Goal: Task Accomplishment & Management: Manage account settings

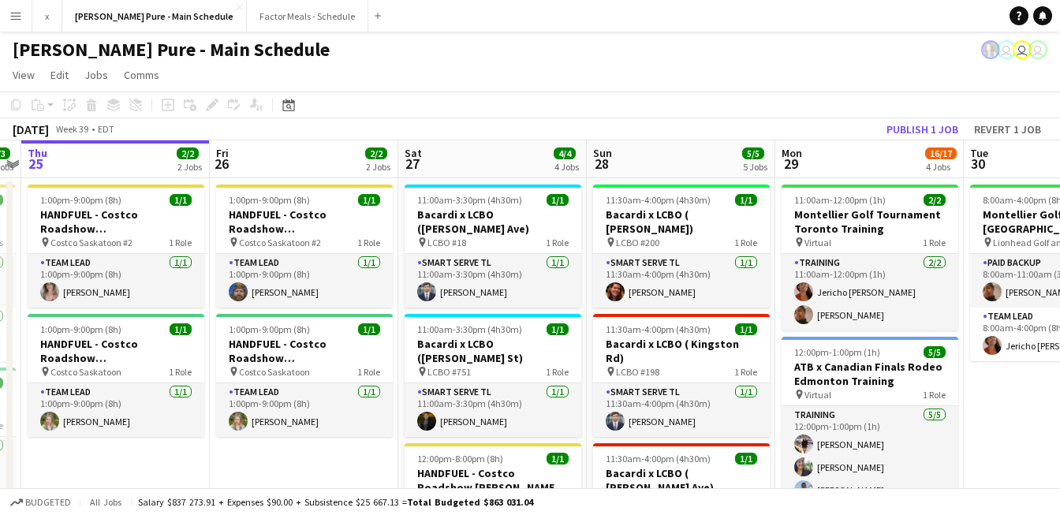
click at [13, 16] on app-icon "Menu" at bounding box center [15, 15] width 13 height 13
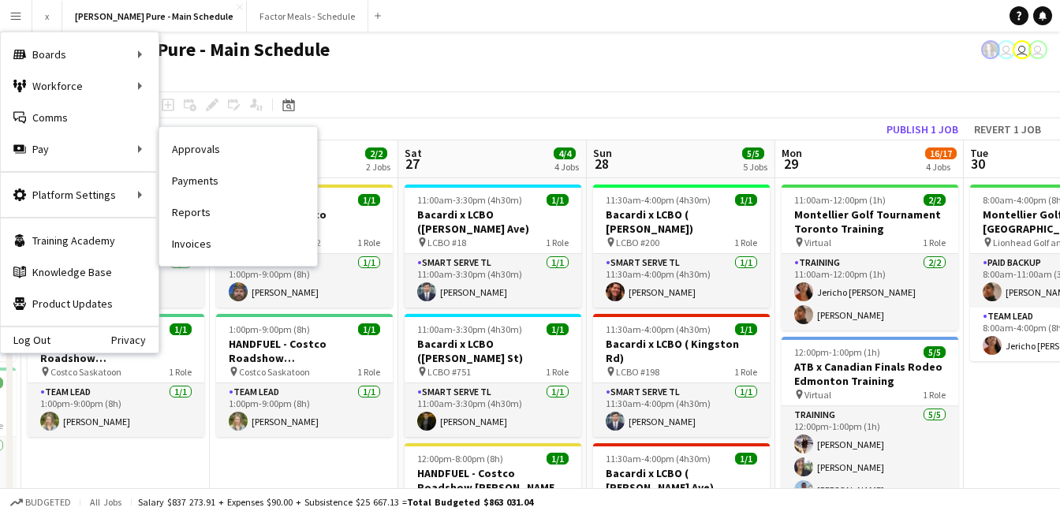
click at [205, 153] on link "Approvals" at bounding box center [238, 149] width 158 height 32
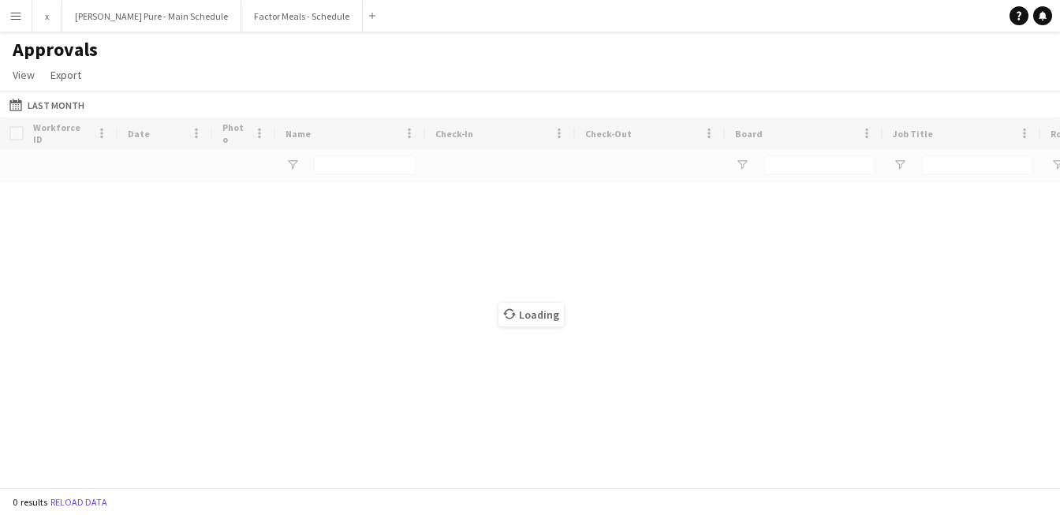
type input "**********"
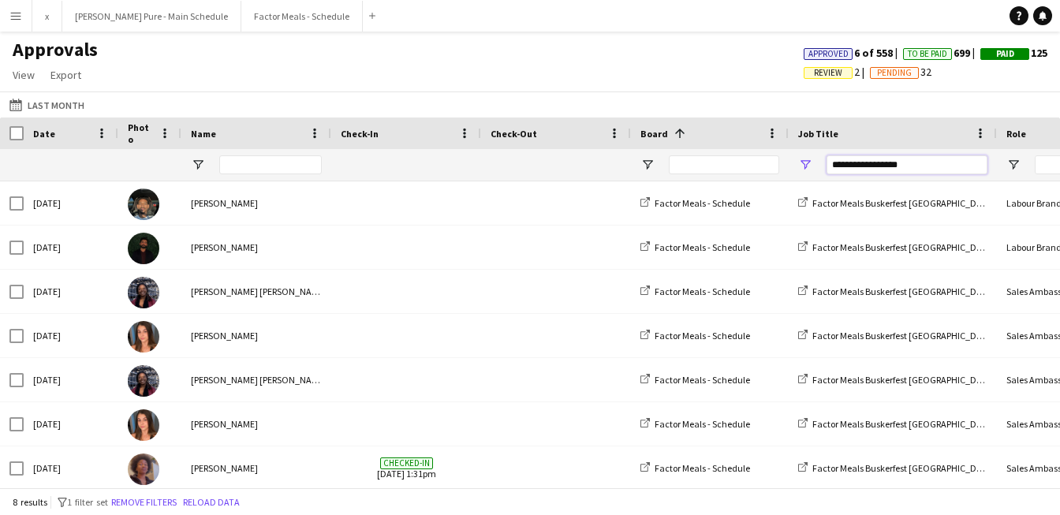
click at [909, 168] on input "**********" at bounding box center [906, 164] width 161 height 19
drag, startPoint x: 926, startPoint y: 168, endPoint x: 796, endPoint y: 156, distance: 130.7
click at [796, 156] on div "**********" at bounding box center [893, 165] width 208 height 32
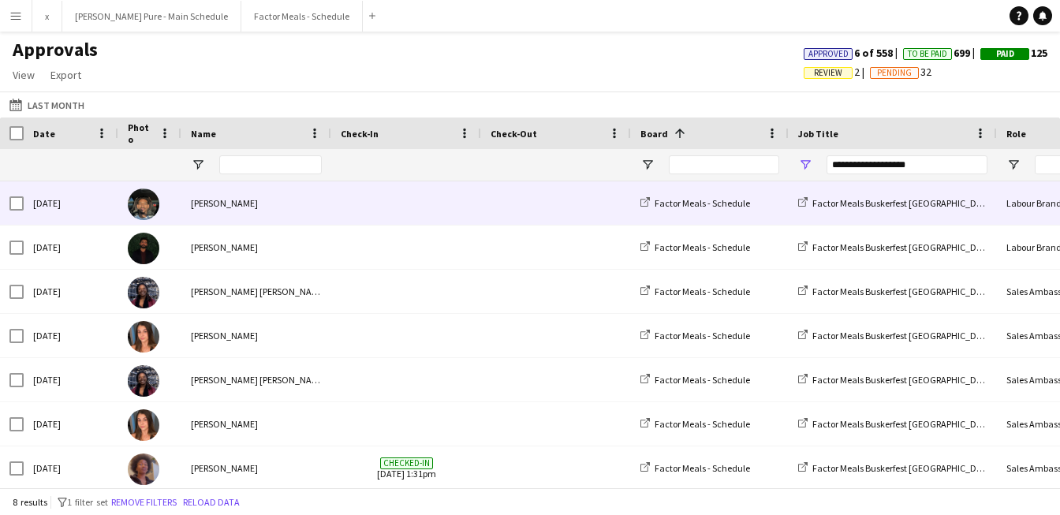
click at [147, 206] on img at bounding box center [144, 204] width 32 height 32
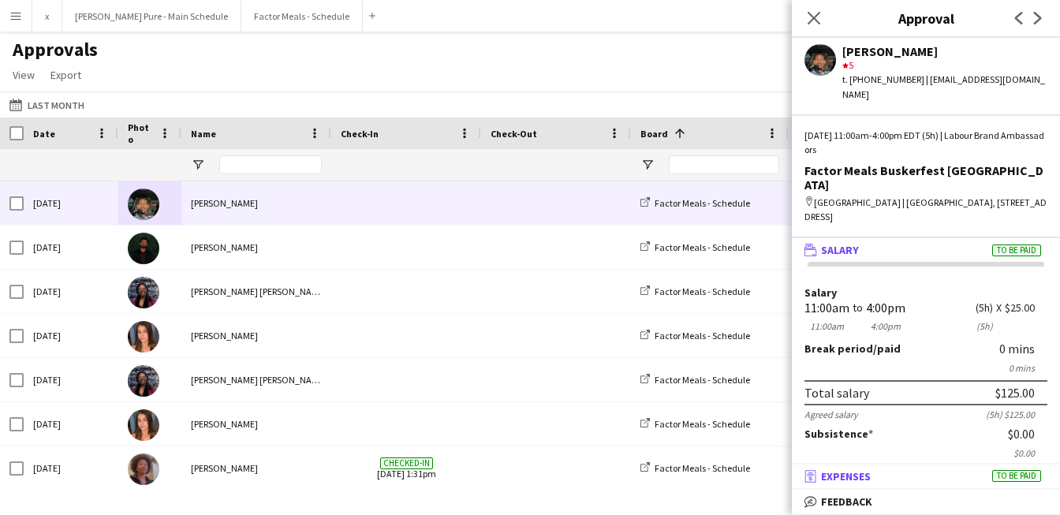
click at [882, 479] on mat-panel-title "receipt Expenses To be paid" at bounding box center [923, 476] width 262 height 14
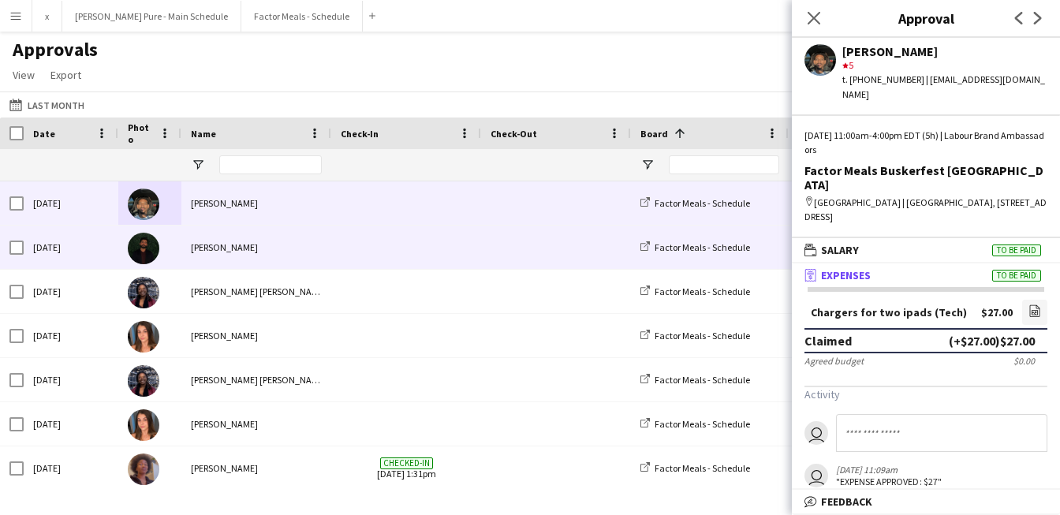
click at [151, 248] on img at bounding box center [144, 249] width 32 height 32
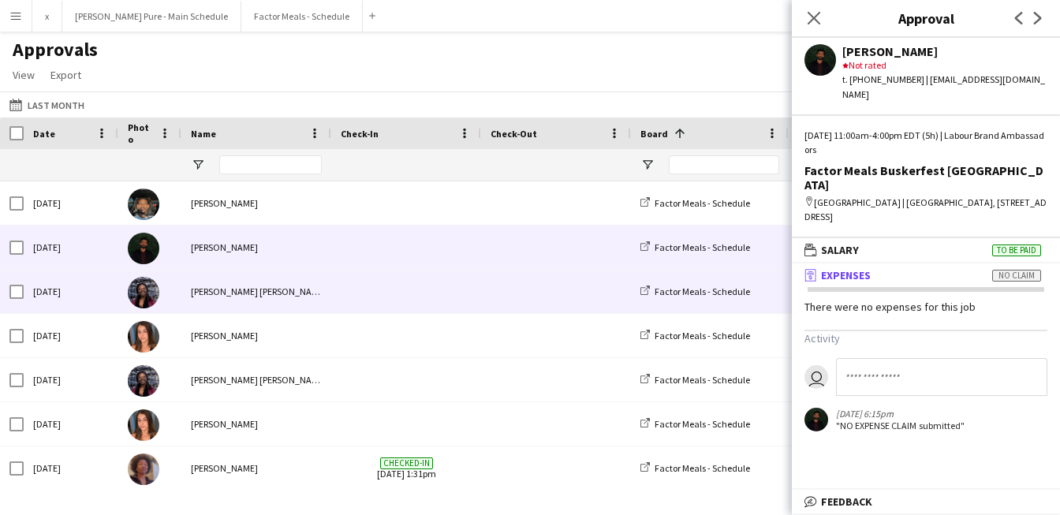
click at [151, 296] on img at bounding box center [144, 293] width 32 height 32
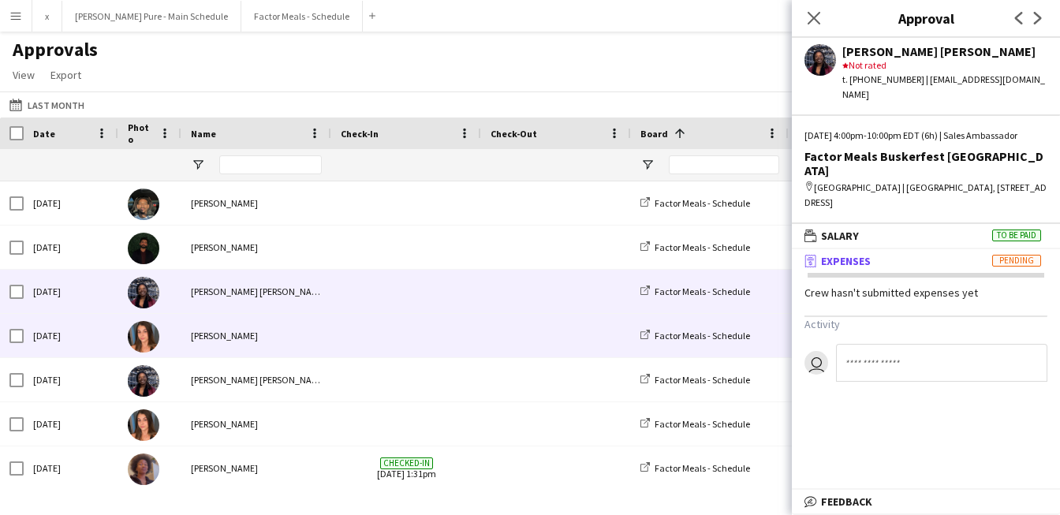
click at [149, 344] on img at bounding box center [144, 337] width 32 height 32
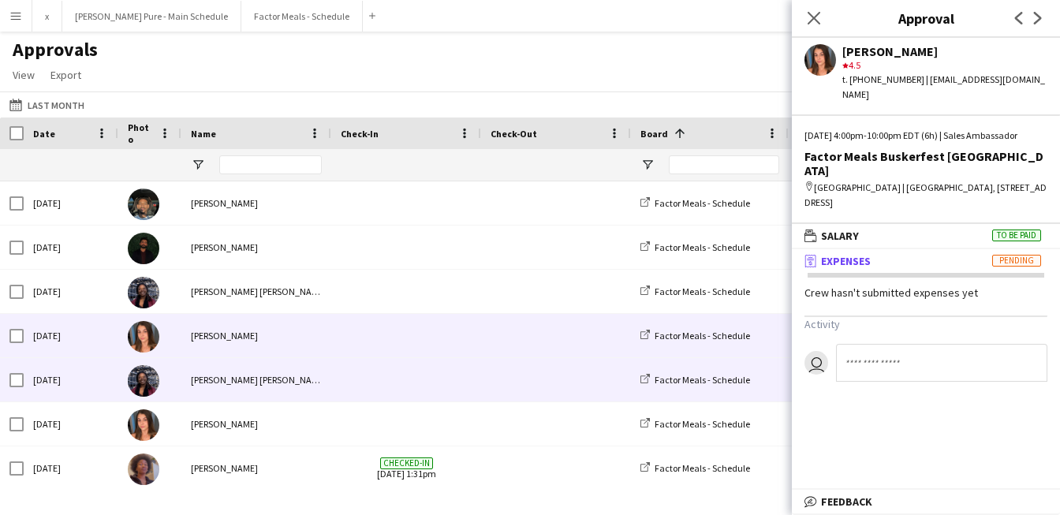
click at [148, 386] on img at bounding box center [144, 381] width 32 height 32
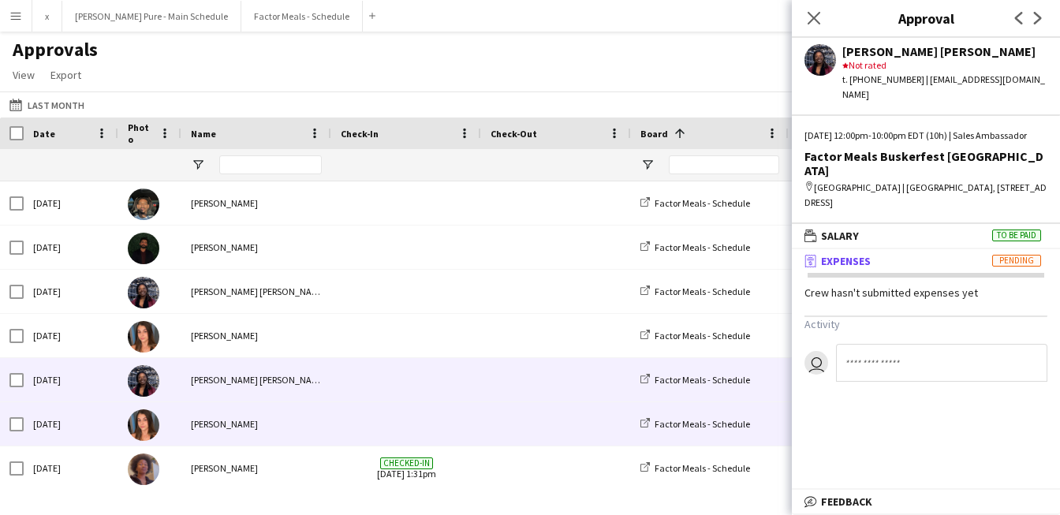
click at [147, 435] on img at bounding box center [144, 425] width 32 height 32
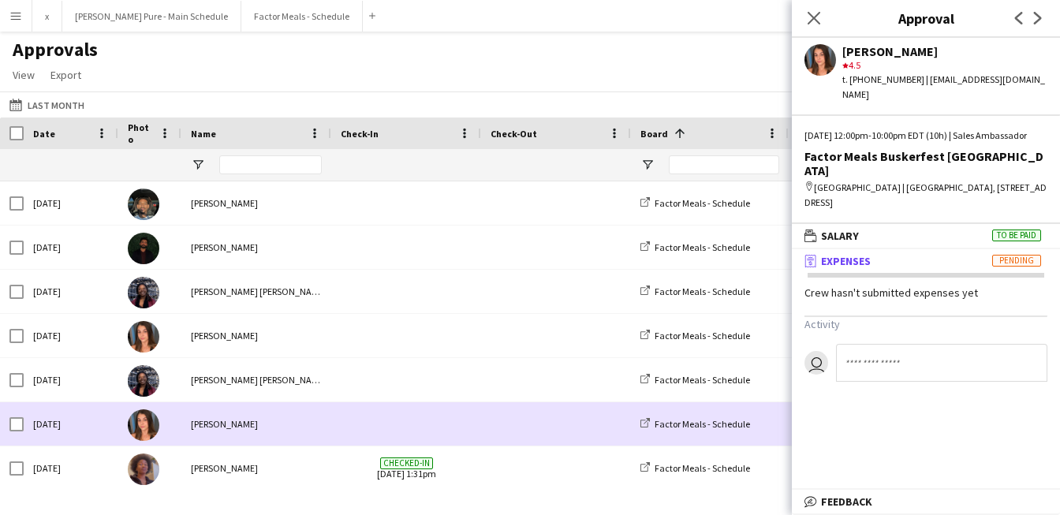
scroll to position [47, 0]
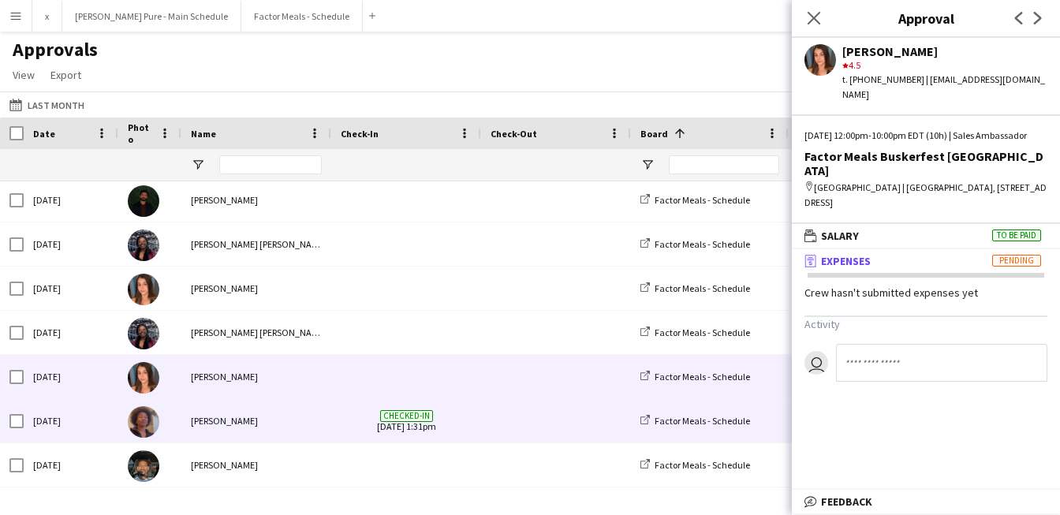
click at [135, 428] on img at bounding box center [144, 422] width 32 height 32
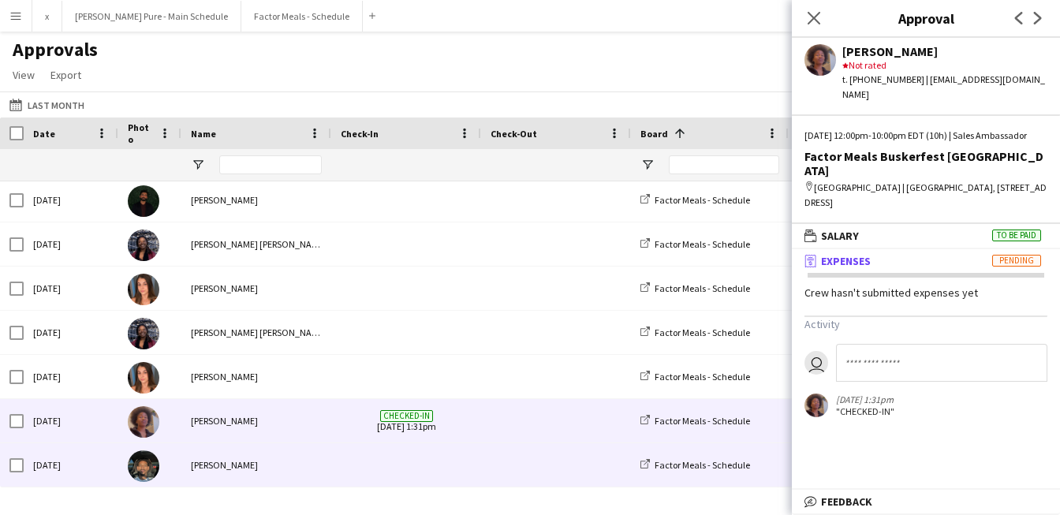
click at [142, 480] on img at bounding box center [144, 466] width 32 height 32
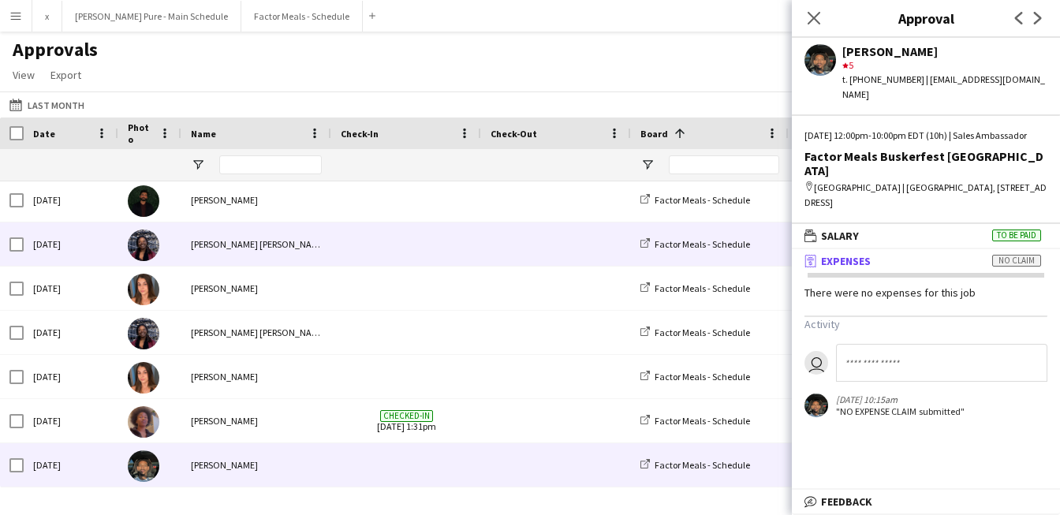
scroll to position [0, 0]
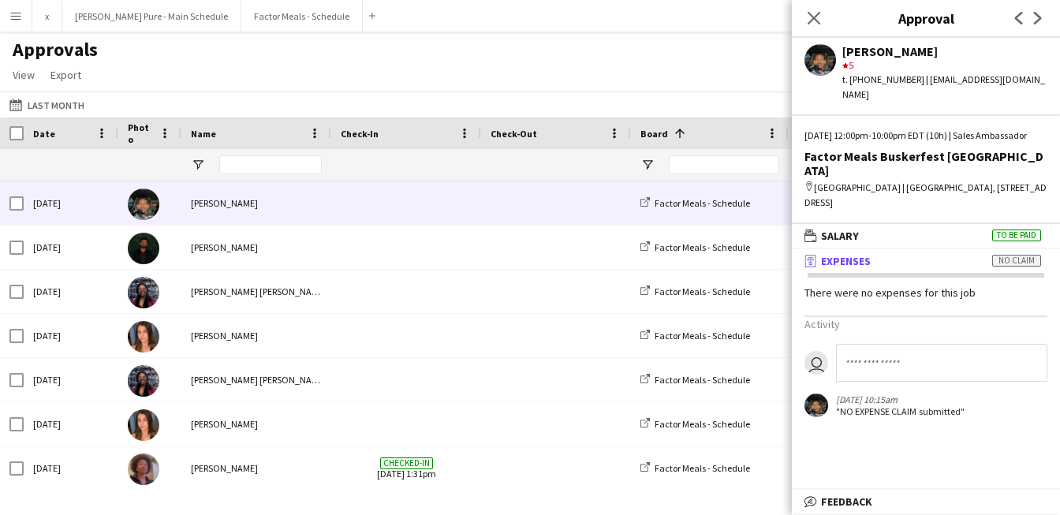
click at [138, 214] on img at bounding box center [144, 204] width 32 height 32
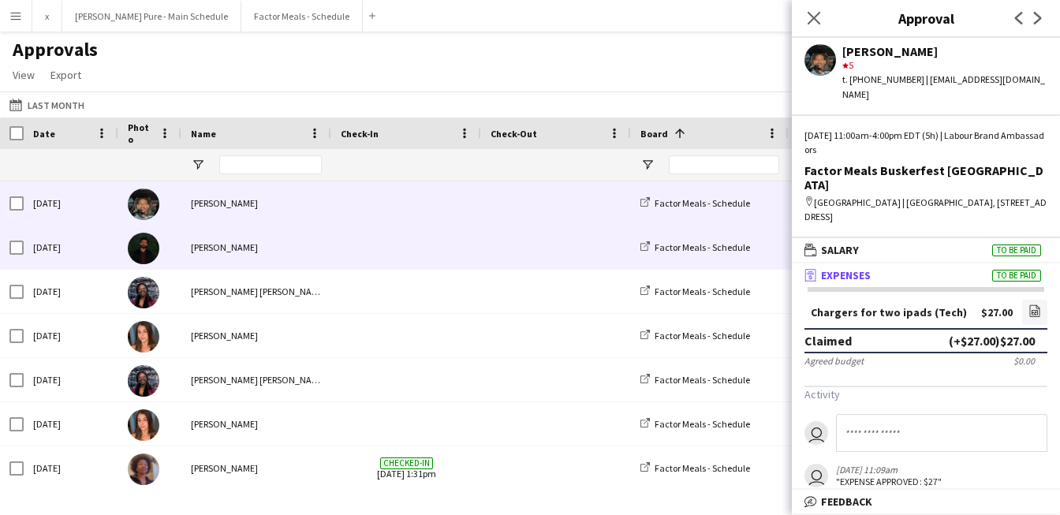
click at [143, 252] on img at bounding box center [144, 249] width 32 height 32
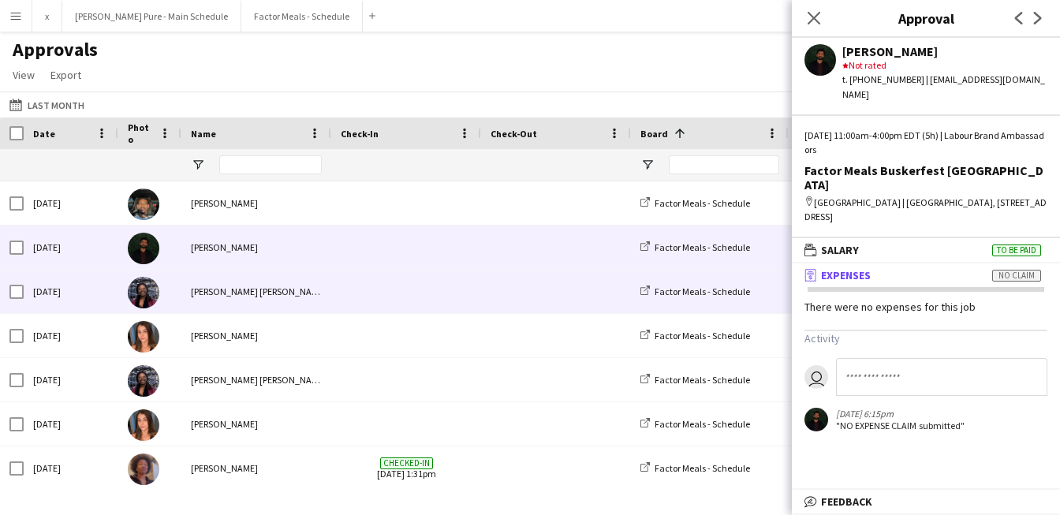
click at [145, 297] on img at bounding box center [144, 293] width 32 height 32
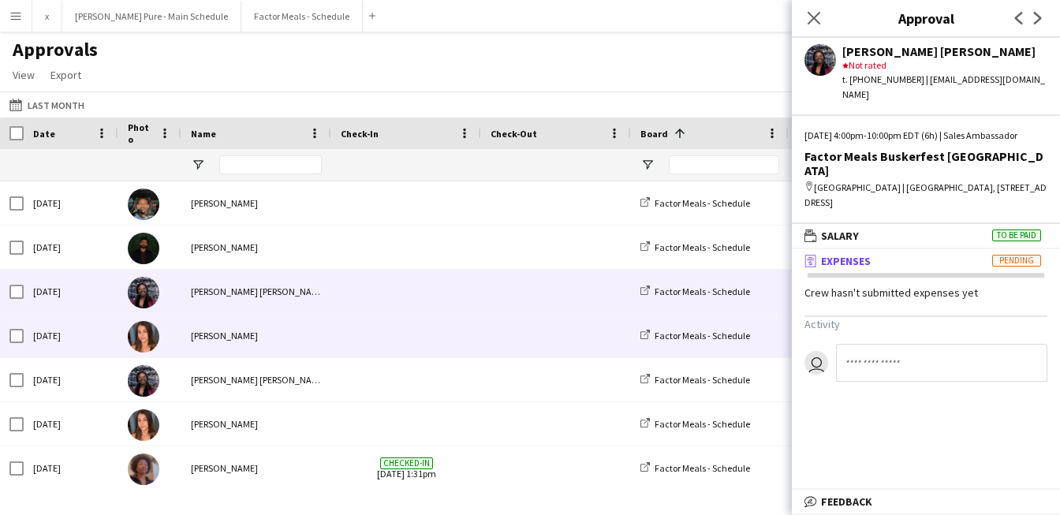
click at [144, 334] on img at bounding box center [144, 337] width 32 height 32
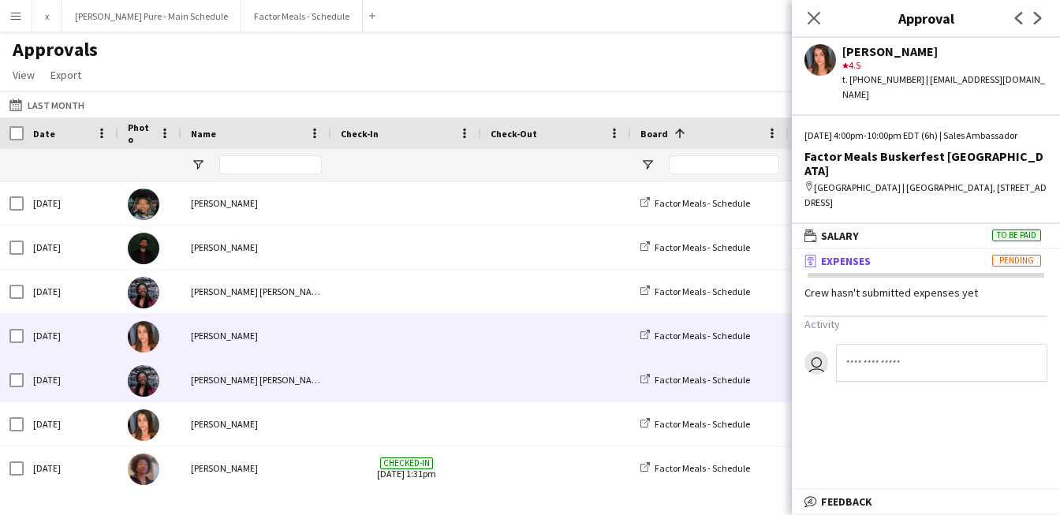
click at [144, 389] on img at bounding box center [144, 381] width 32 height 32
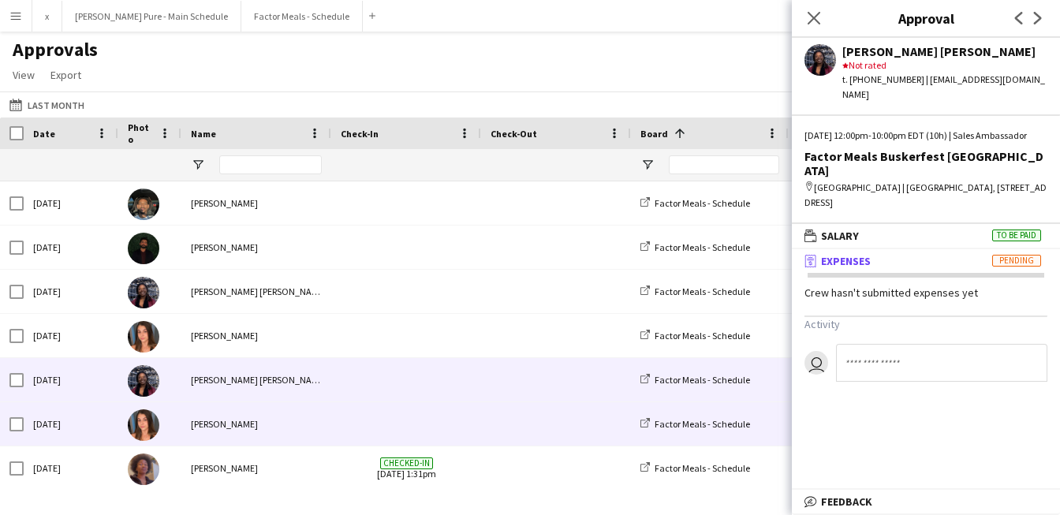
click at [141, 423] on img at bounding box center [144, 425] width 32 height 32
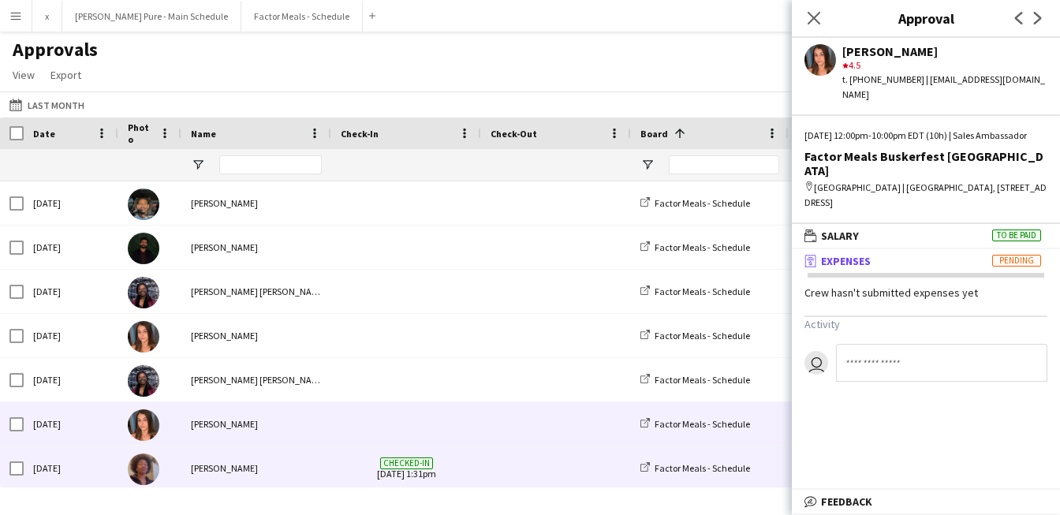
click at [141, 472] on img at bounding box center [144, 469] width 32 height 32
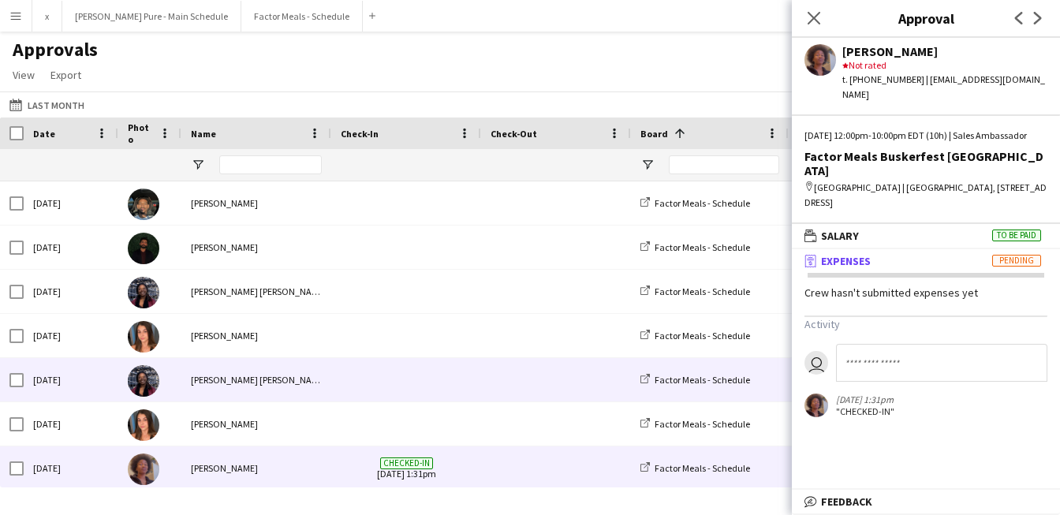
scroll to position [47, 0]
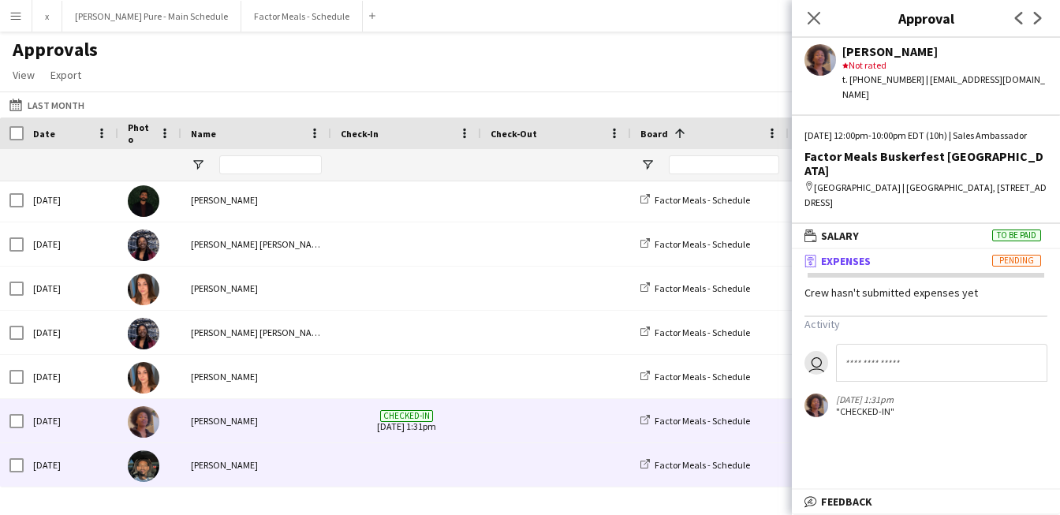
click at [144, 471] on img at bounding box center [144, 466] width 32 height 32
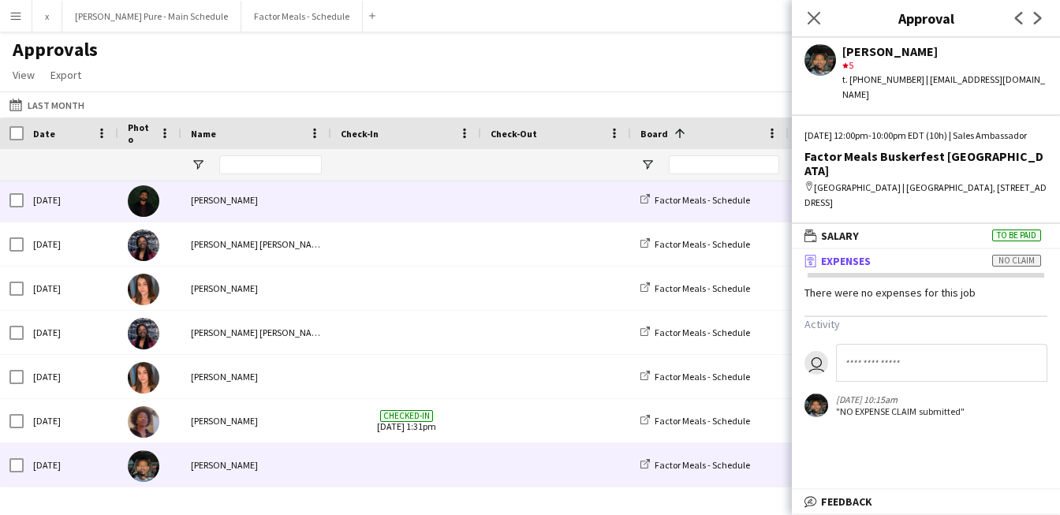
scroll to position [0, 0]
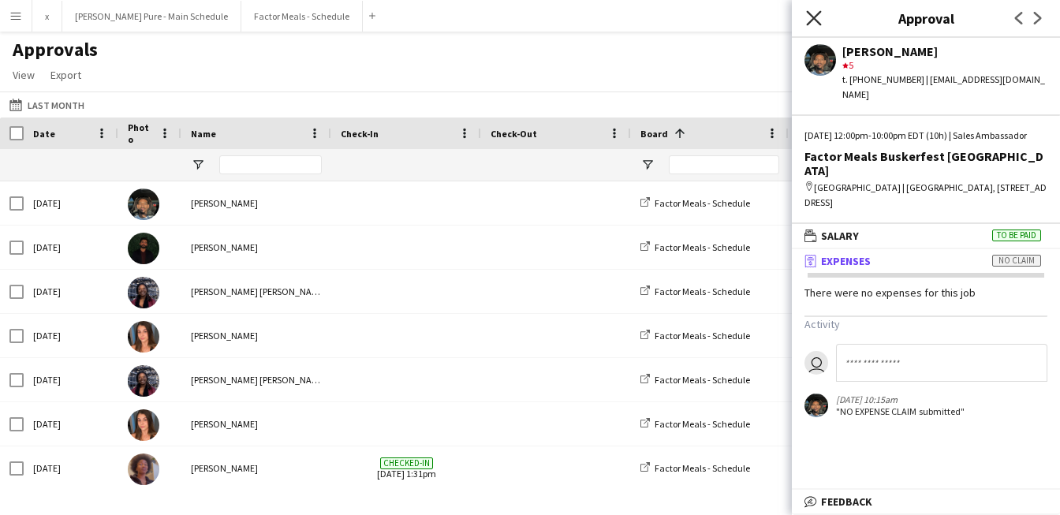
click at [813, 13] on icon "Close pop-in" at bounding box center [813, 17] width 15 height 15
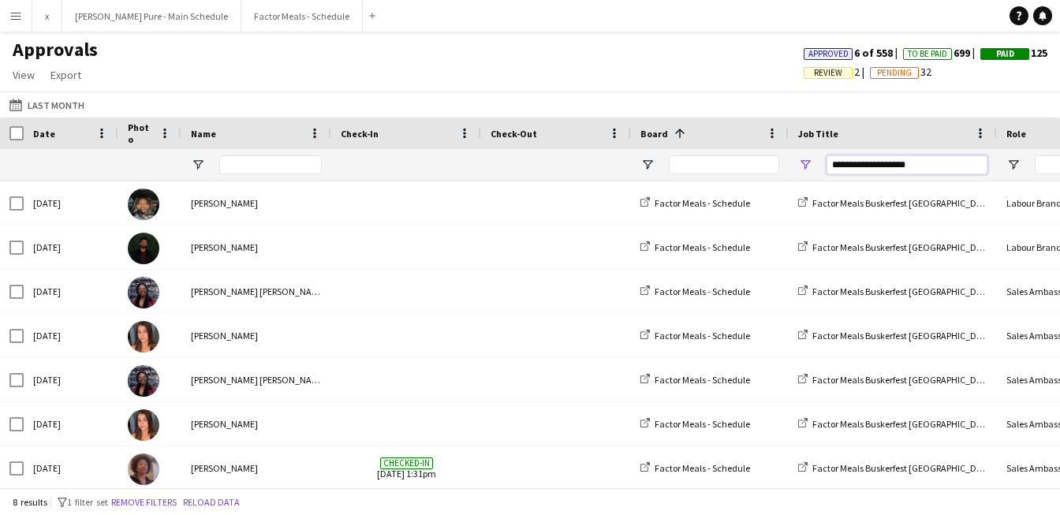
click at [886, 166] on input "**********" at bounding box center [906, 164] width 161 height 19
click at [901, 165] on input "**********" at bounding box center [906, 164] width 161 height 19
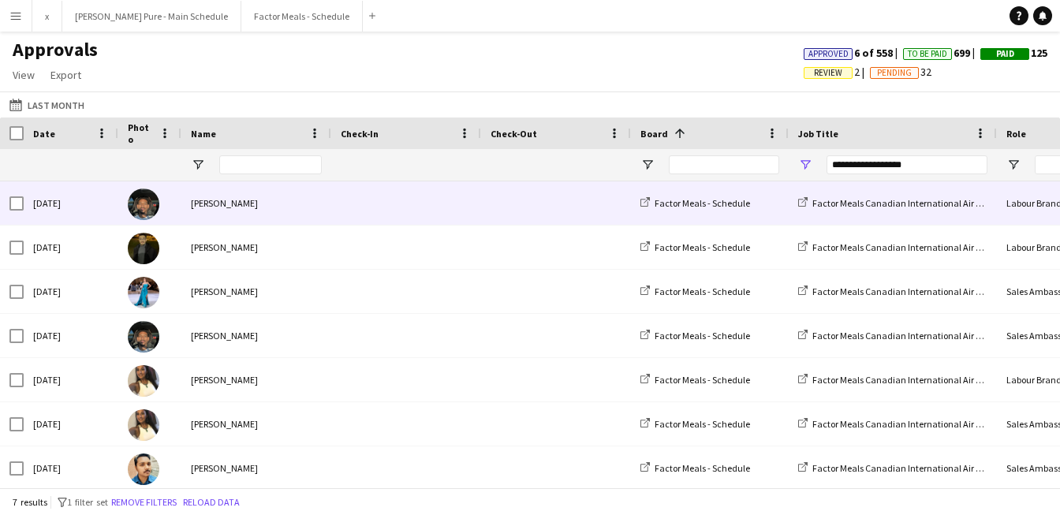
click at [150, 204] on img at bounding box center [144, 204] width 32 height 32
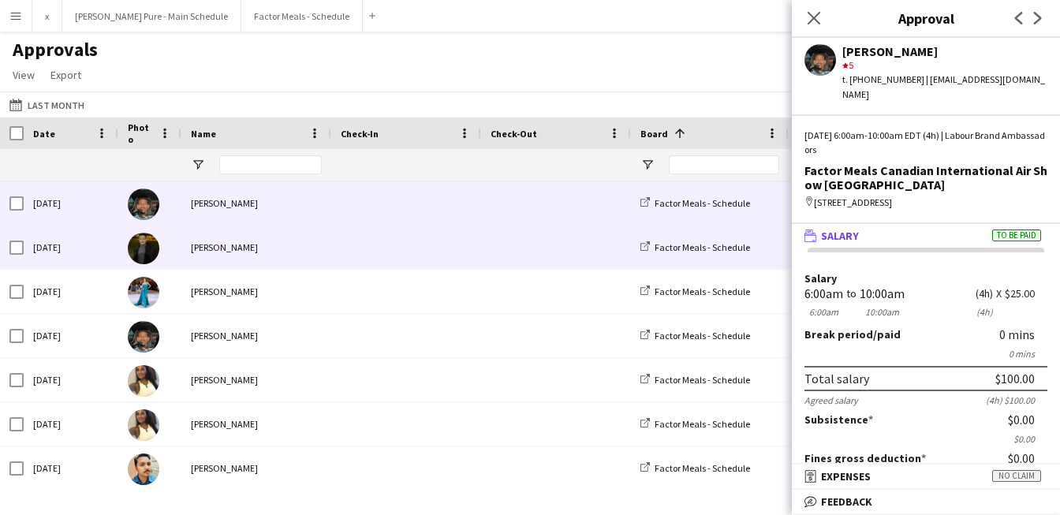
click at [142, 256] on img at bounding box center [144, 249] width 32 height 32
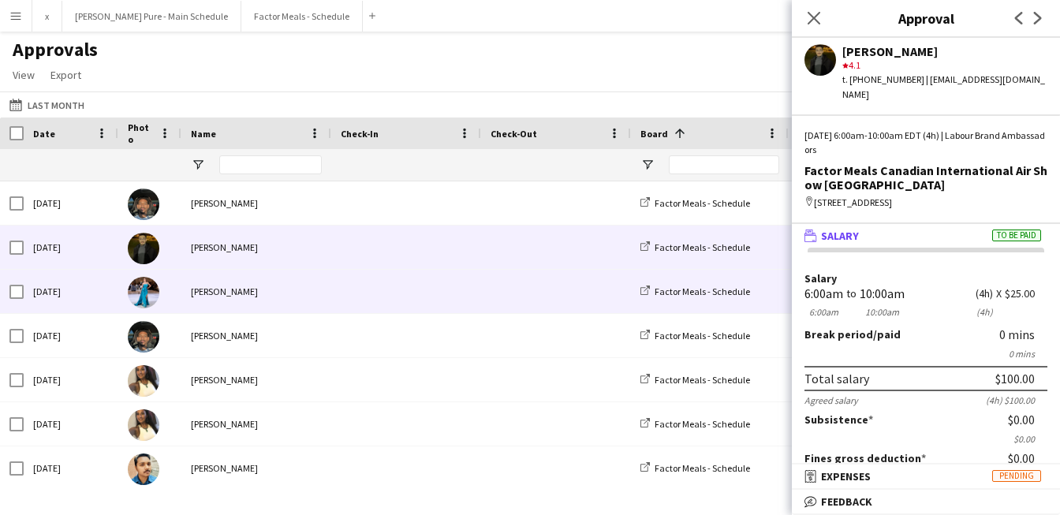
click at [137, 292] on img at bounding box center [144, 293] width 32 height 32
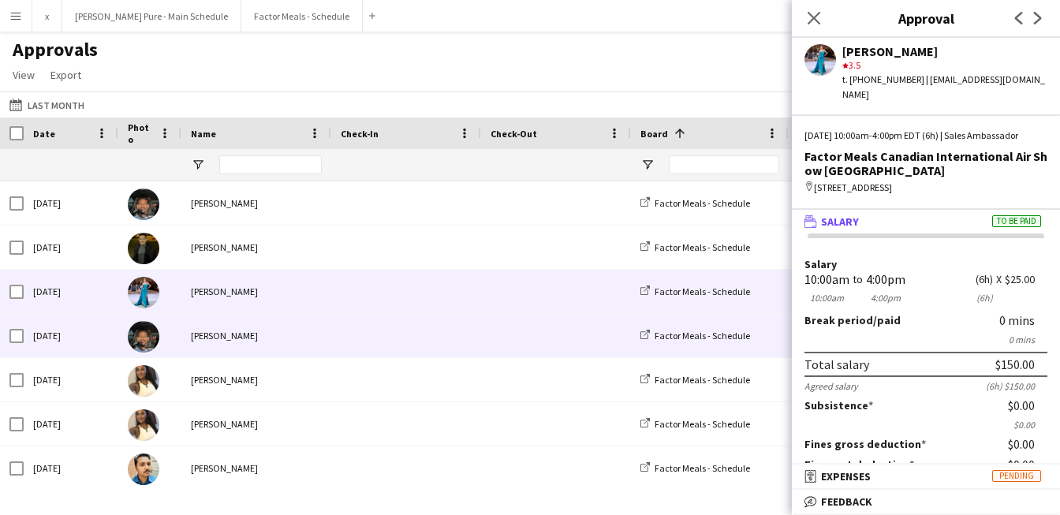
click at [147, 345] on img at bounding box center [144, 337] width 32 height 32
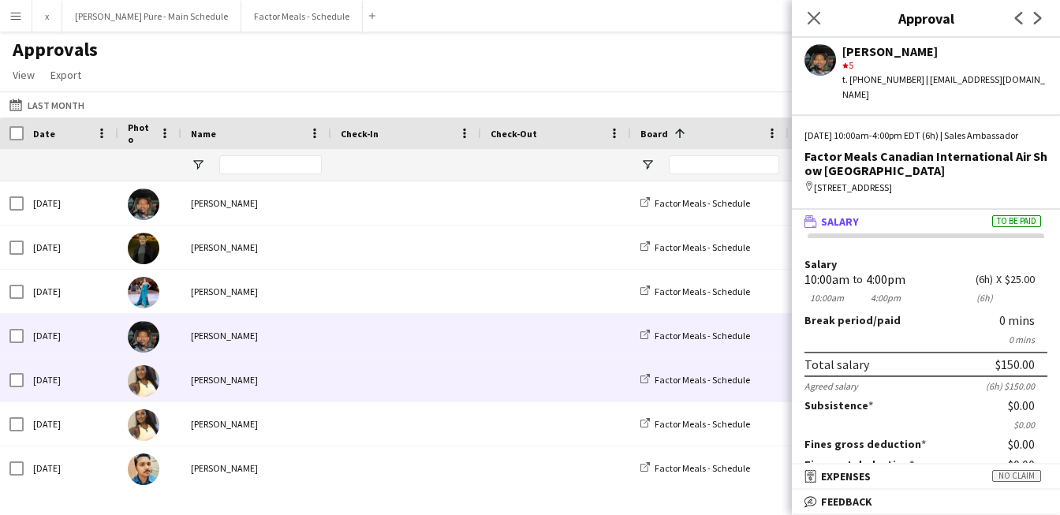
click at [147, 385] on img at bounding box center [144, 381] width 32 height 32
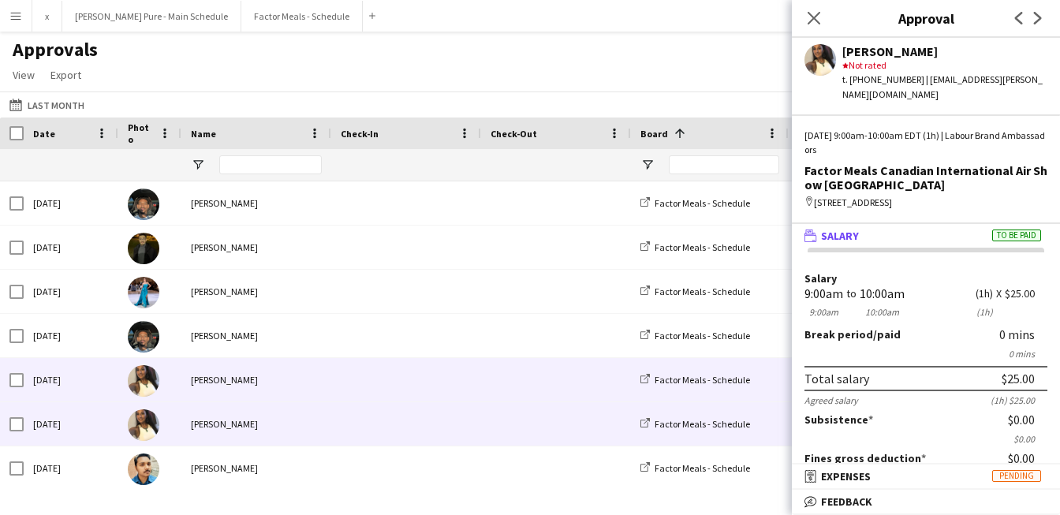
click at [144, 435] on img at bounding box center [144, 425] width 32 height 32
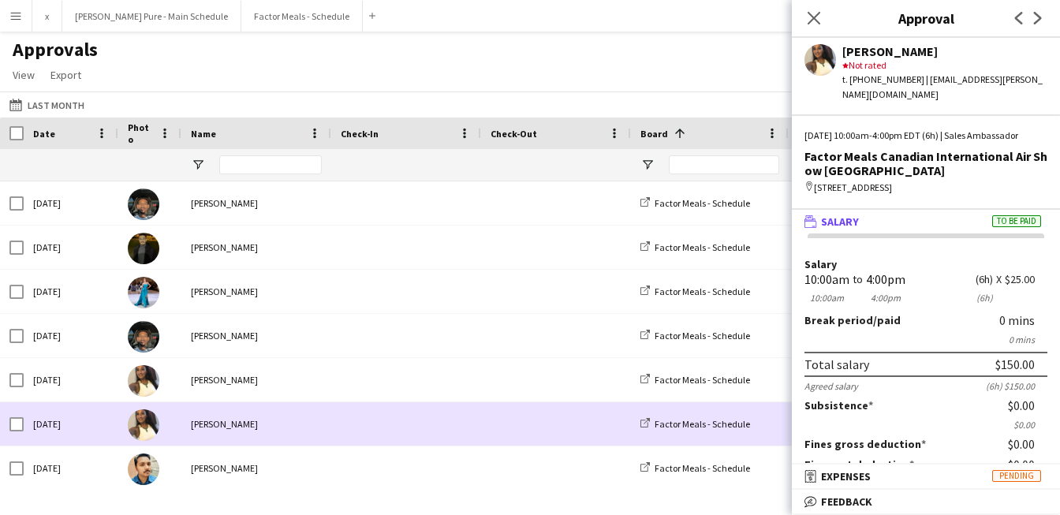
scroll to position [3, 0]
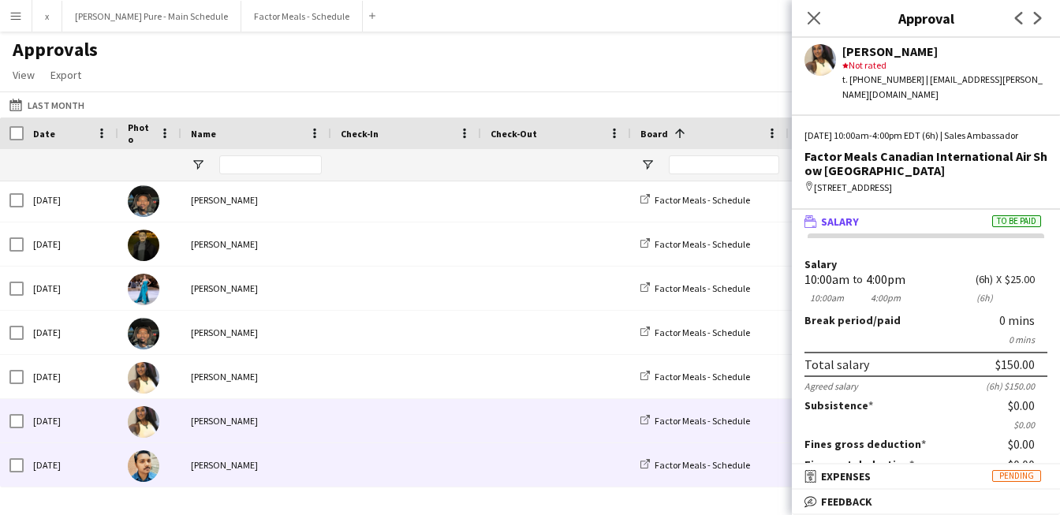
click at [144, 468] on img at bounding box center [144, 466] width 32 height 32
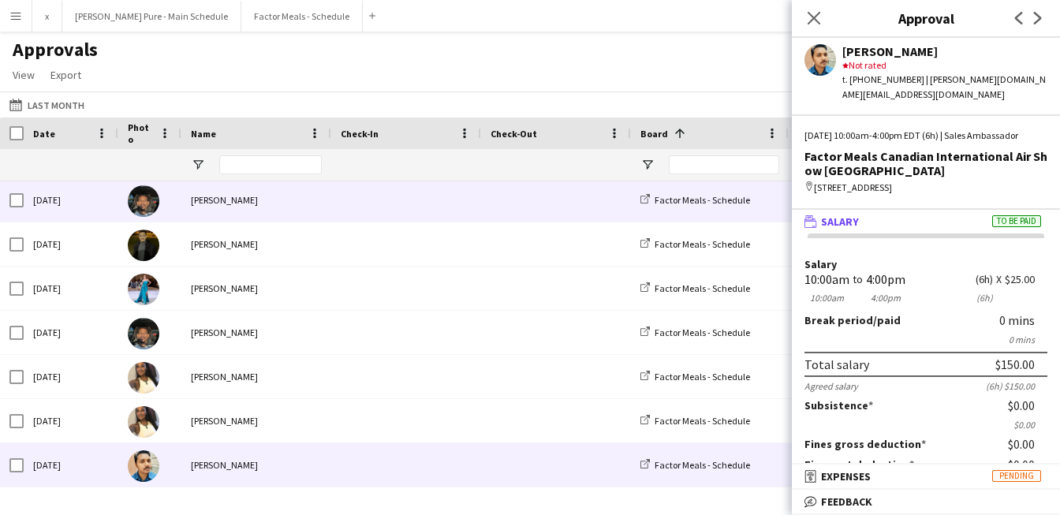
click at [147, 194] on img at bounding box center [144, 201] width 32 height 32
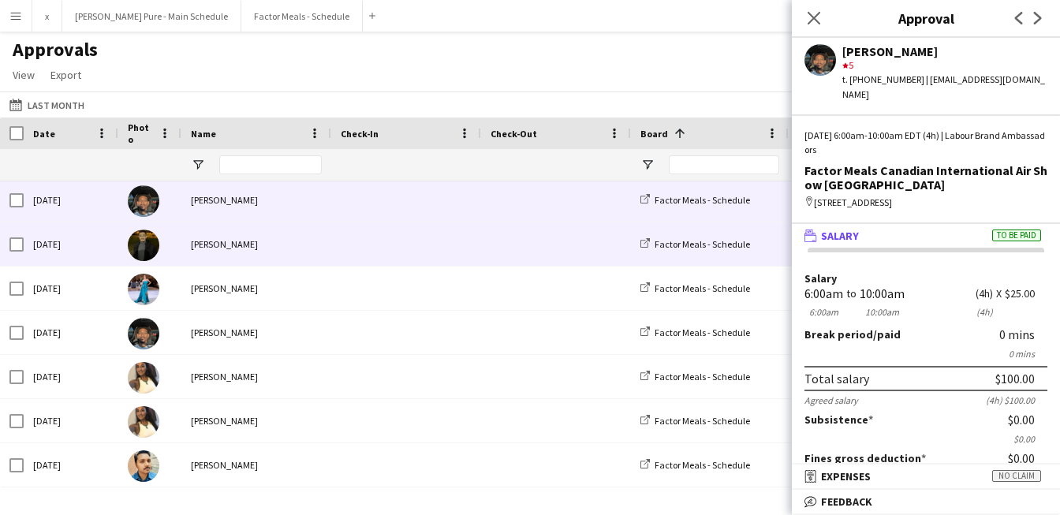
click at [148, 240] on img at bounding box center [144, 245] width 32 height 32
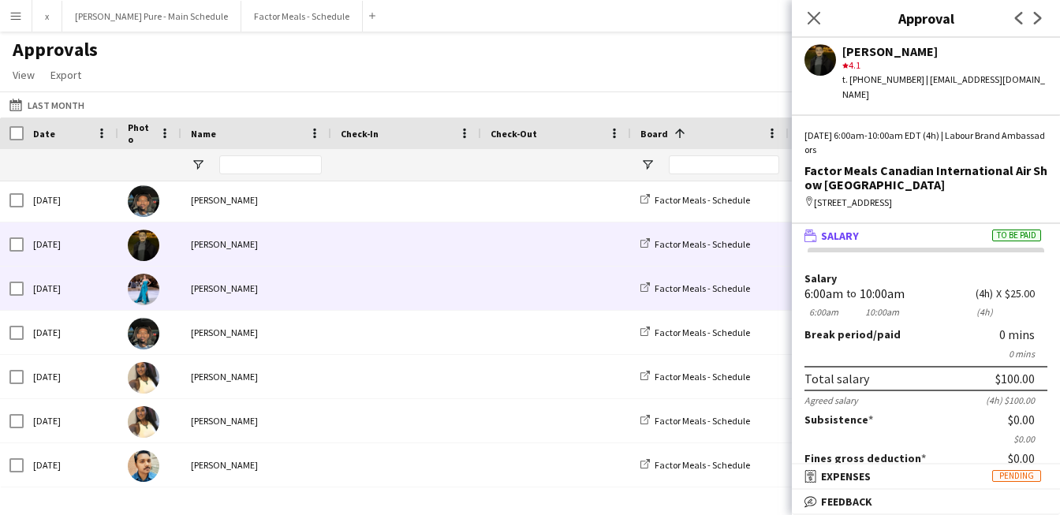
click at [141, 299] on img at bounding box center [144, 290] width 32 height 32
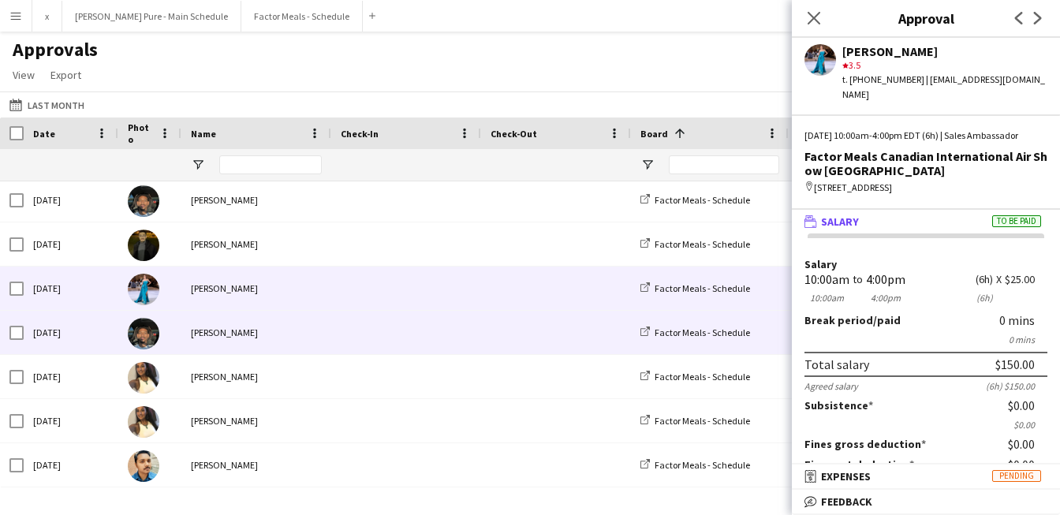
click at [144, 344] on img at bounding box center [144, 334] width 32 height 32
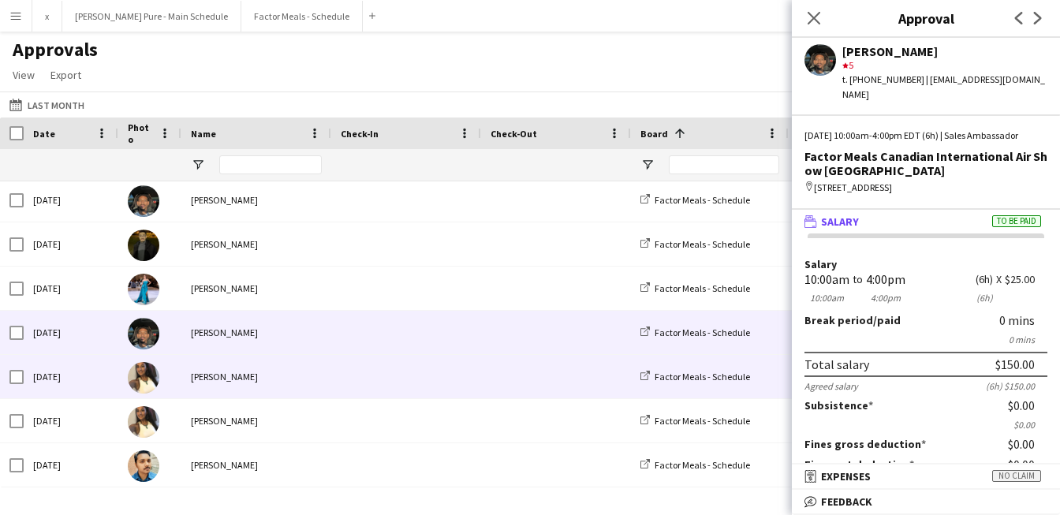
click at [144, 384] on img at bounding box center [144, 378] width 32 height 32
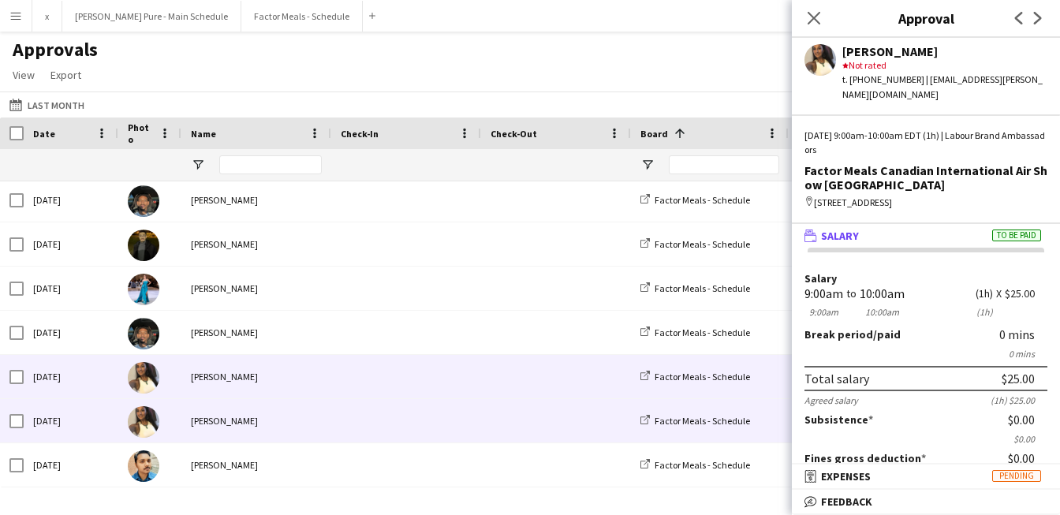
click at [146, 422] on img at bounding box center [144, 422] width 32 height 32
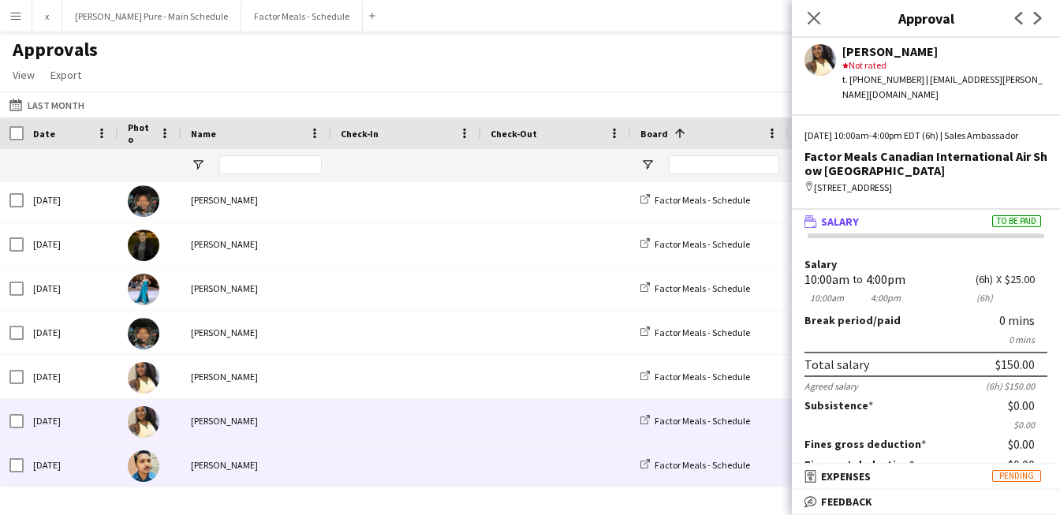
click at [147, 460] on img at bounding box center [144, 466] width 32 height 32
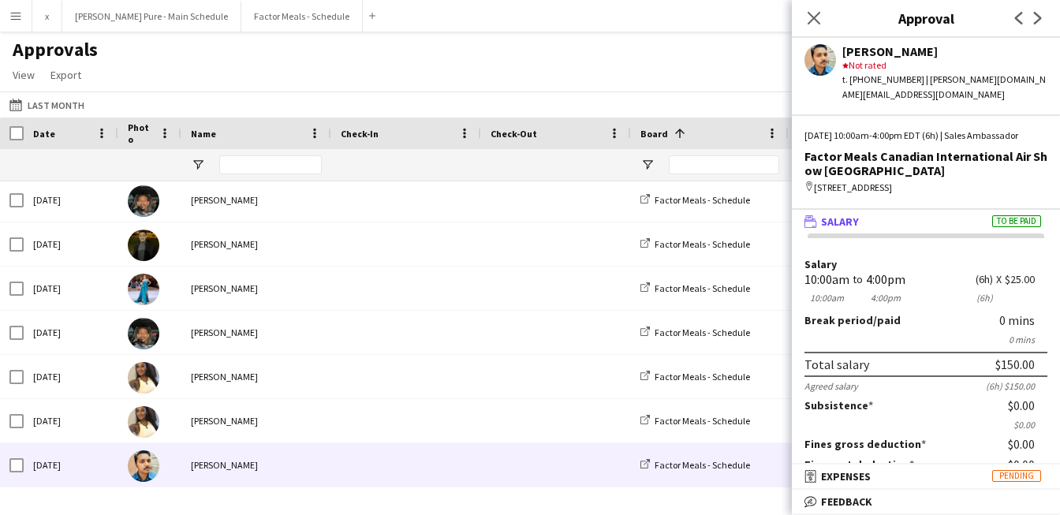
scroll to position [201, 0]
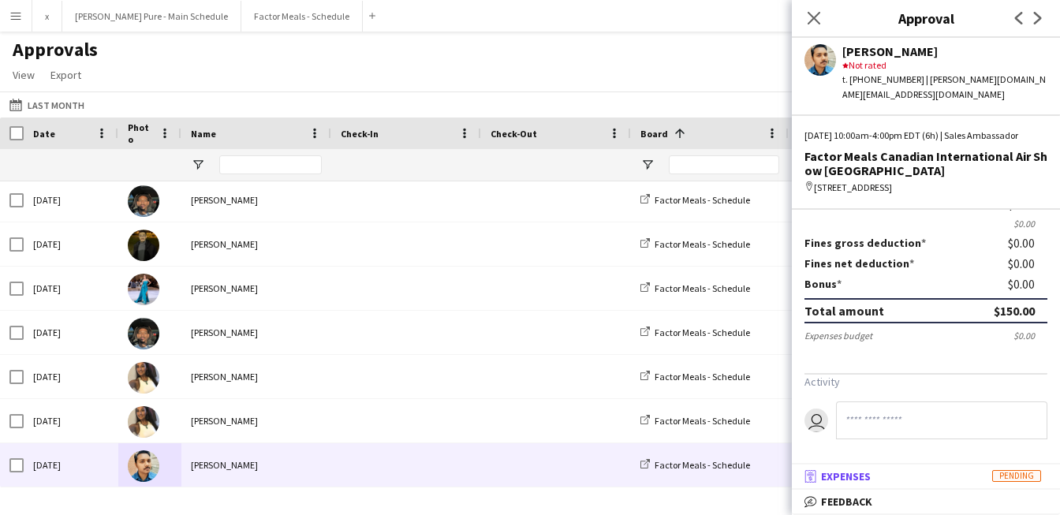
click at [860, 478] on span "Expenses" at bounding box center [846, 476] width 50 height 14
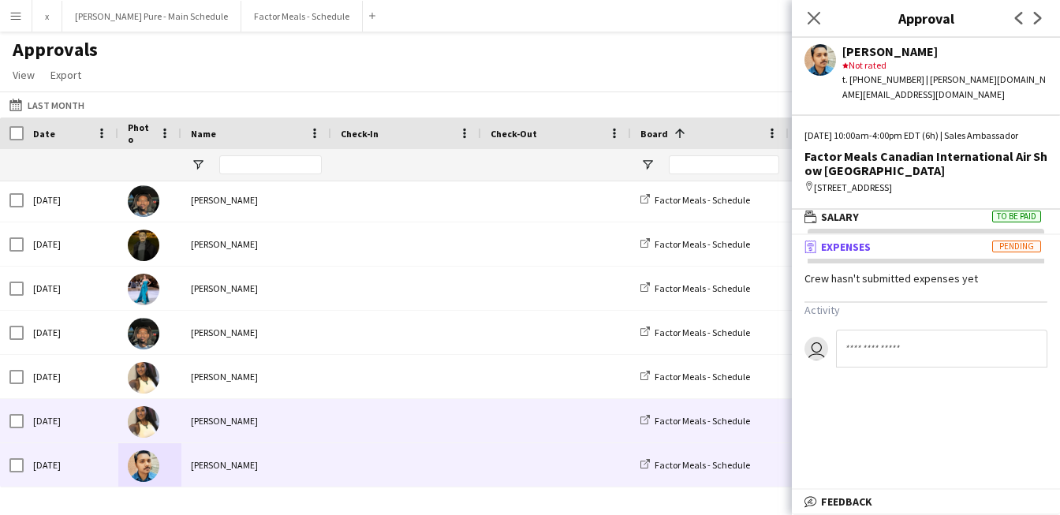
click at [145, 424] on img at bounding box center [144, 422] width 32 height 32
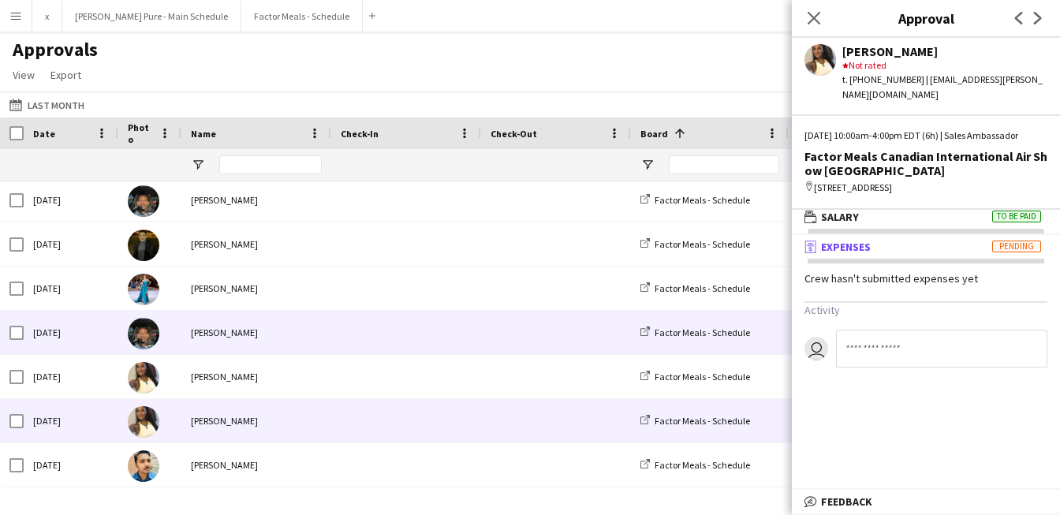
click at [147, 344] on img at bounding box center [144, 334] width 32 height 32
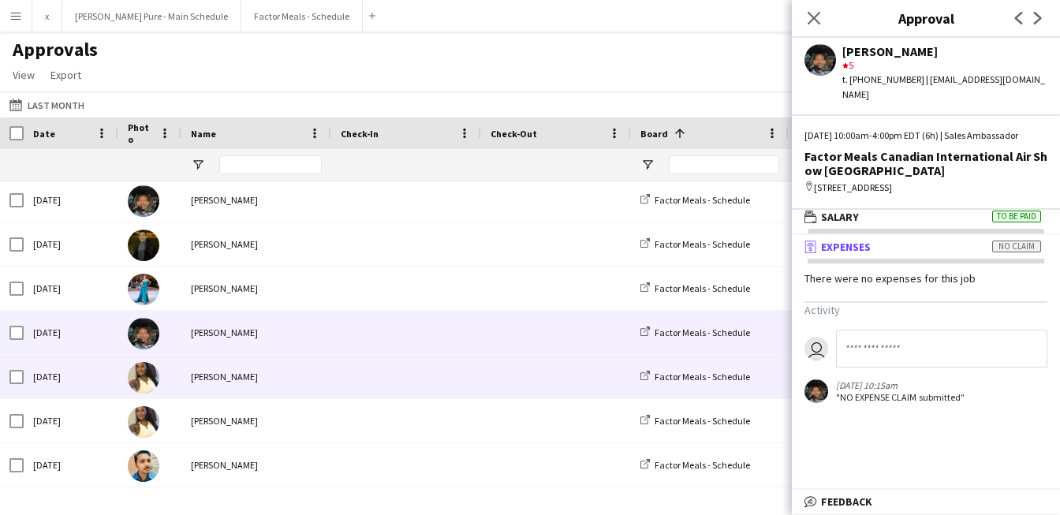
click at [147, 376] on img at bounding box center [144, 378] width 32 height 32
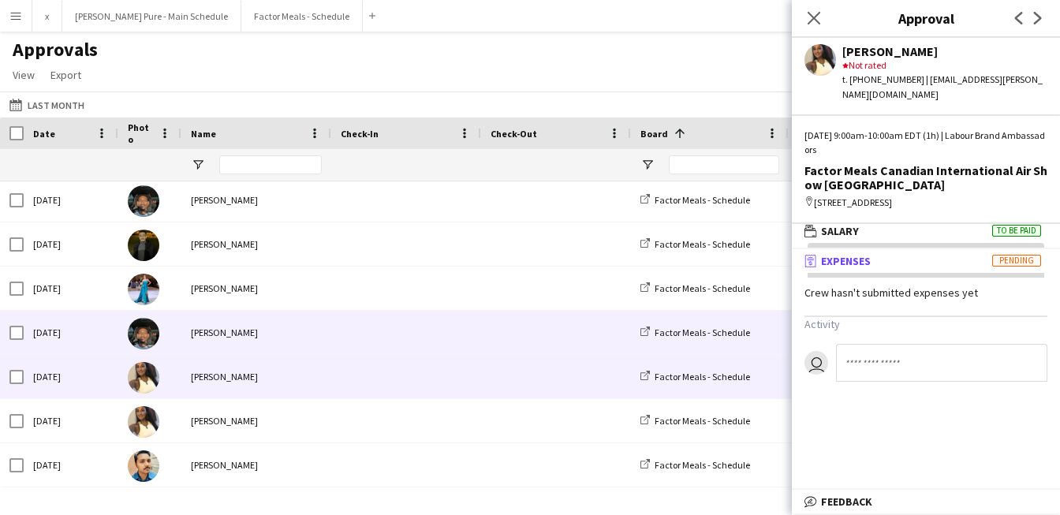
click at [144, 341] on img at bounding box center [144, 334] width 32 height 32
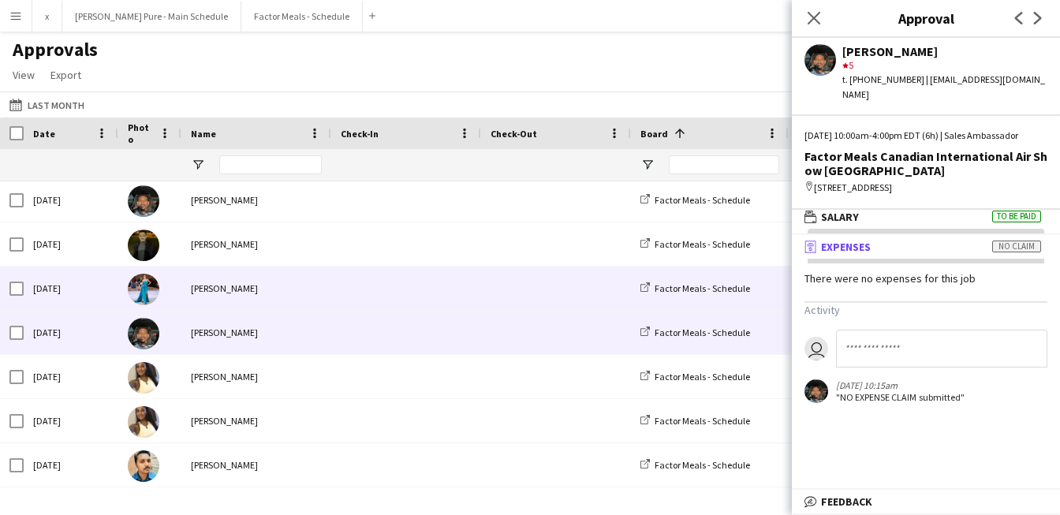
click at [152, 297] on img at bounding box center [144, 290] width 32 height 32
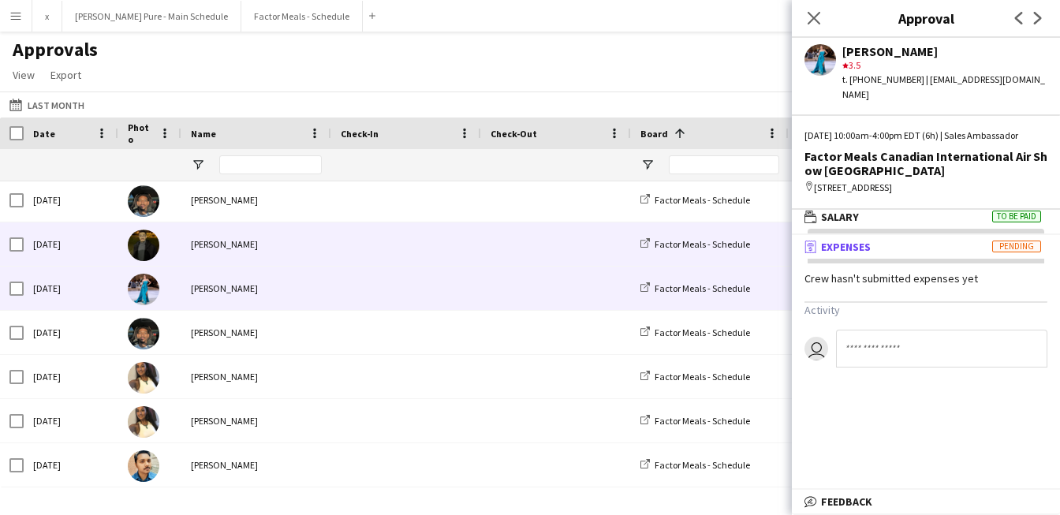
click at [146, 251] on img at bounding box center [144, 245] width 32 height 32
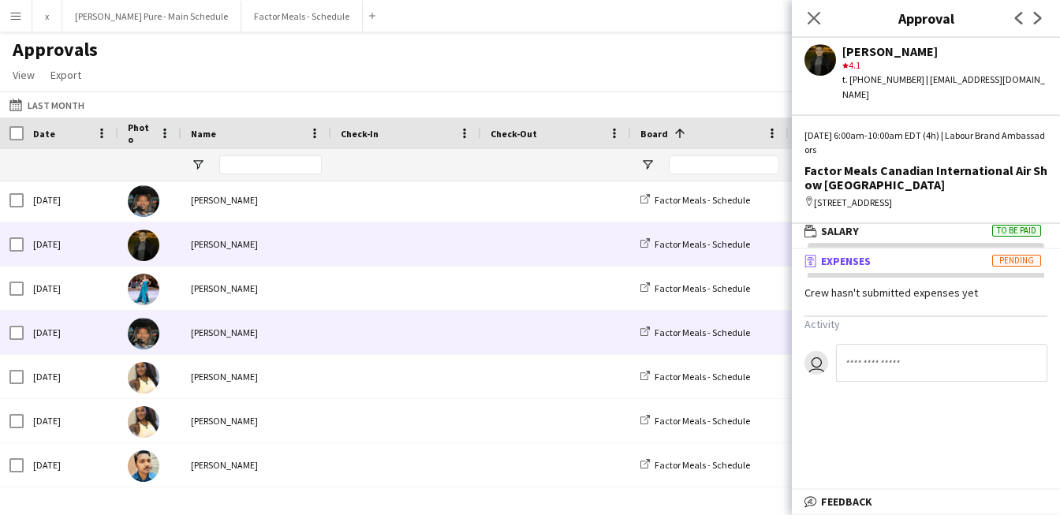
scroll to position [0, 0]
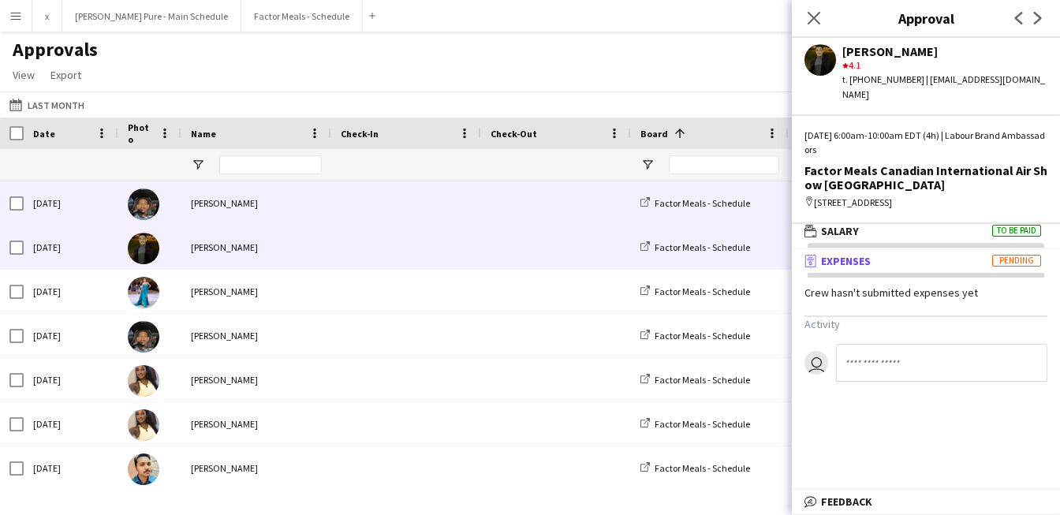
click at [143, 200] on img at bounding box center [144, 204] width 32 height 32
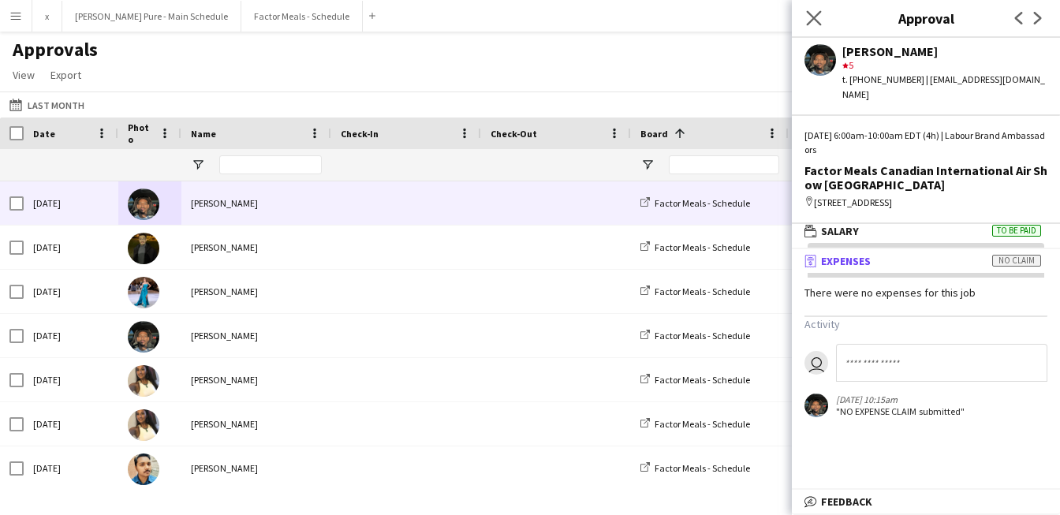
click at [819, 10] on icon "Close pop-in" at bounding box center [813, 17] width 15 height 15
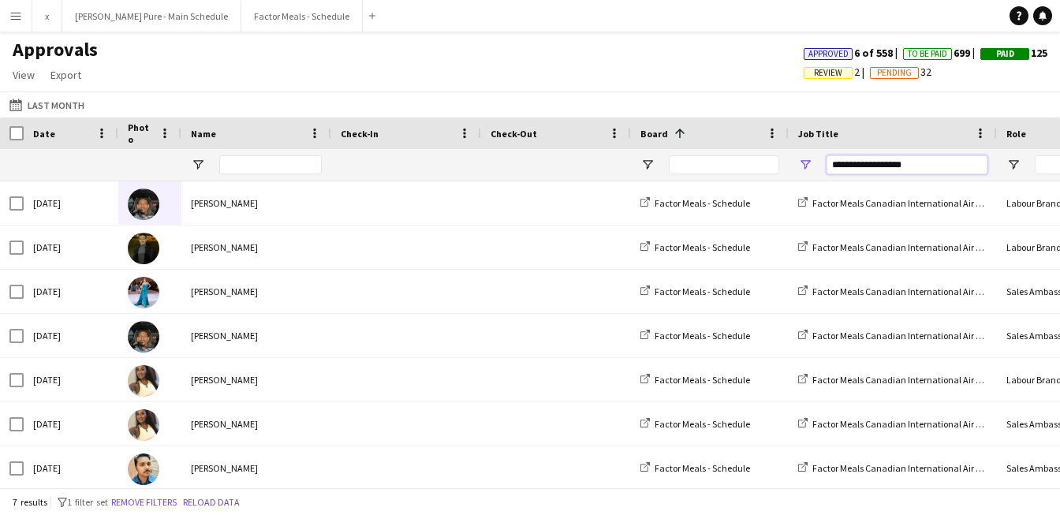
click at [905, 165] on input "**********" at bounding box center [906, 164] width 161 height 19
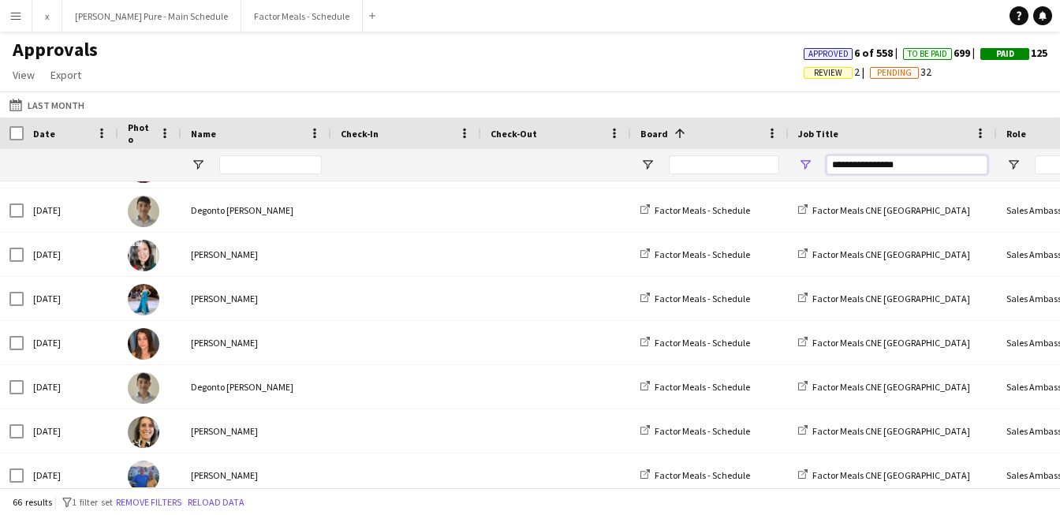
scroll to position [523, 0]
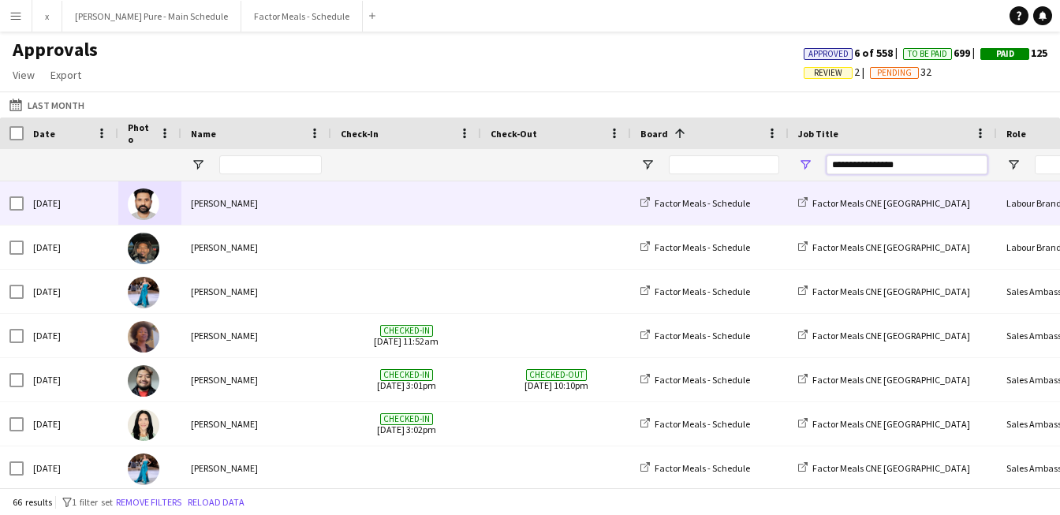
type input "**********"
click at [140, 198] on img at bounding box center [144, 204] width 32 height 32
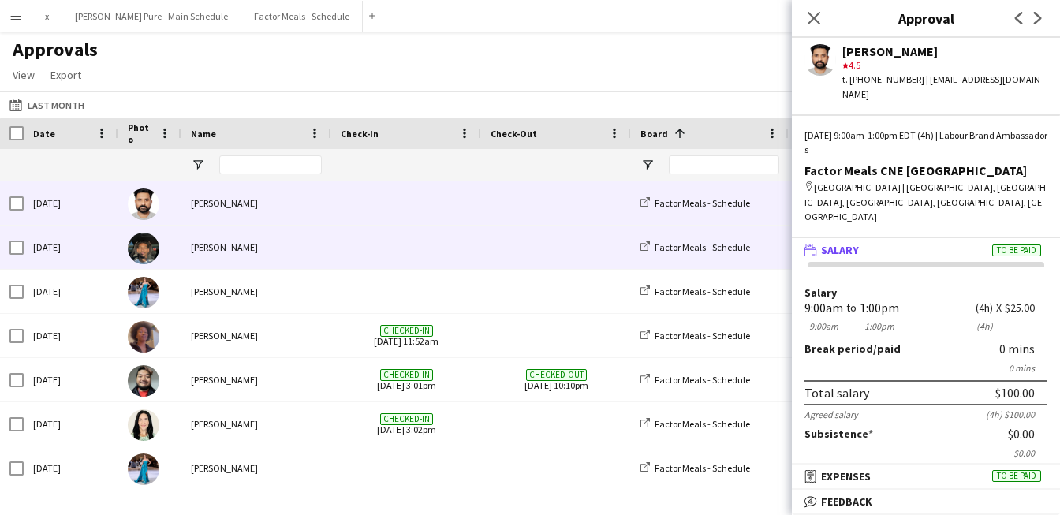
click at [157, 244] on img at bounding box center [144, 249] width 32 height 32
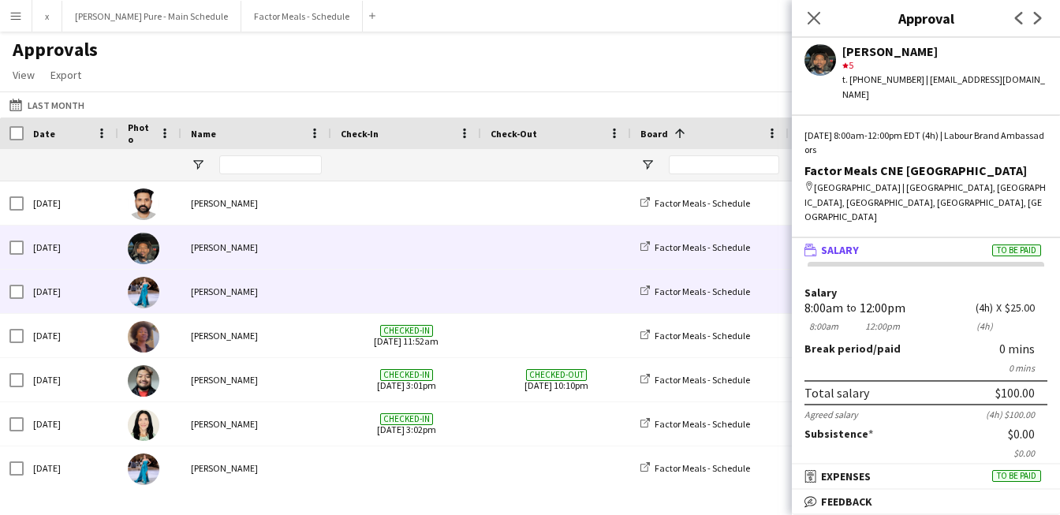
click at [141, 289] on img at bounding box center [144, 293] width 32 height 32
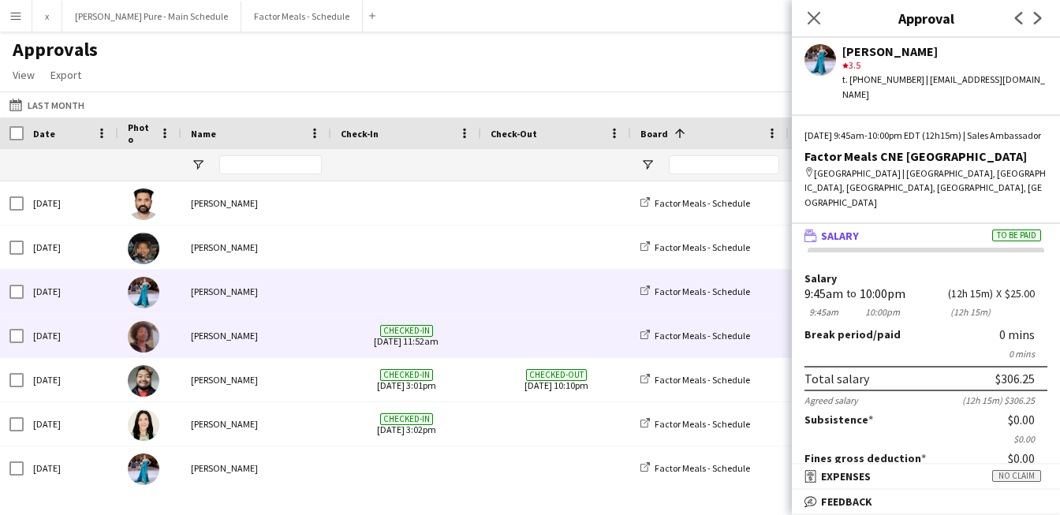
click at [139, 339] on img at bounding box center [144, 337] width 32 height 32
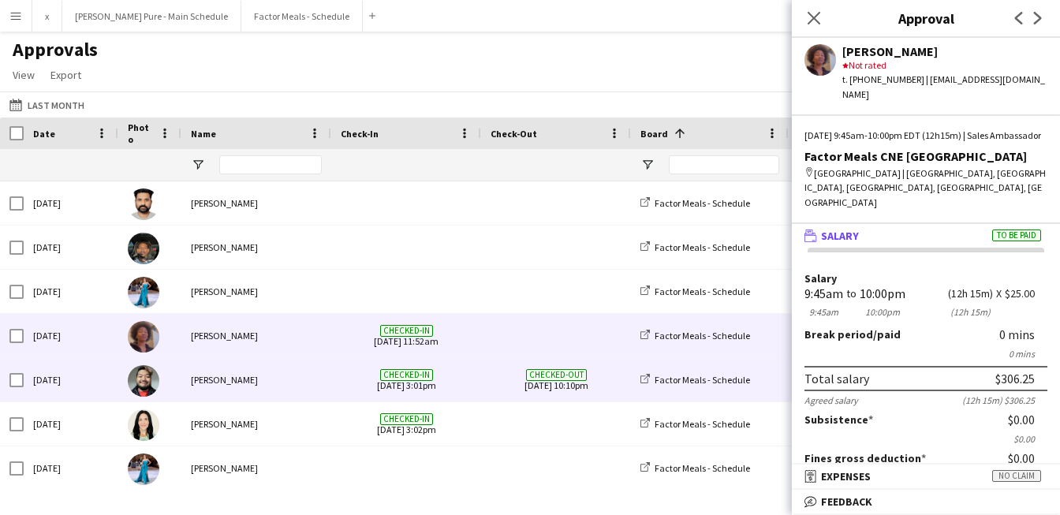
click at [149, 383] on img at bounding box center [144, 381] width 32 height 32
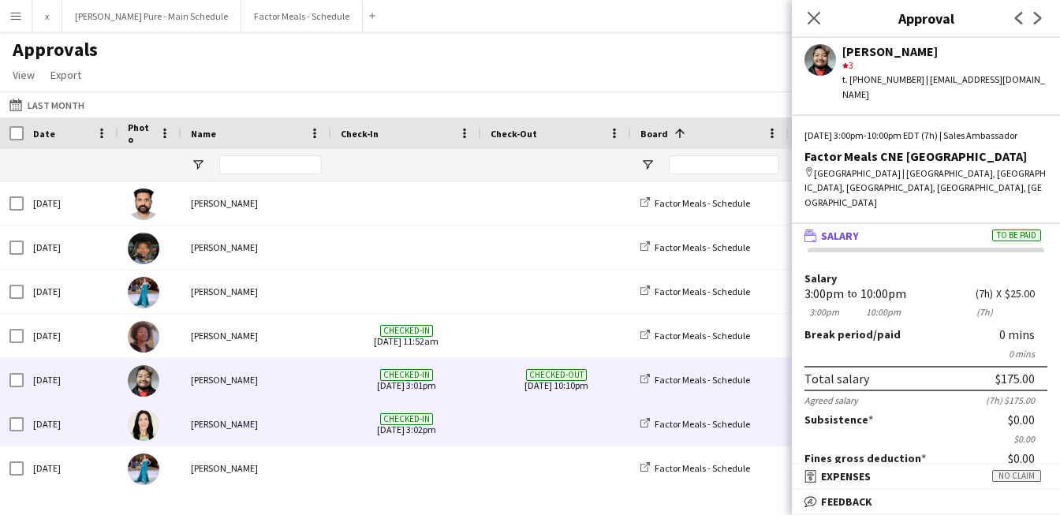
click at [147, 427] on img at bounding box center [144, 425] width 32 height 32
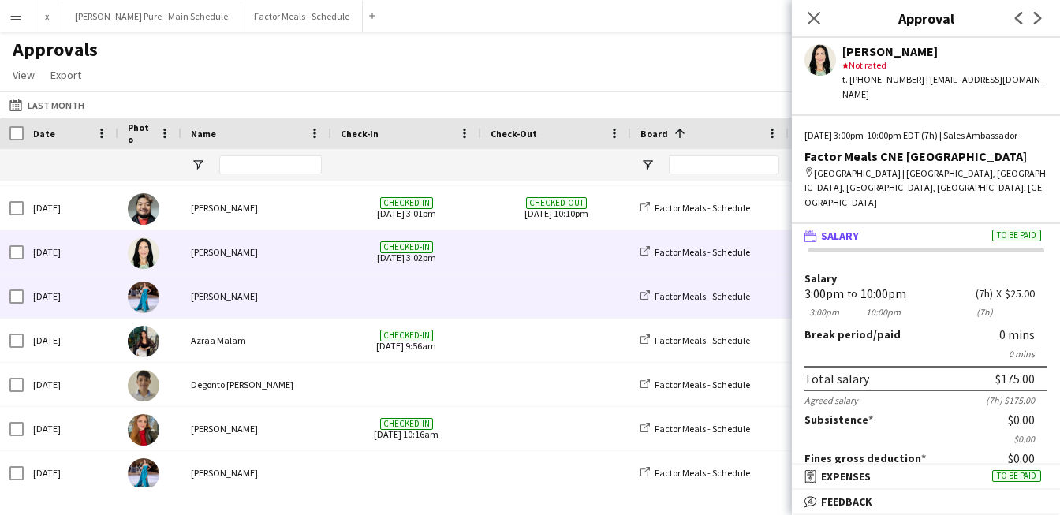
click at [140, 303] on img at bounding box center [144, 298] width 32 height 32
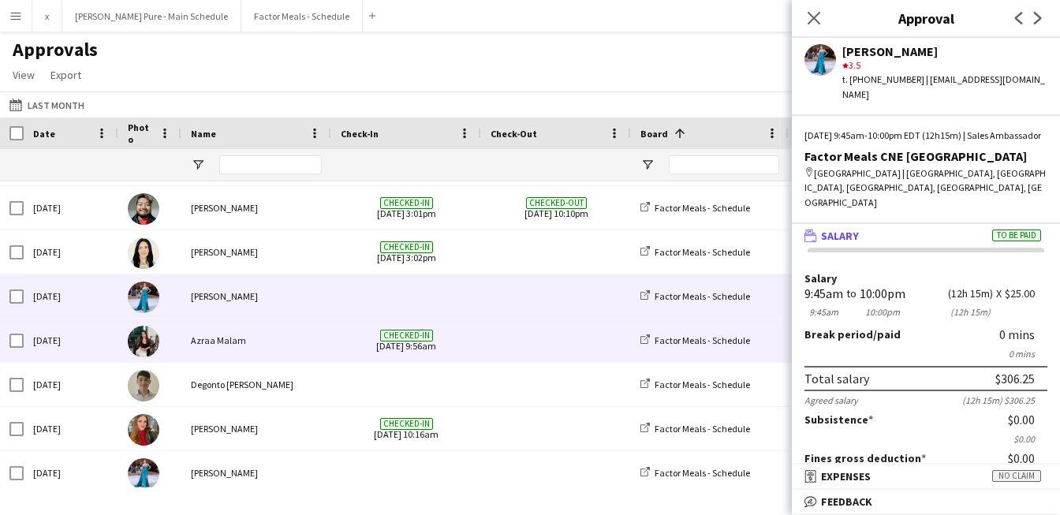
click at [143, 353] on img at bounding box center [144, 342] width 32 height 32
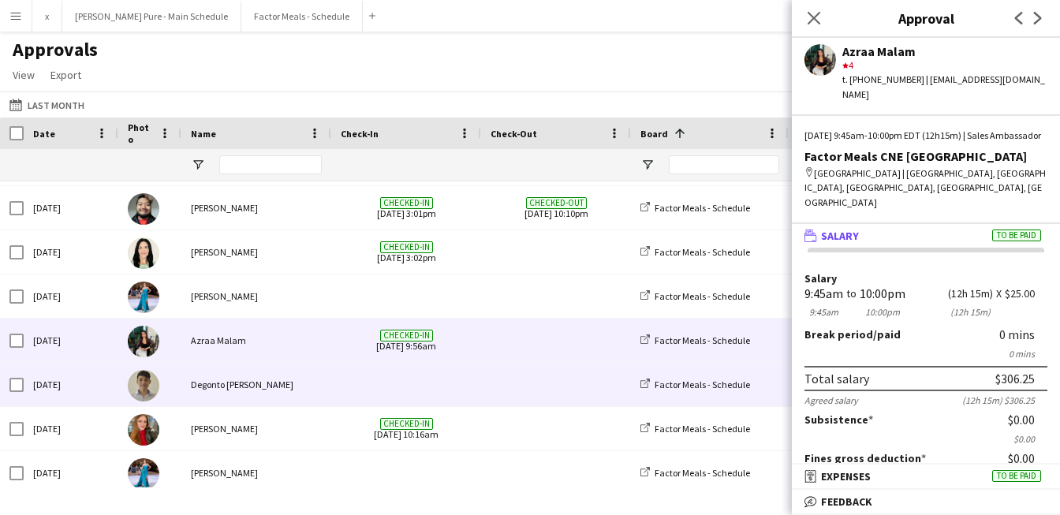
click at [136, 393] on img at bounding box center [144, 386] width 32 height 32
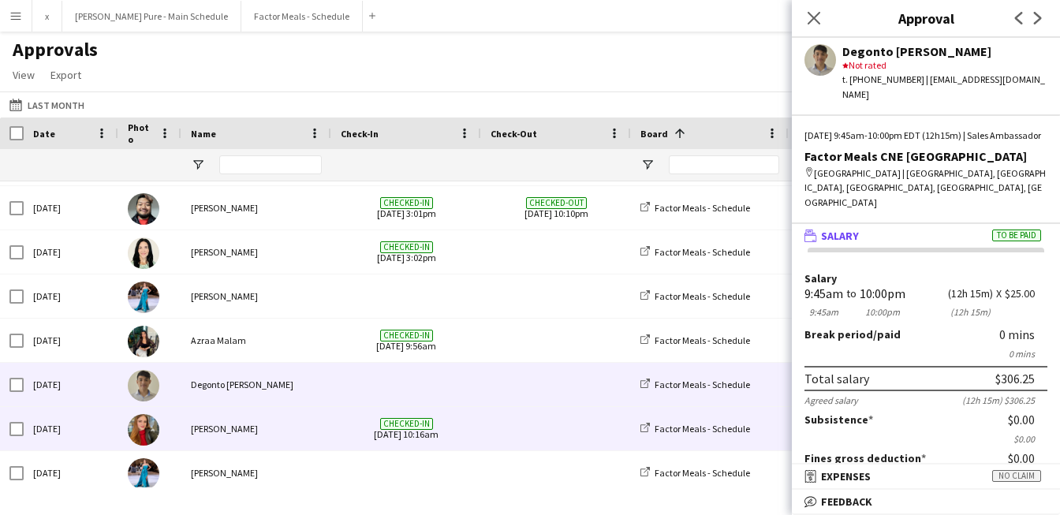
click at [144, 438] on img at bounding box center [144, 430] width 32 height 32
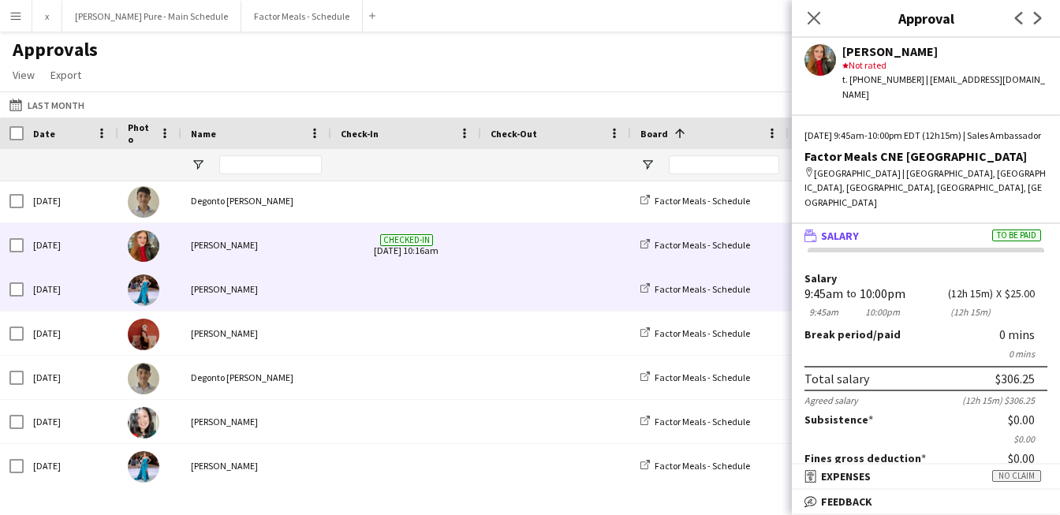
click at [148, 293] on img at bounding box center [144, 290] width 32 height 32
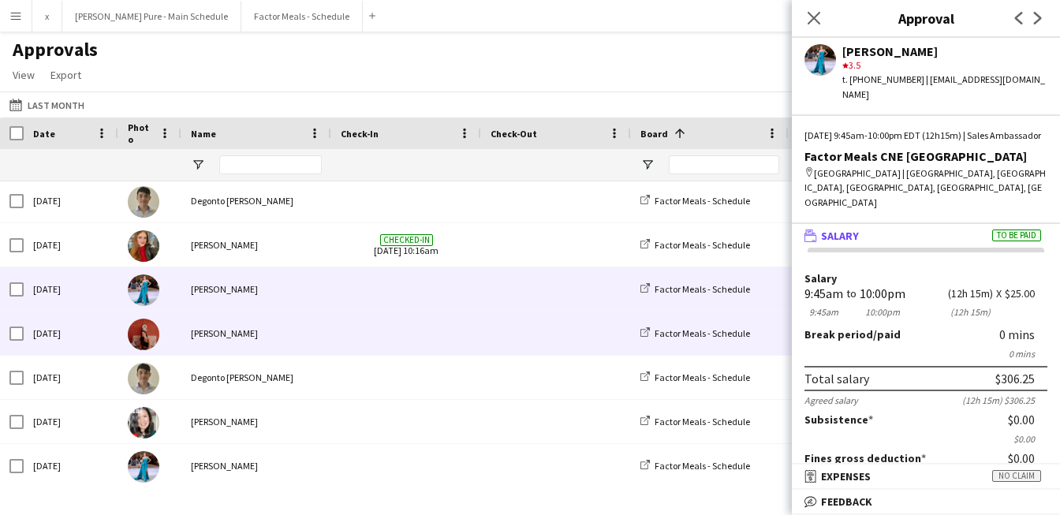
click at [147, 336] on img at bounding box center [144, 335] width 32 height 32
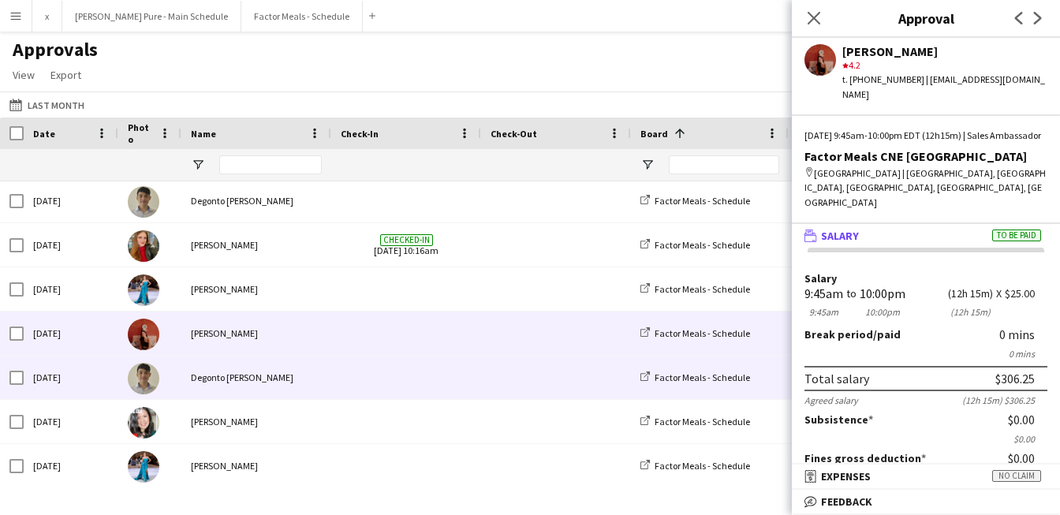
click at [147, 371] on img at bounding box center [144, 379] width 32 height 32
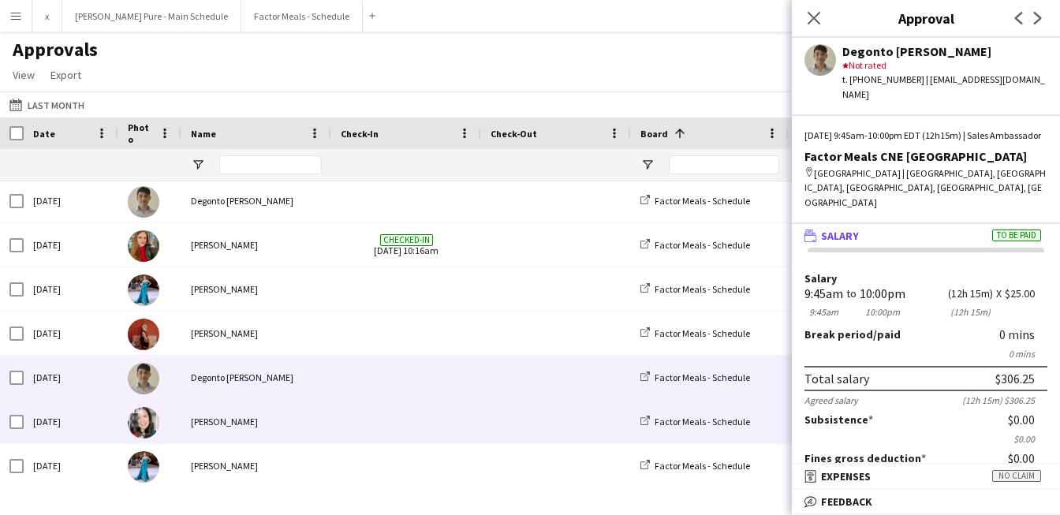
click at [138, 427] on img at bounding box center [144, 423] width 32 height 32
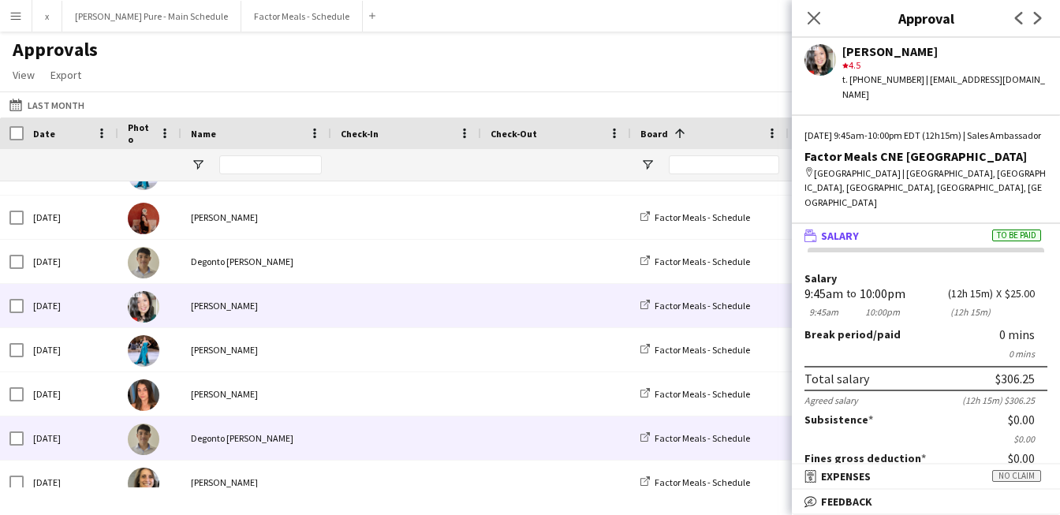
scroll to position [498, 0]
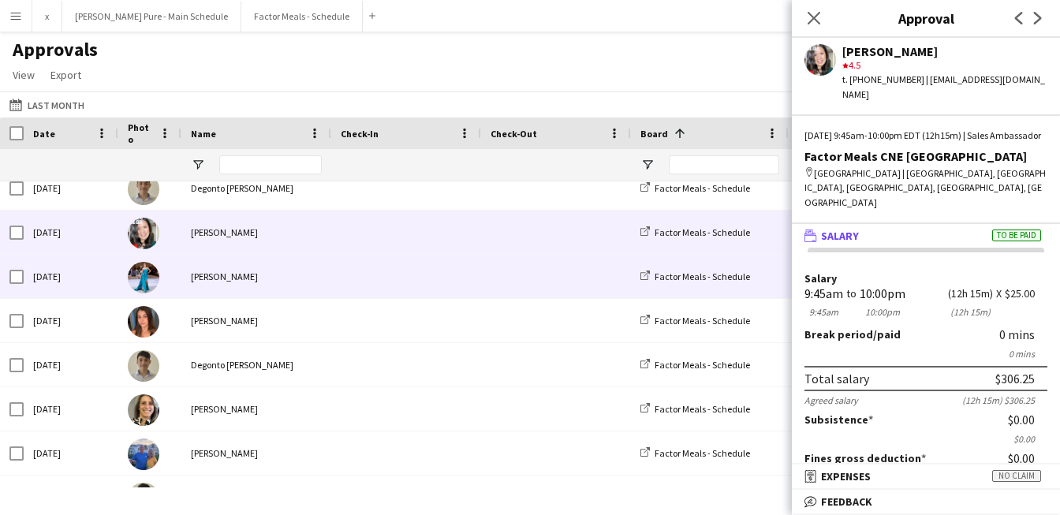
click at [149, 280] on img at bounding box center [144, 278] width 32 height 32
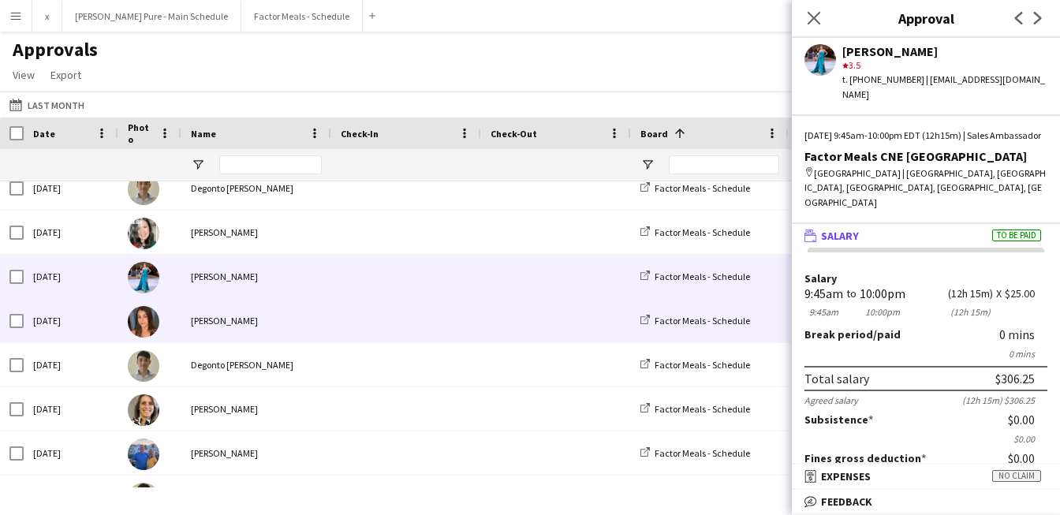
click at [153, 318] on img at bounding box center [144, 322] width 32 height 32
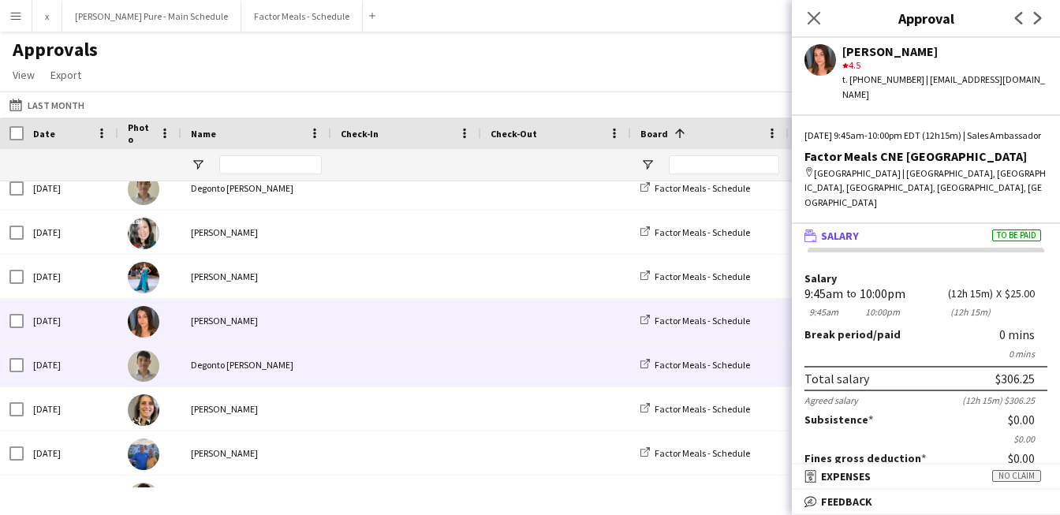
click at [151, 351] on div at bounding box center [149, 364] width 63 height 43
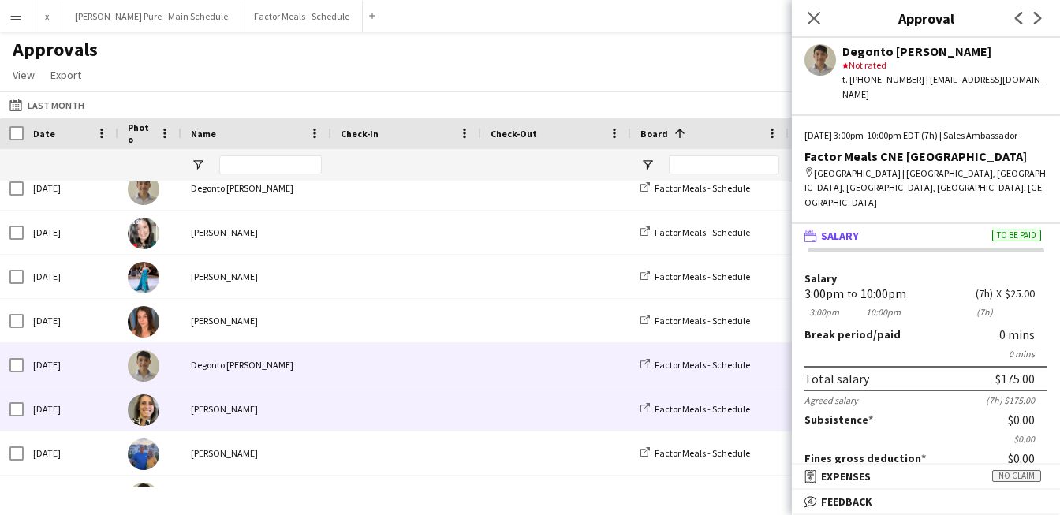
click at [144, 413] on img at bounding box center [144, 410] width 32 height 32
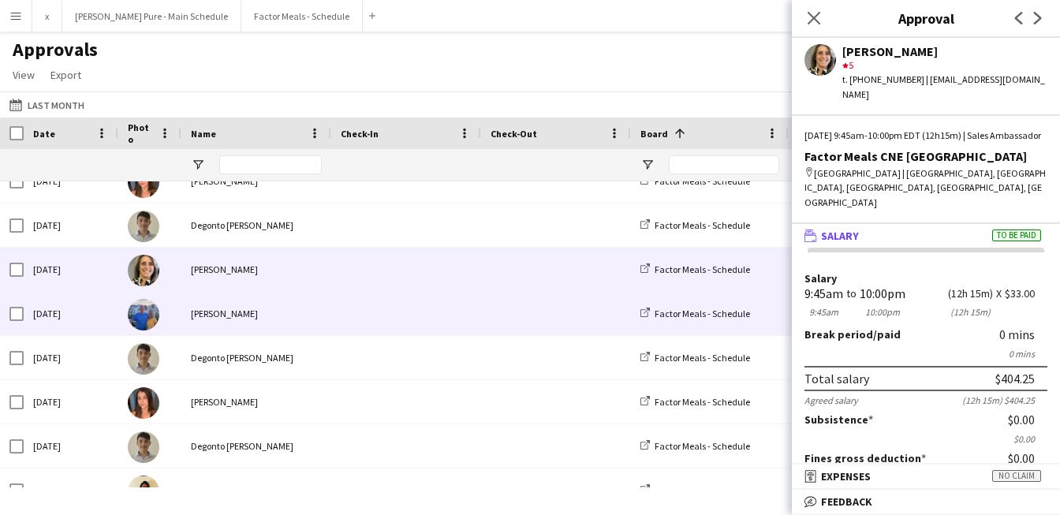
click at [152, 329] on div at bounding box center [149, 313] width 63 height 43
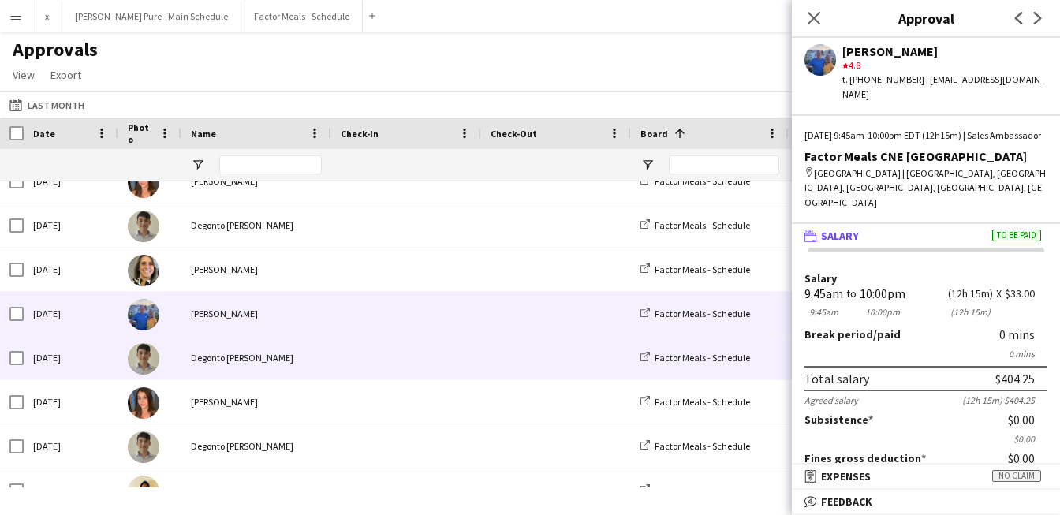
click at [149, 369] on img at bounding box center [144, 359] width 32 height 32
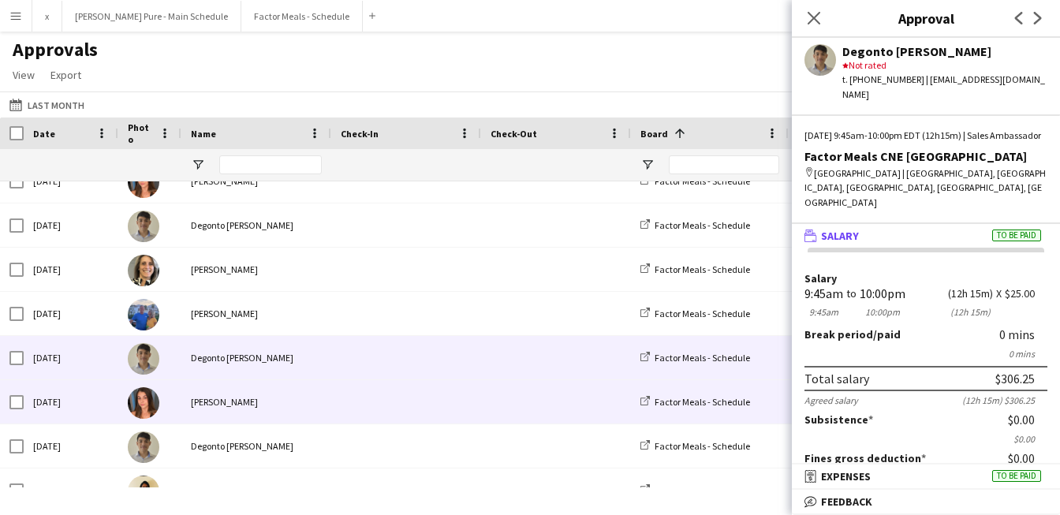
click at [146, 404] on img at bounding box center [144, 403] width 32 height 32
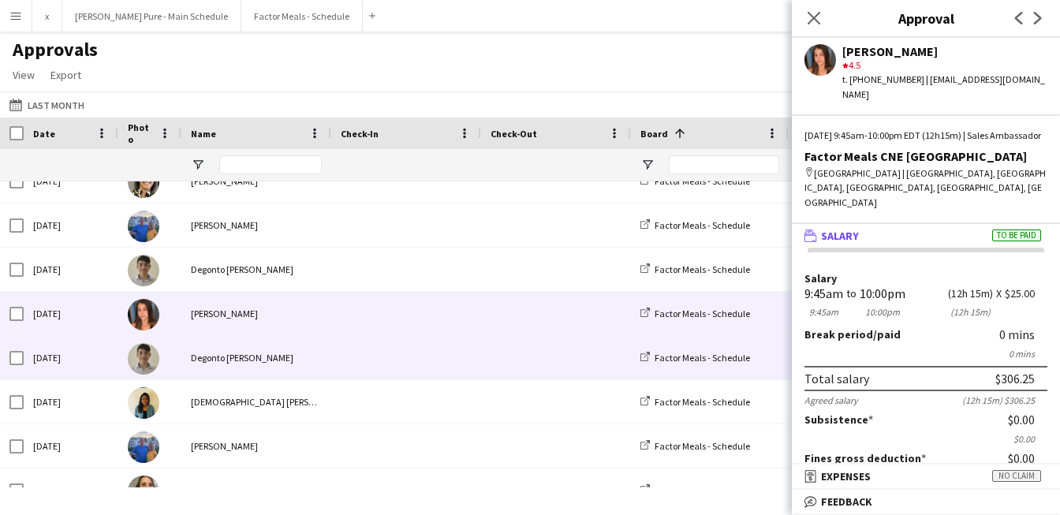
click at [141, 368] on img at bounding box center [144, 359] width 32 height 32
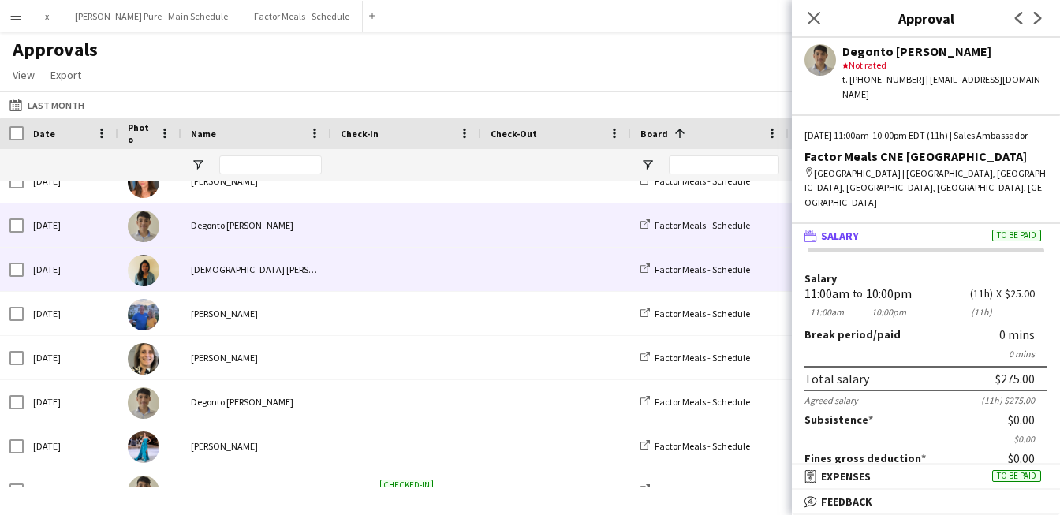
click at [151, 270] on img at bounding box center [144, 271] width 32 height 32
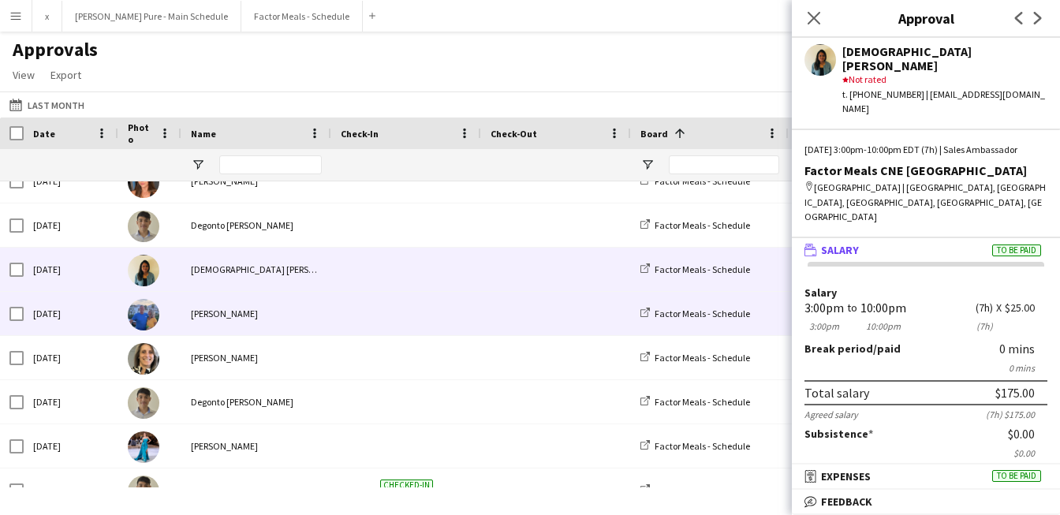
click at [144, 313] on img at bounding box center [144, 315] width 32 height 32
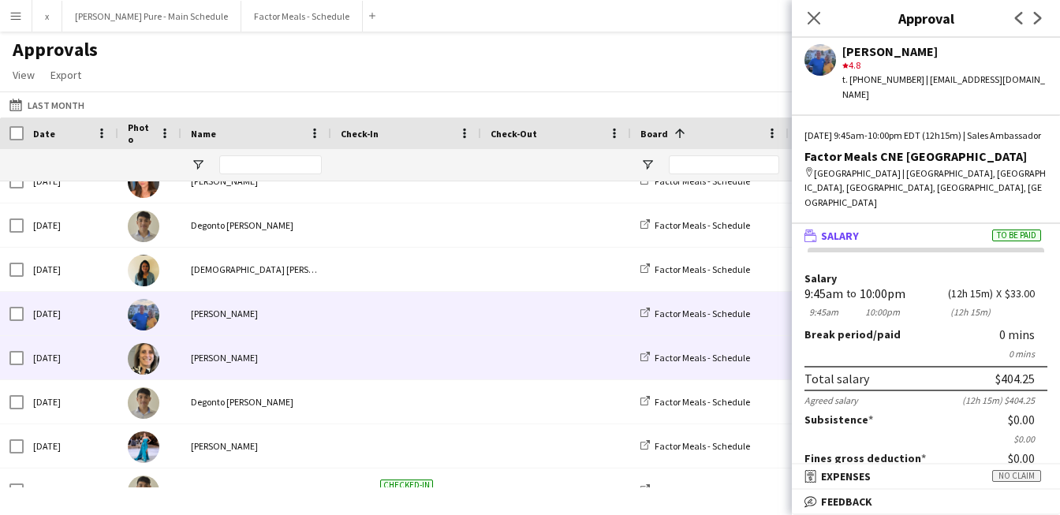
click at [137, 371] on img at bounding box center [144, 359] width 32 height 32
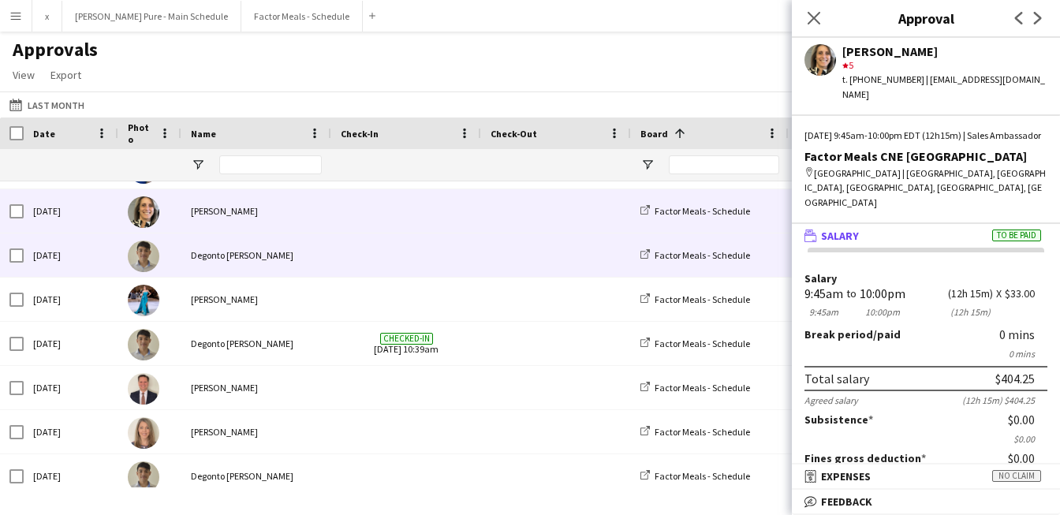
click at [149, 267] on img at bounding box center [144, 257] width 32 height 32
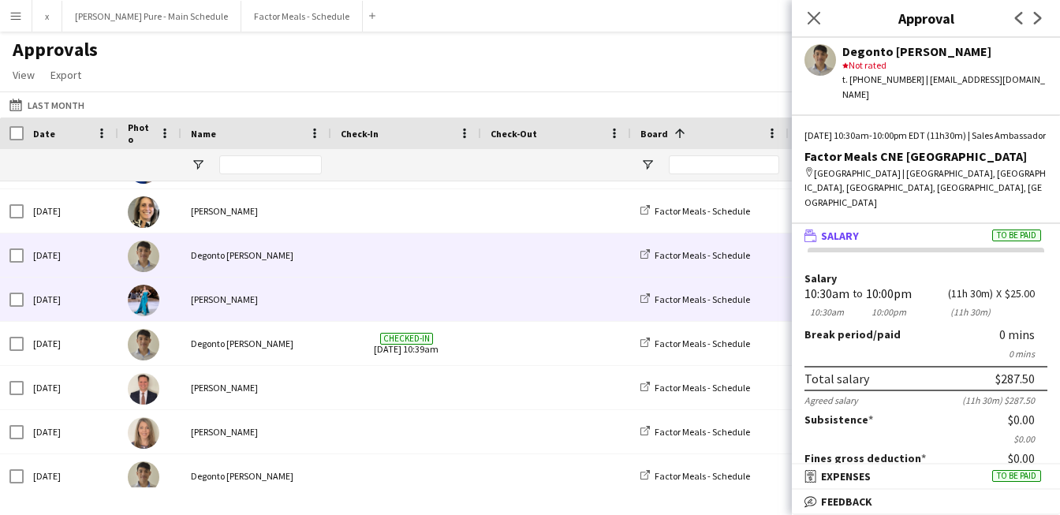
click at [146, 293] on img at bounding box center [144, 301] width 32 height 32
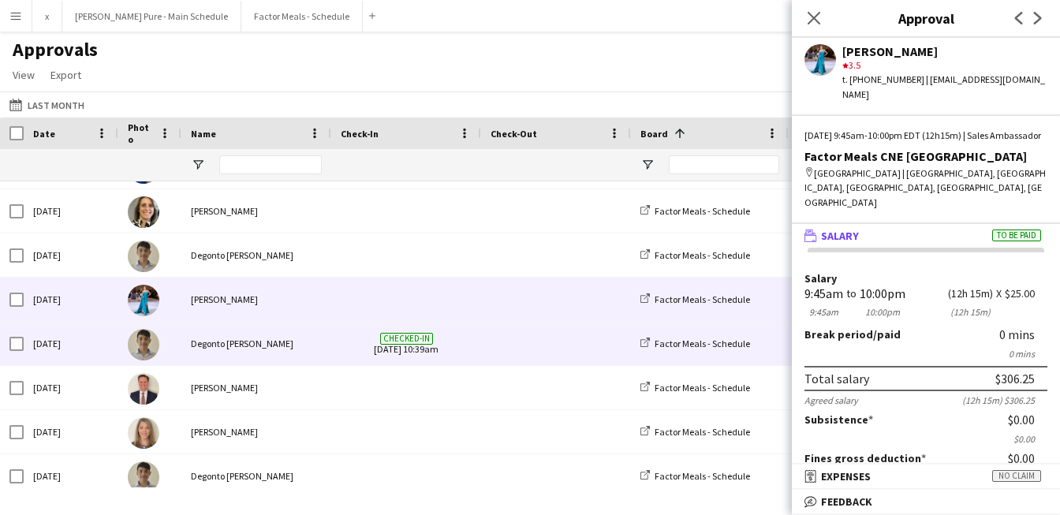
click at [147, 351] on img at bounding box center [144, 345] width 32 height 32
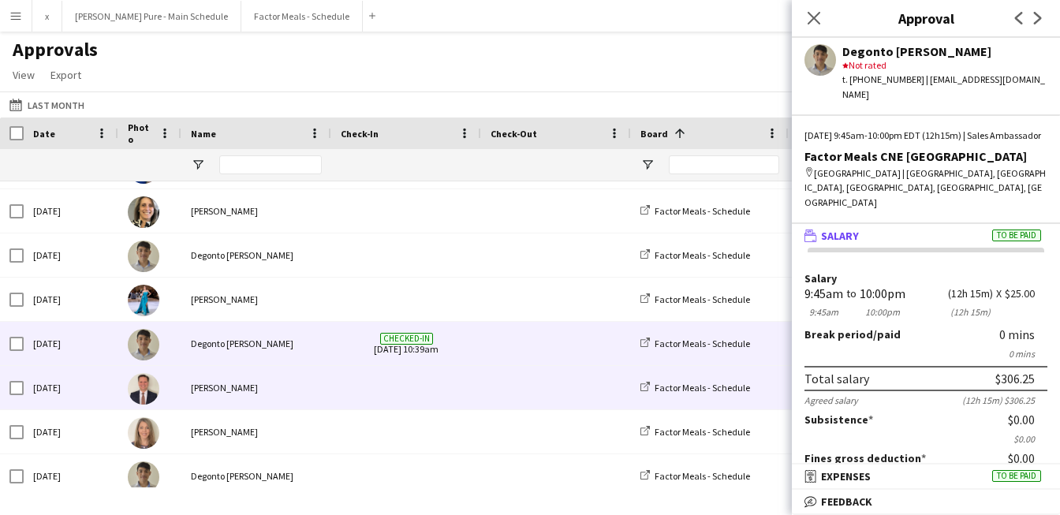
click at [140, 398] on img at bounding box center [144, 389] width 32 height 32
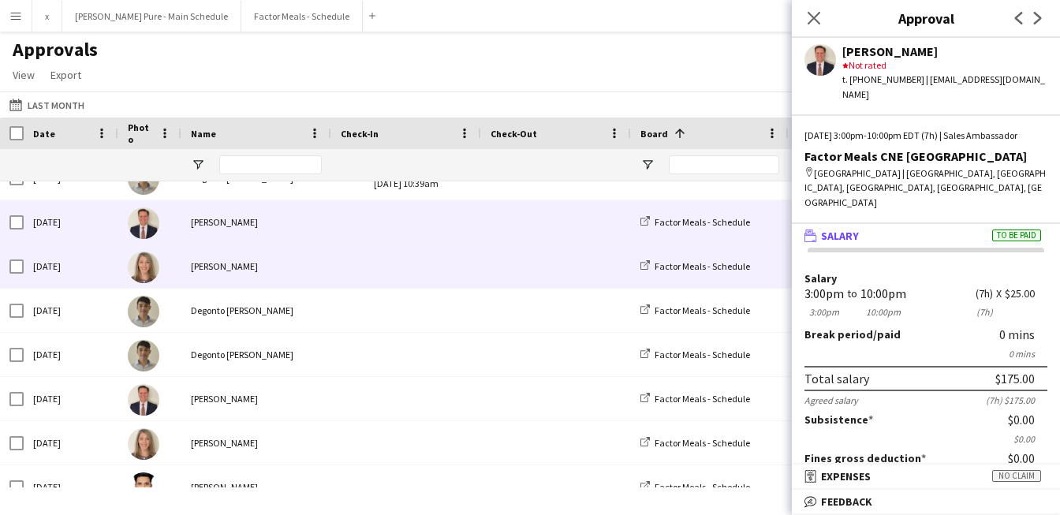
click at [147, 270] on img at bounding box center [144, 268] width 32 height 32
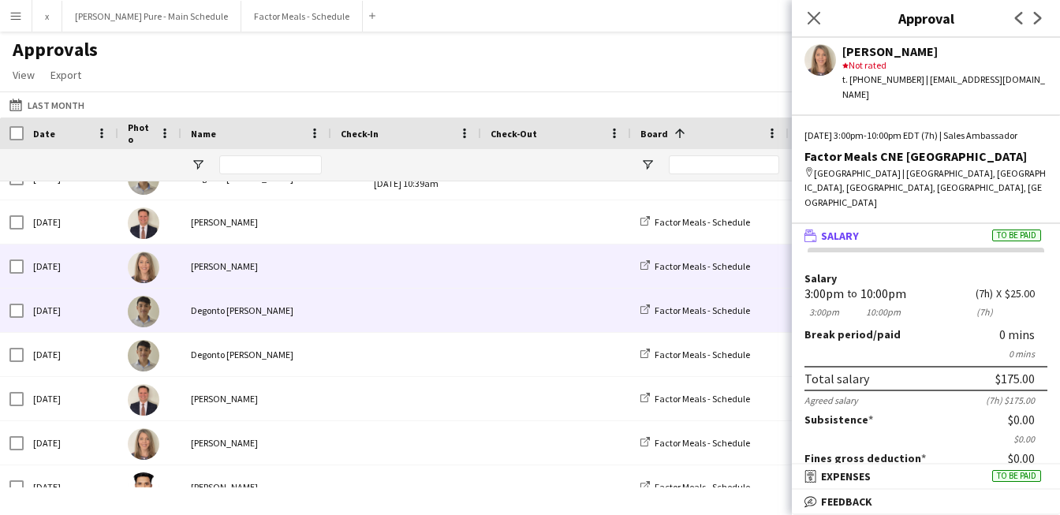
click at [142, 306] on img at bounding box center [144, 312] width 32 height 32
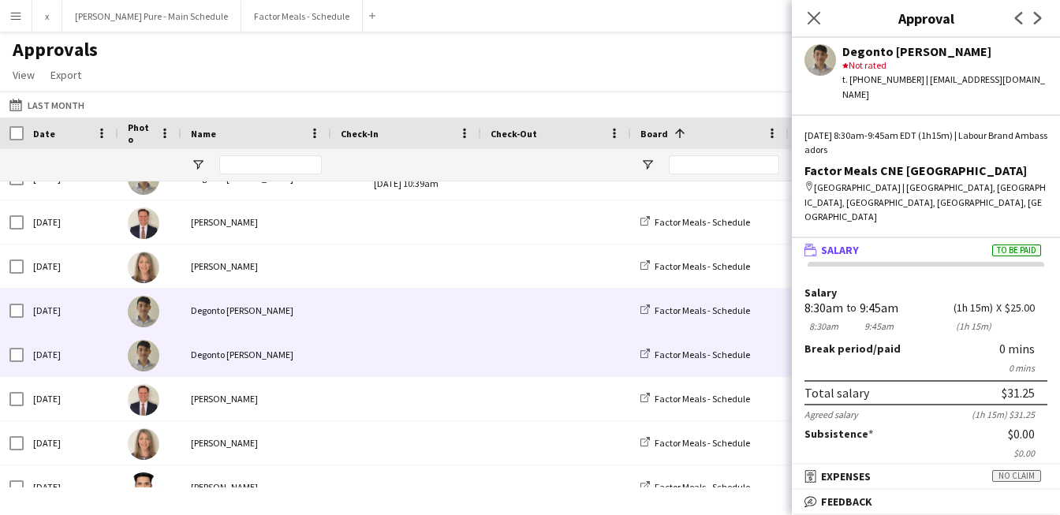
click at [136, 356] on img at bounding box center [144, 356] width 32 height 32
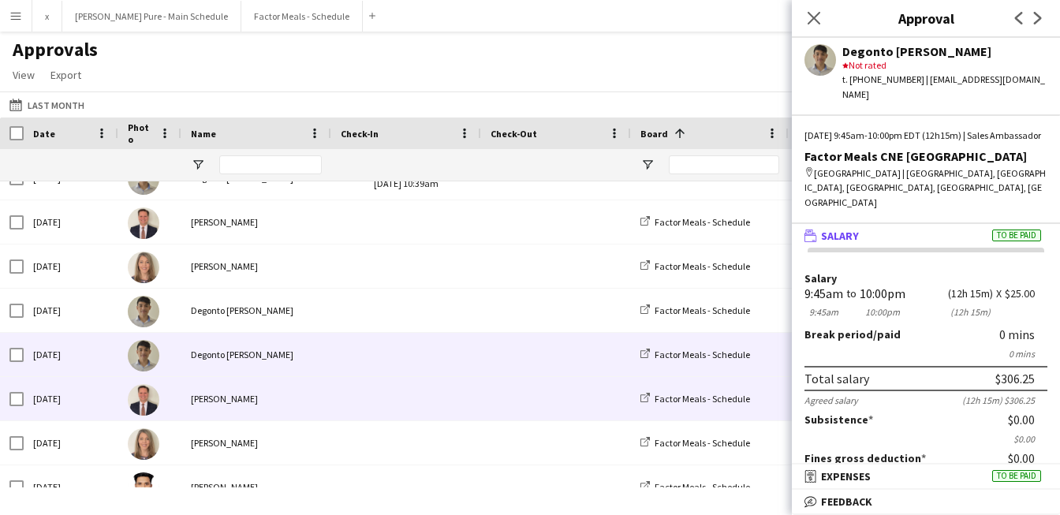
click at [142, 393] on img at bounding box center [144, 400] width 32 height 32
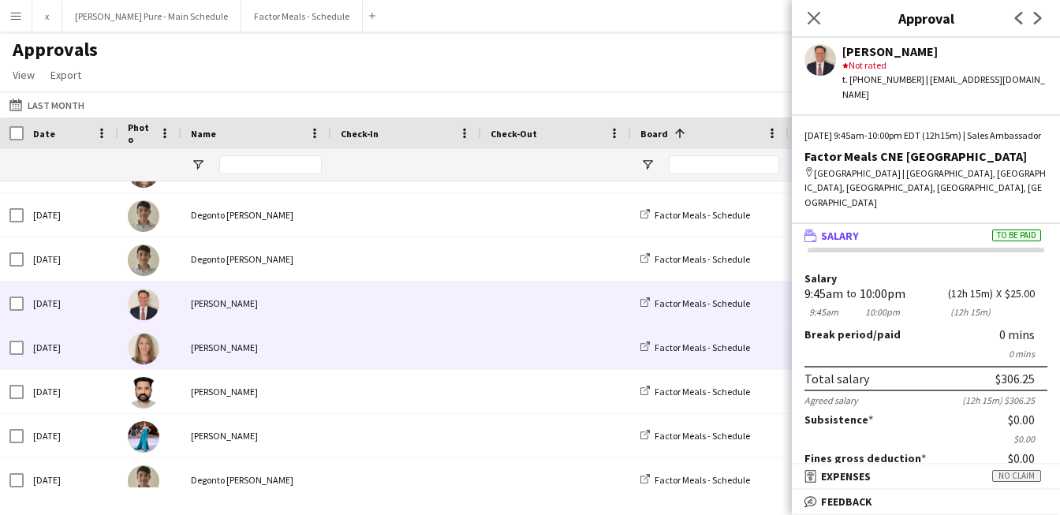
click at [144, 344] on img at bounding box center [144, 349] width 32 height 32
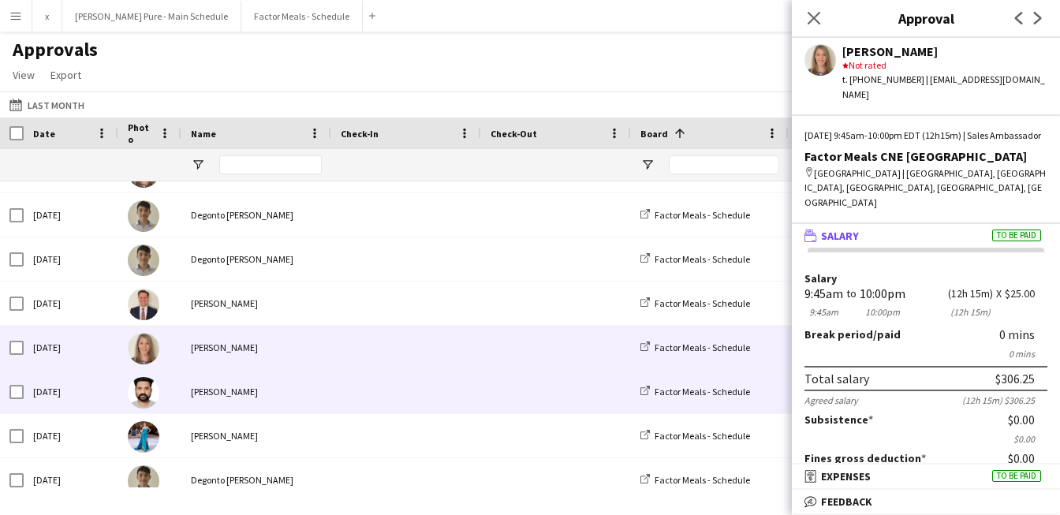
click at [149, 382] on img at bounding box center [144, 393] width 32 height 32
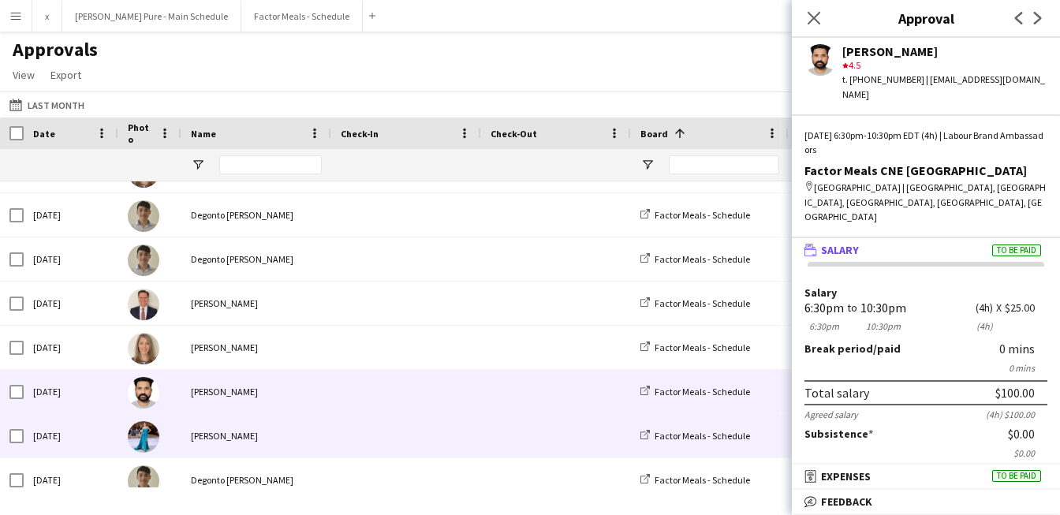
click at [140, 431] on img at bounding box center [144, 437] width 32 height 32
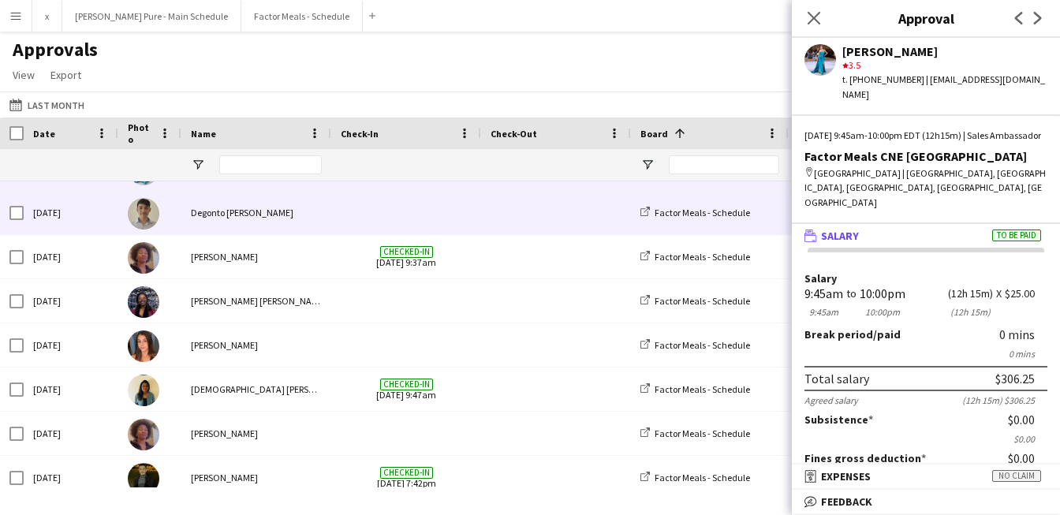
click at [143, 218] on img at bounding box center [144, 214] width 32 height 32
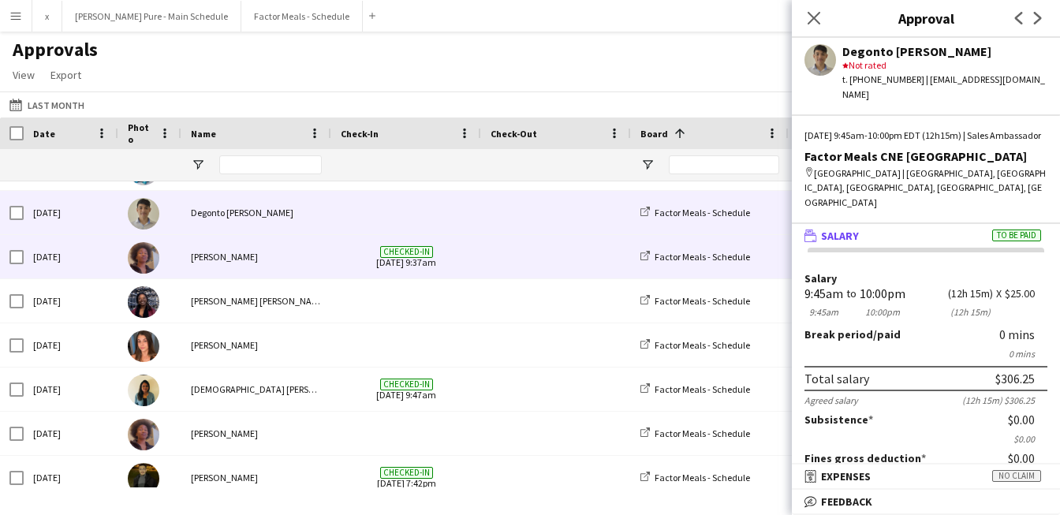
click at [145, 252] on img at bounding box center [144, 258] width 32 height 32
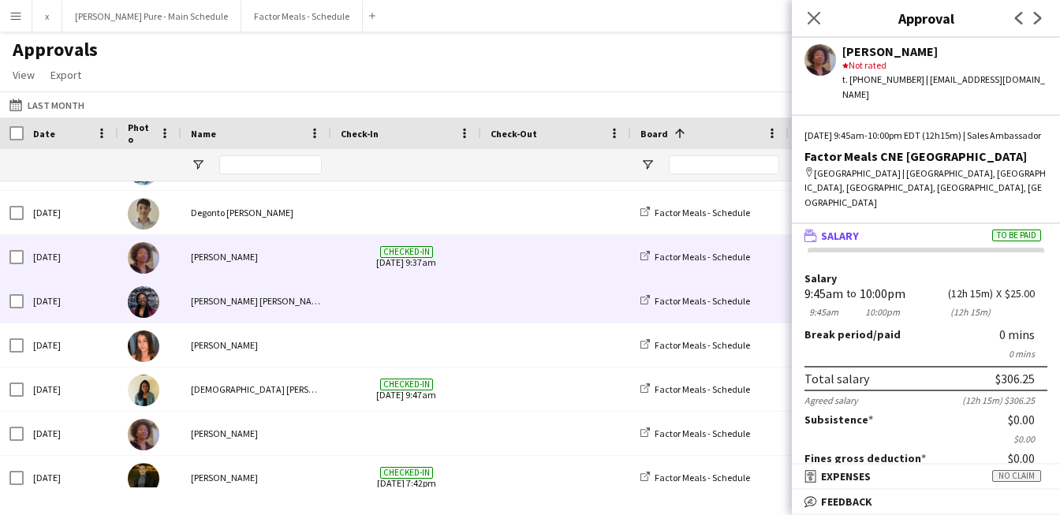
click at [150, 302] on img at bounding box center [144, 302] width 32 height 32
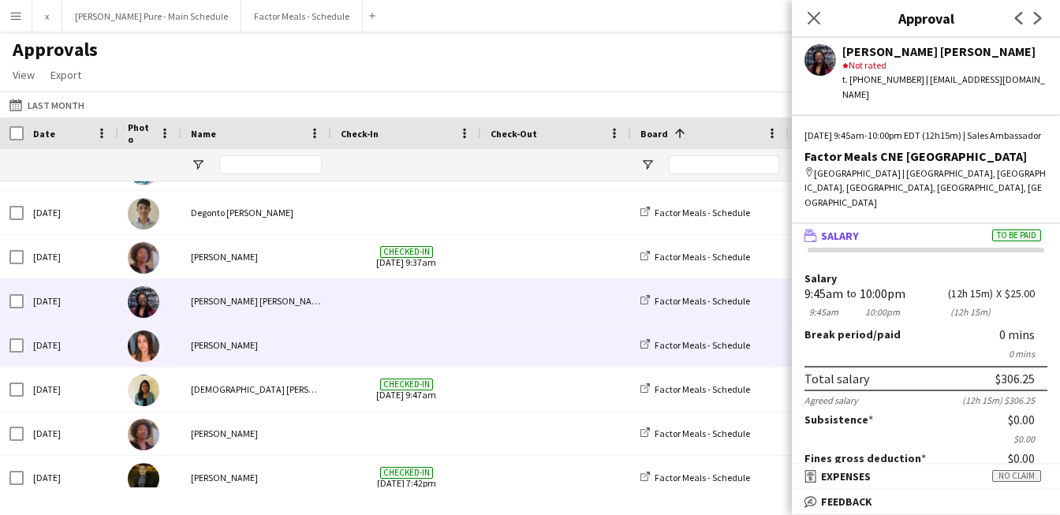
click at [149, 345] on img at bounding box center [144, 346] width 32 height 32
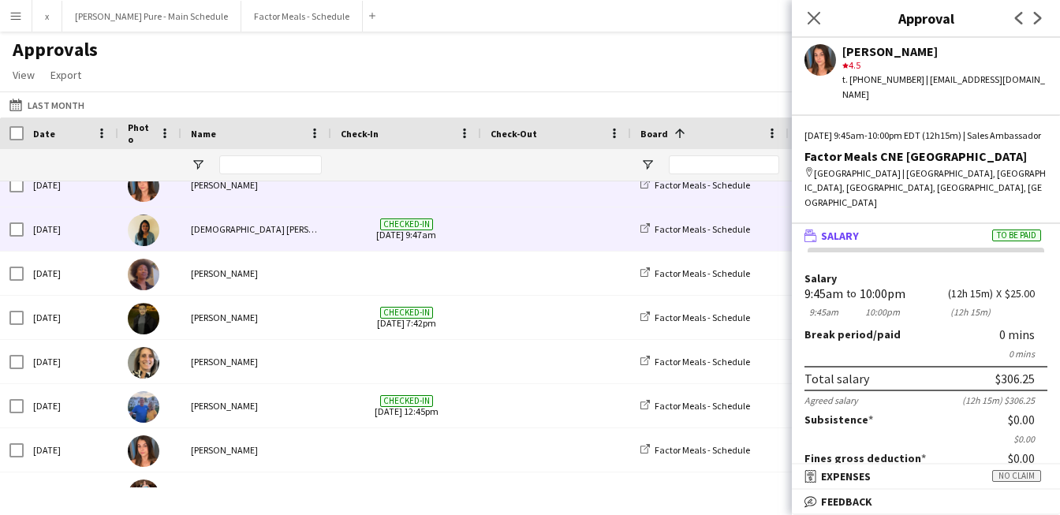
click at [151, 233] on img at bounding box center [144, 230] width 32 height 32
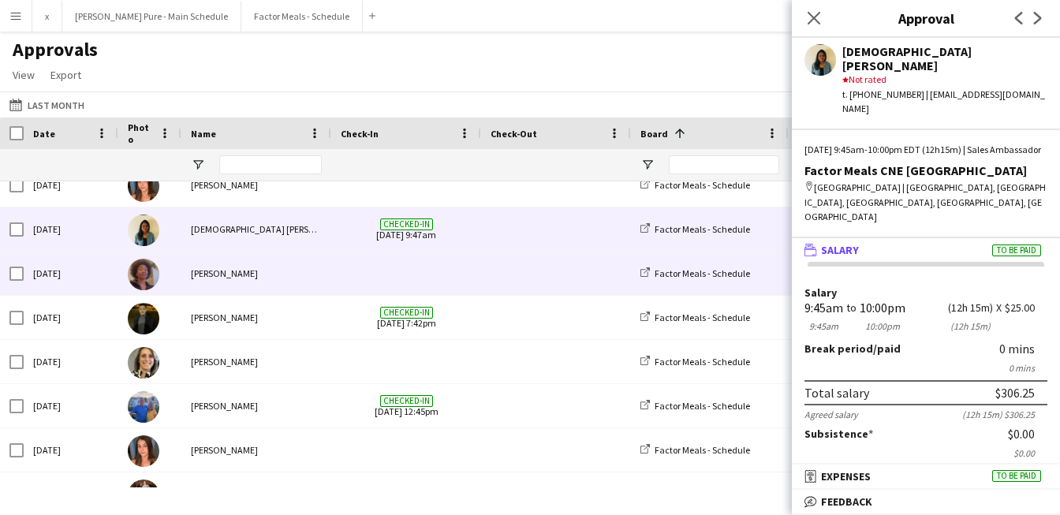
click at [140, 273] on img at bounding box center [144, 275] width 32 height 32
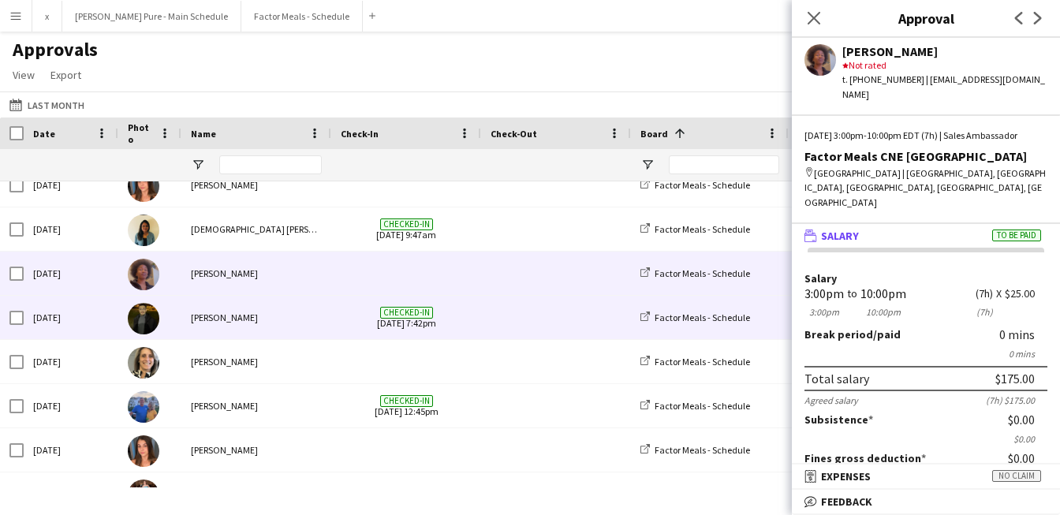
click at [141, 329] on img at bounding box center [144, 319] width 32 height 32
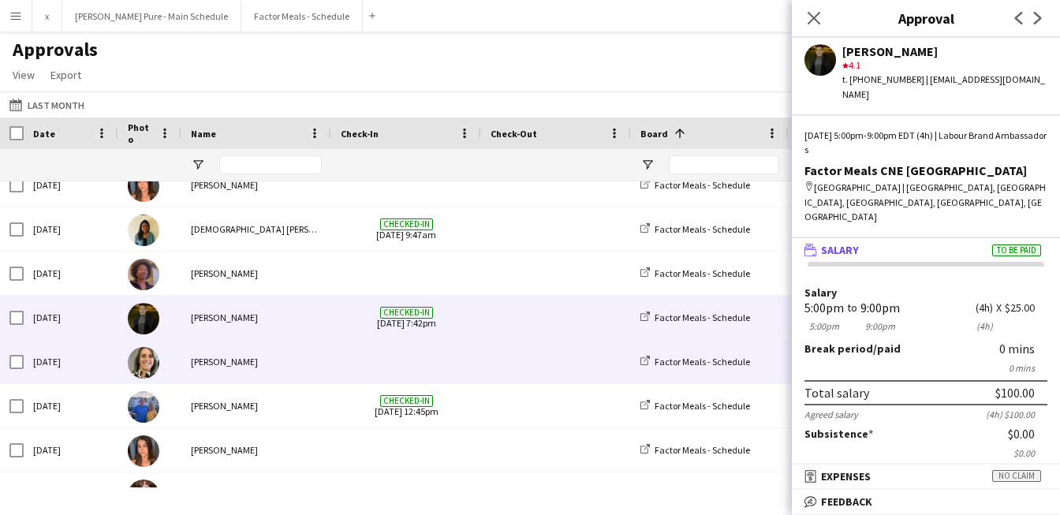
click at [144, 363] on img at bounding box center [144, 363] width 32 height 32
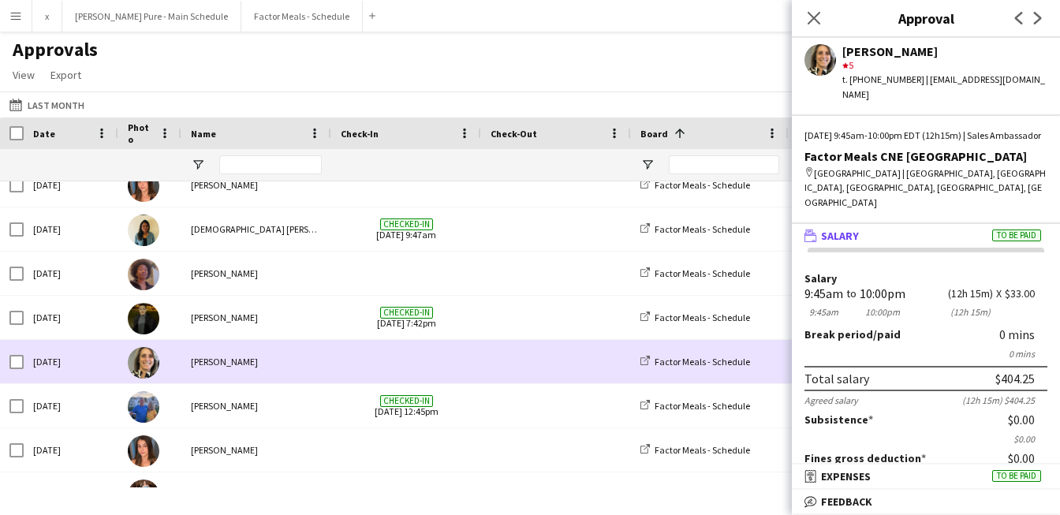
scroll to position [1785, 0]
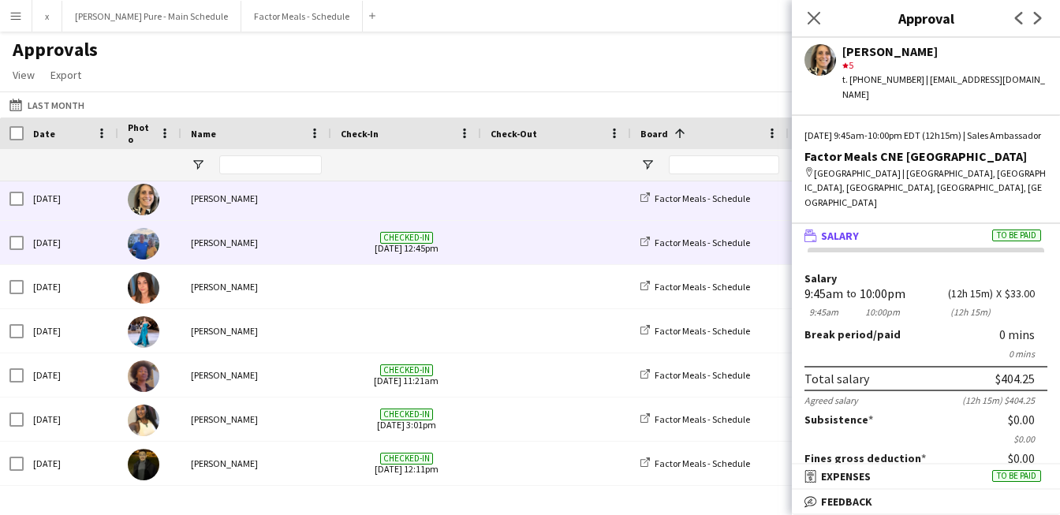
click at [144, 245] on img at bounding box center [144, 244] width 32 height 32
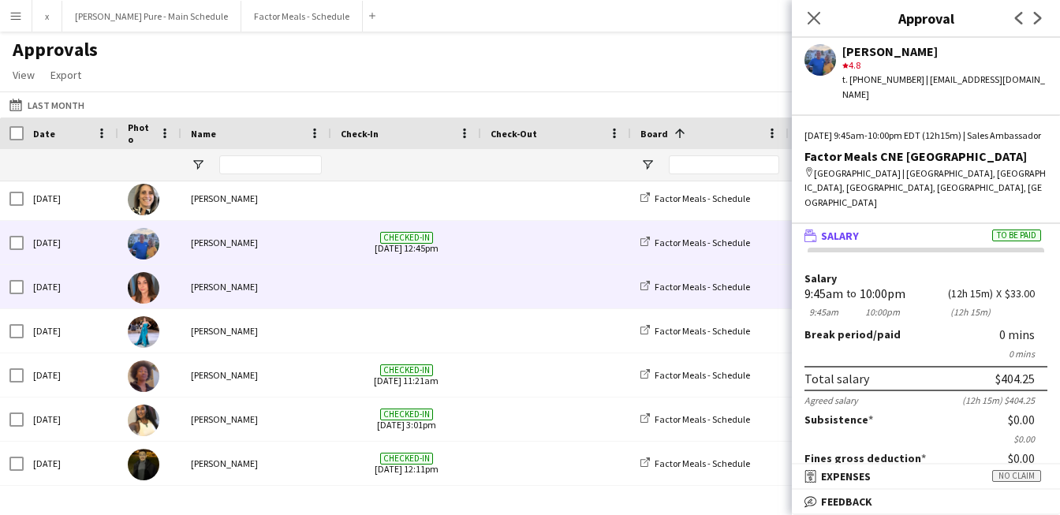
click at [145, 282] on img at bounding box center [144, 288] width 32 height 32
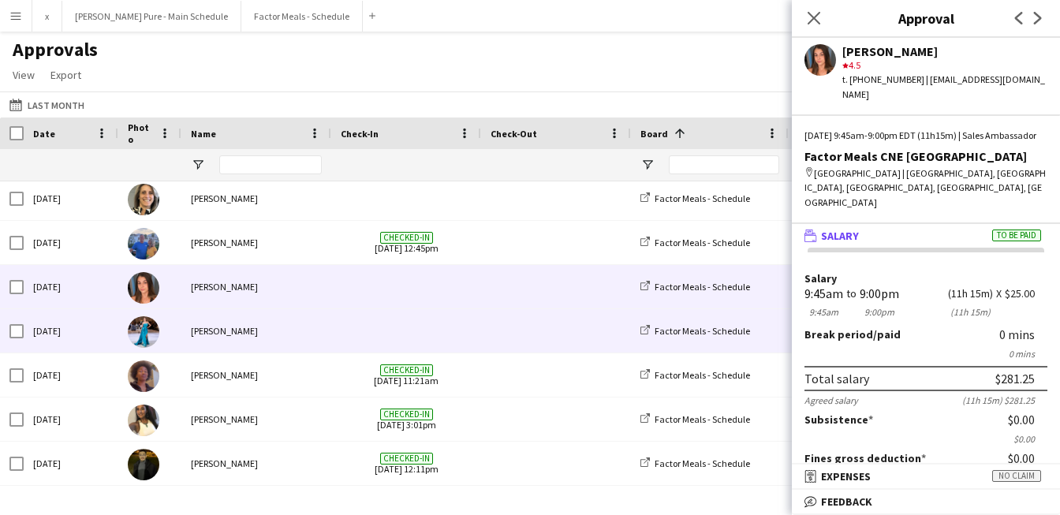
click at [147, 322] on img at bounding box center [144, 332] width 32 height 32
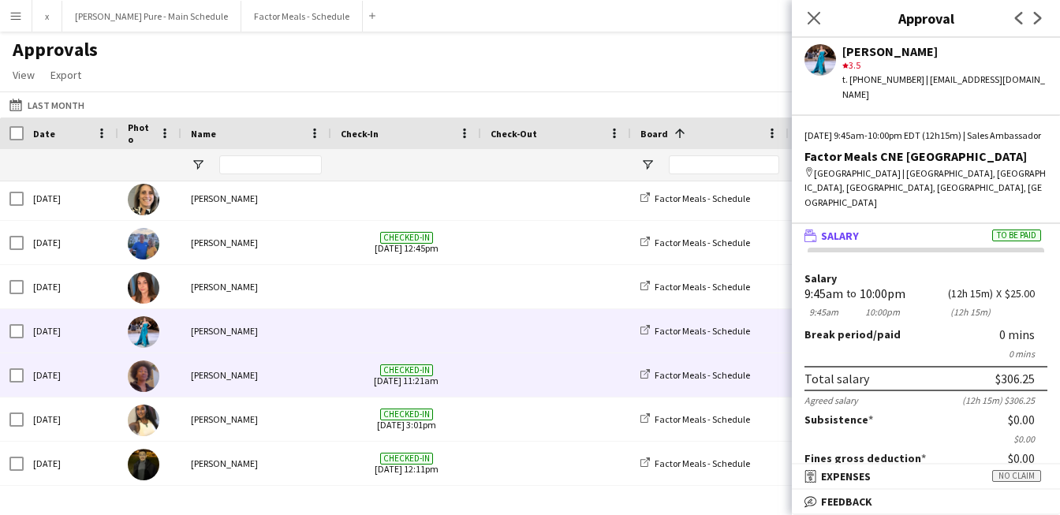
click at [144, 390] on img at bounding box center [144, 376] width 32 height 32
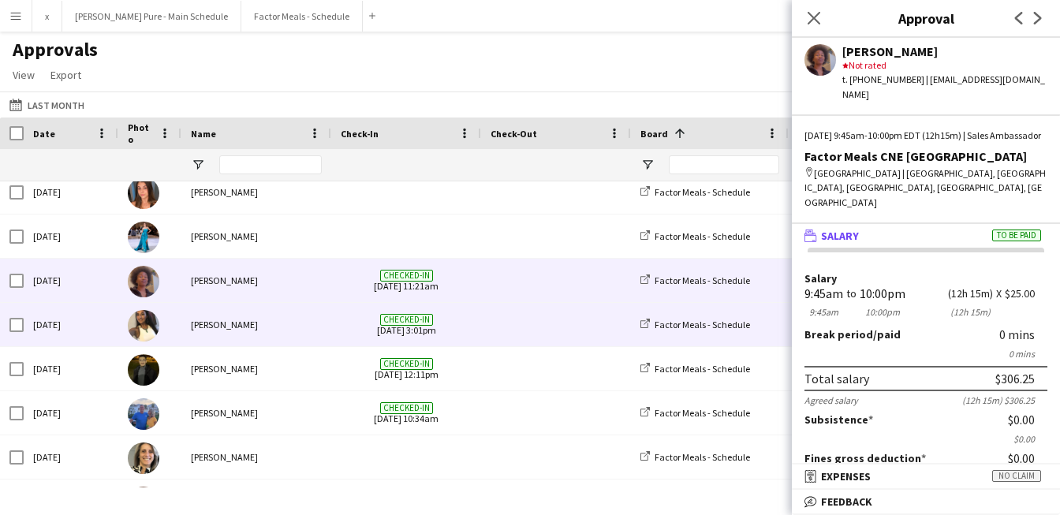
click at [151, 333] on img at bounding box center [144, 326] width 32 height 32
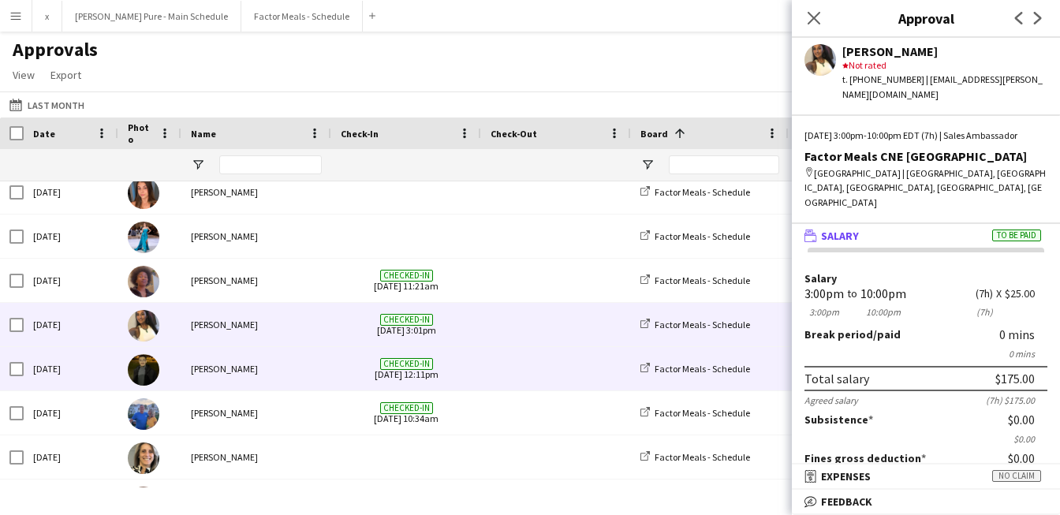
click at [151, 377] on img at bounding box center [144, 370] width 32 height 32
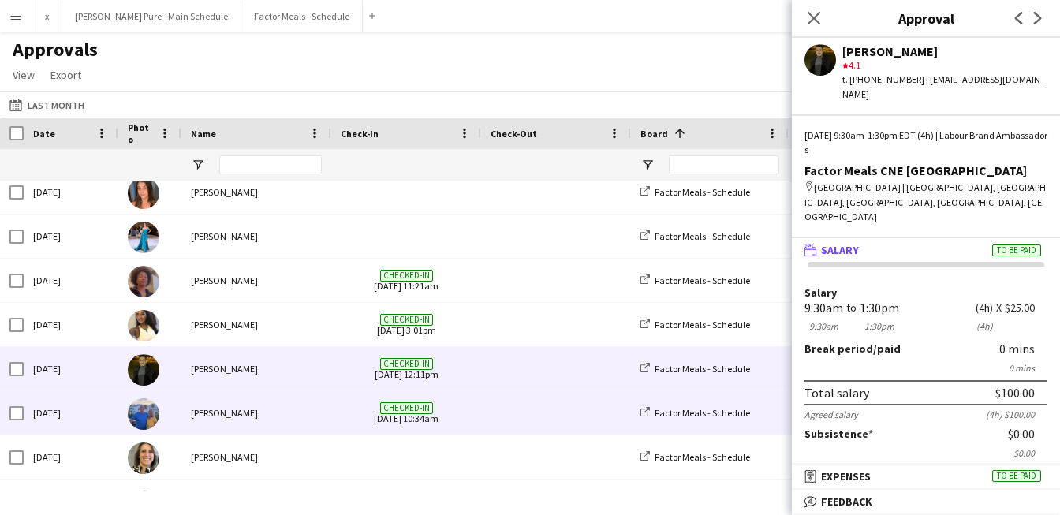
click at [147, 416] on img at bounding box center [144, 414] width 32 height 32
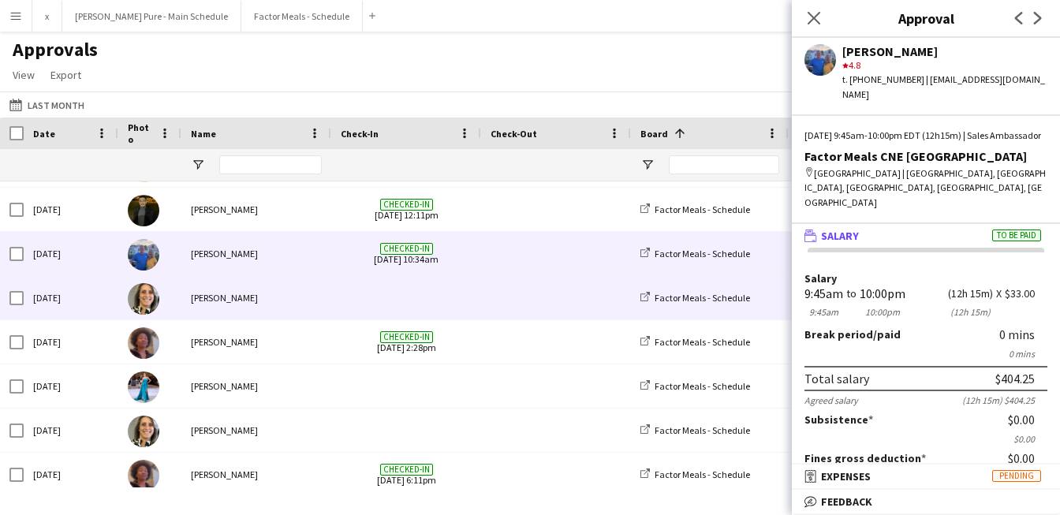
click at [143, 300] on img at bounding box center [144, 299] width 32 height 32
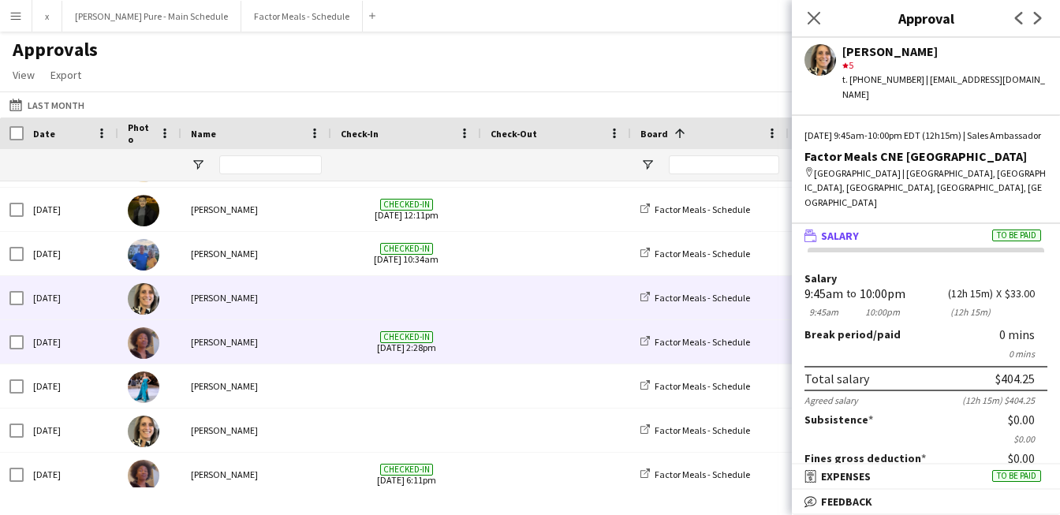
click at [141, 349] on img at bounding box center [144, 343] width 32 height 32
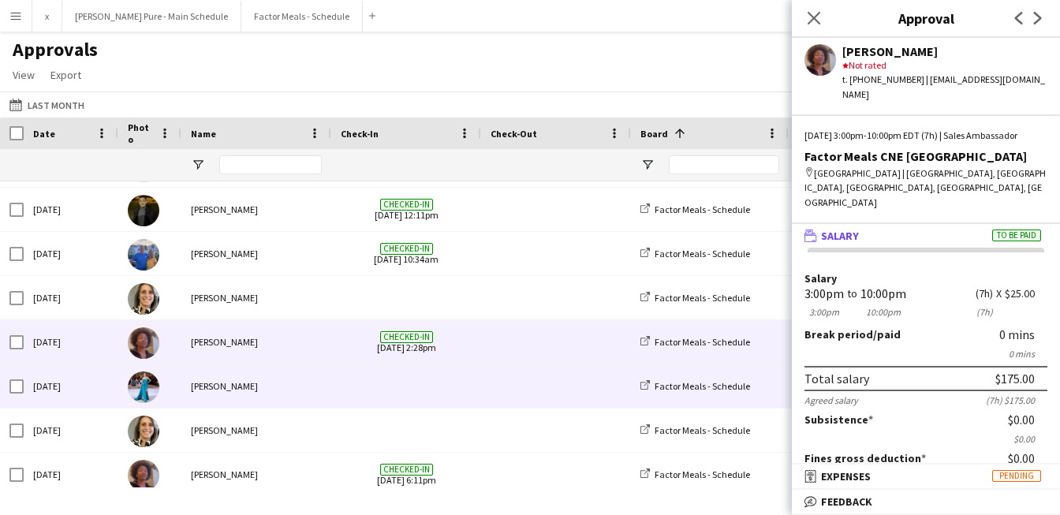
click at [151, 394] on img at bounding box center [144, 387] width 32 height 32
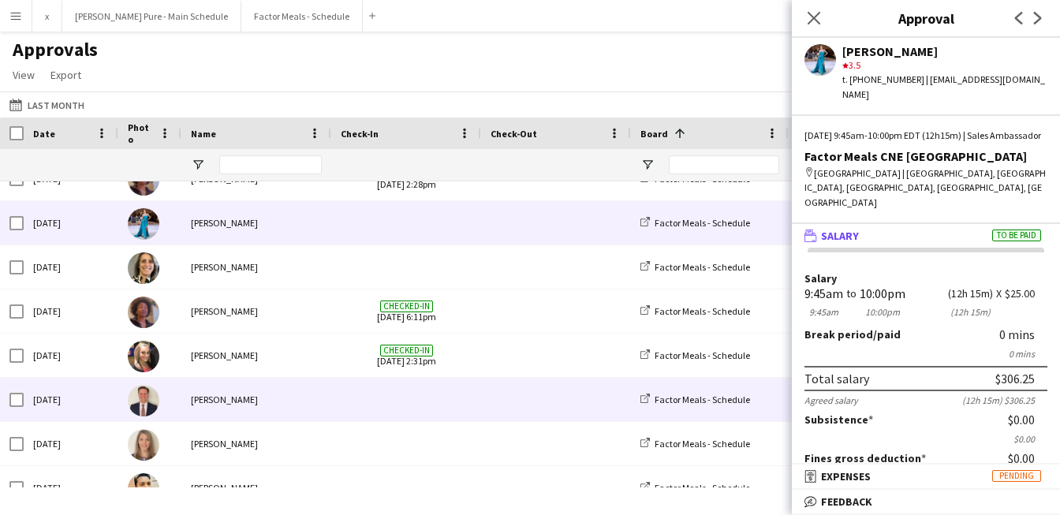
scroll to position [2330, 0]
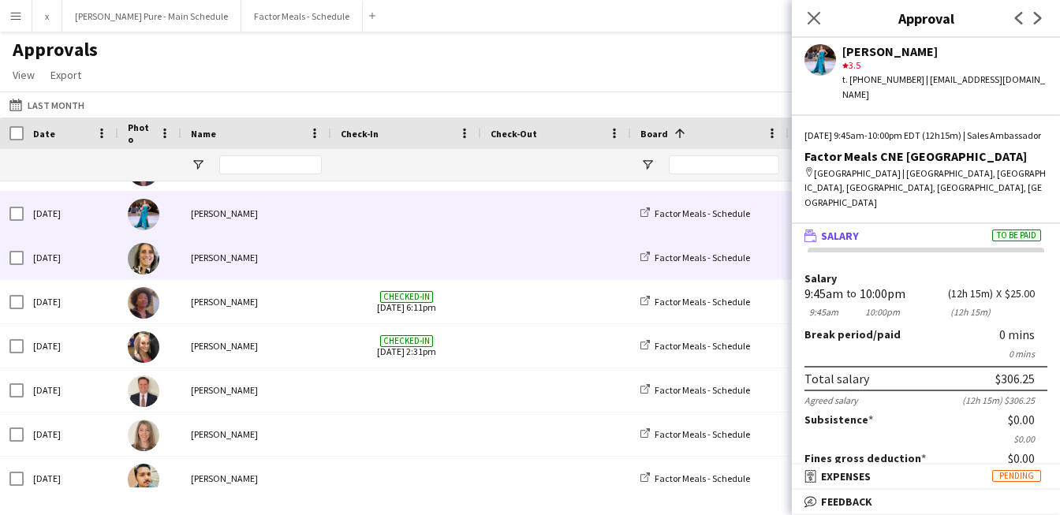
click at [151, 267] on img at bounding box center [144, 259] width 32 height 32
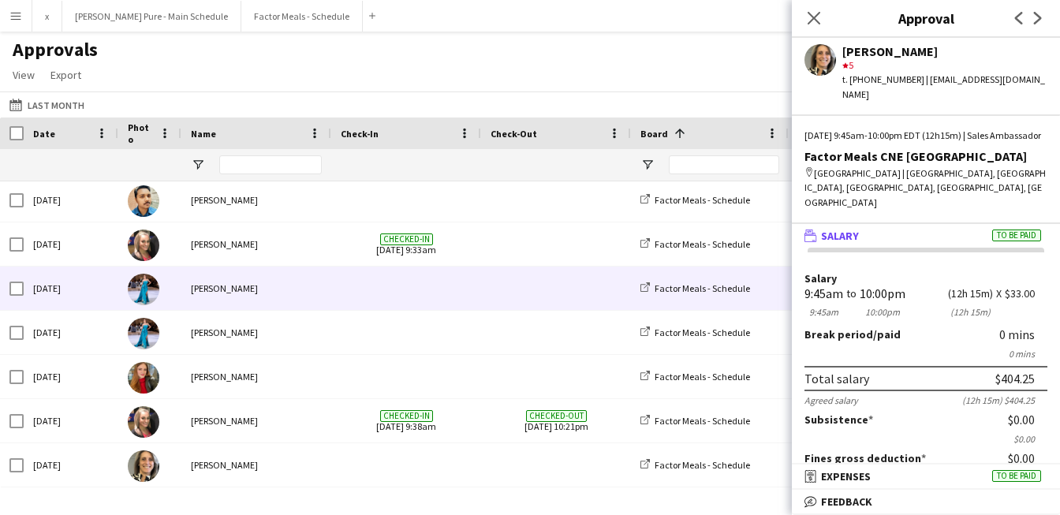
scroll to position [2502, 0]
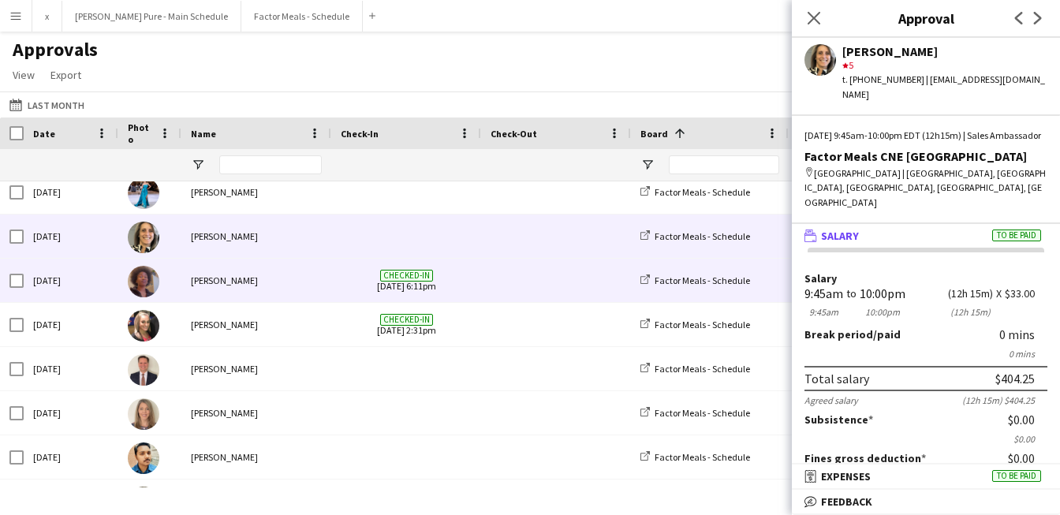
click at [139, 288] on img at bounding box center [144, 282] width 32 height 32
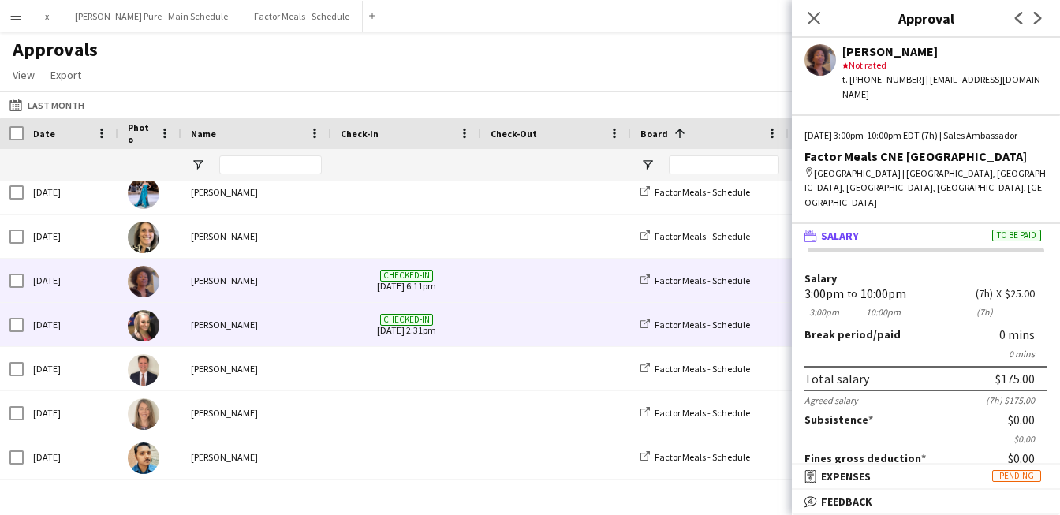
click at [142, 341] on img at bounding box center [144, 326] width 32 height 32
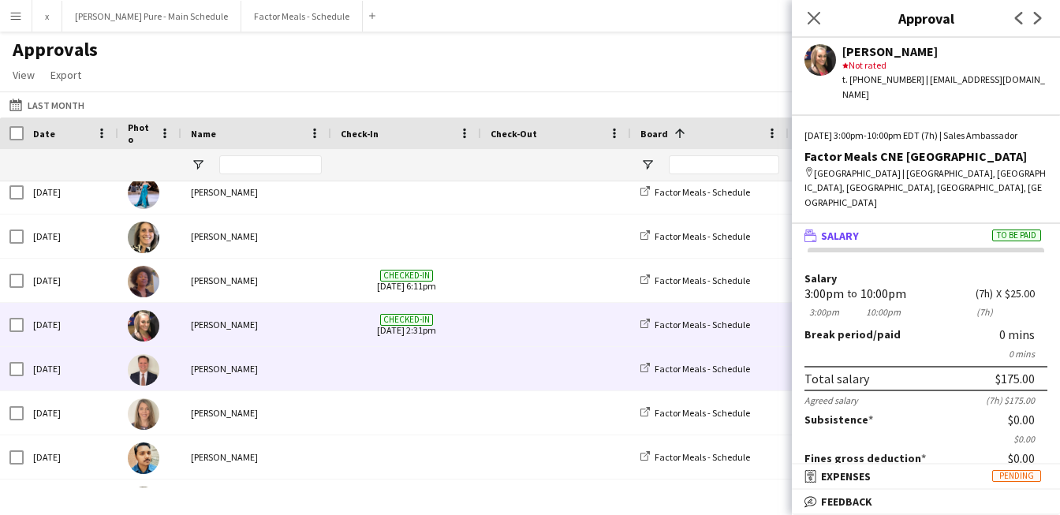
click at [151, 370] on img at bounding box center [144, 370] width 32 height 32
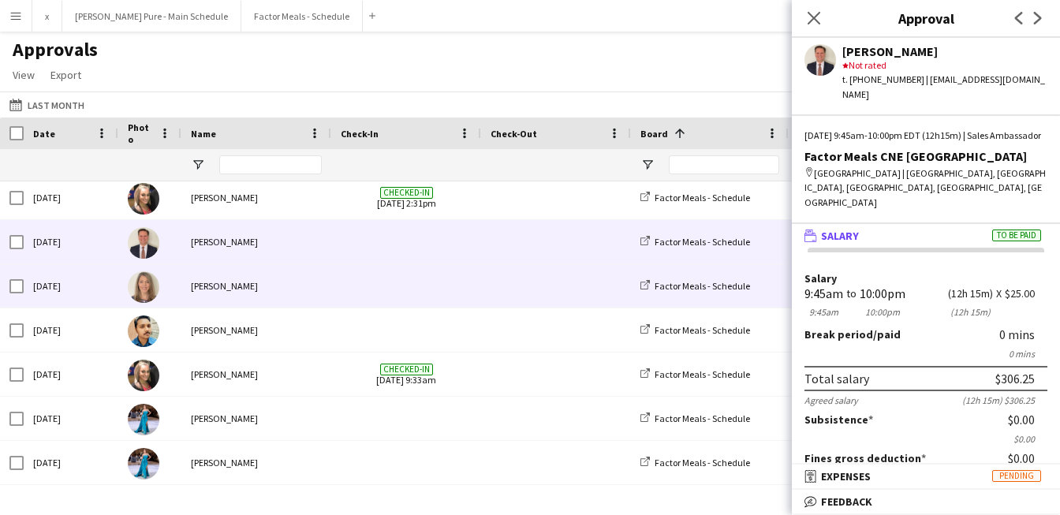
click at [149, 291] on img at bounding box center [144, 287] width 32 height 32
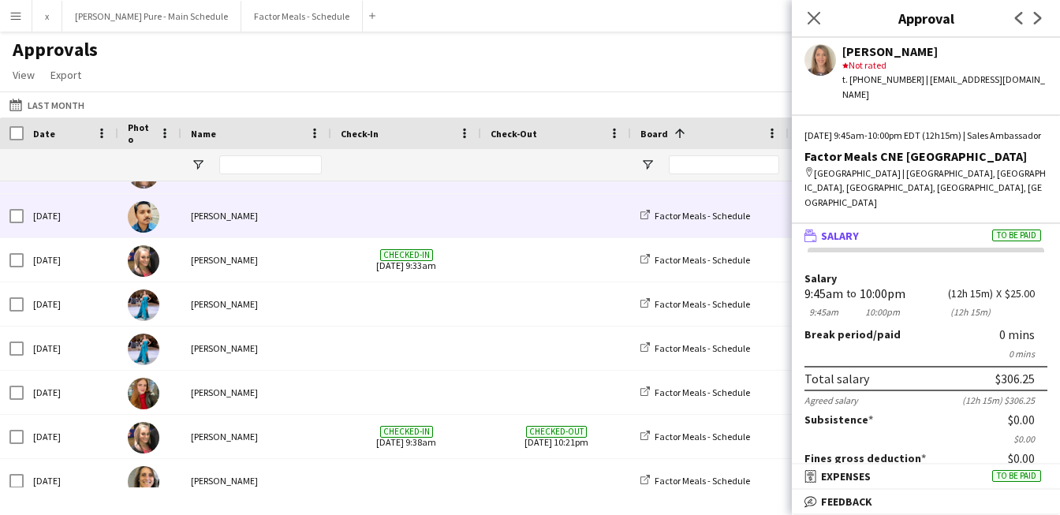
click at [151, 217] on img at bounding box center [144, 217] width 32 height 32
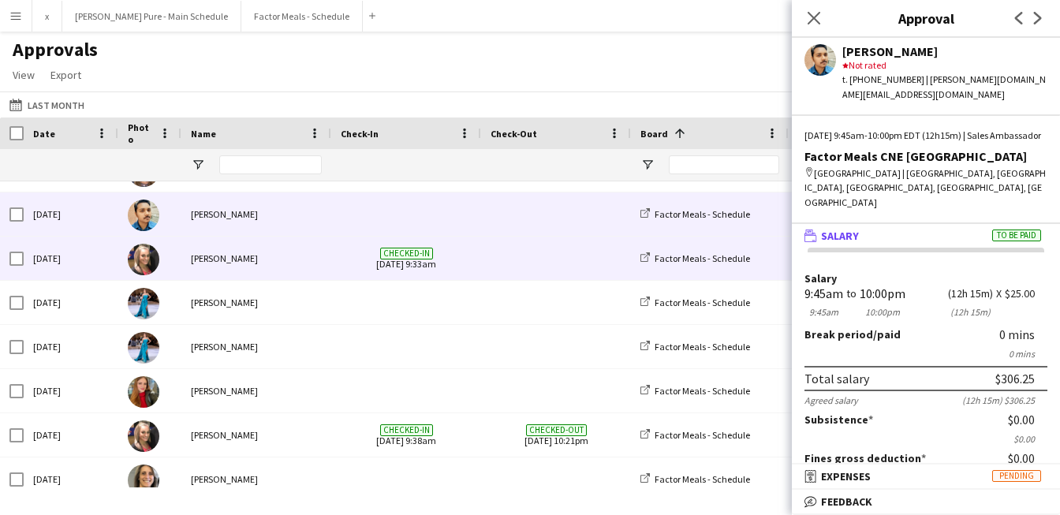
click at [140, 260] on img at bounding box center [144, 260] width 32 height 32
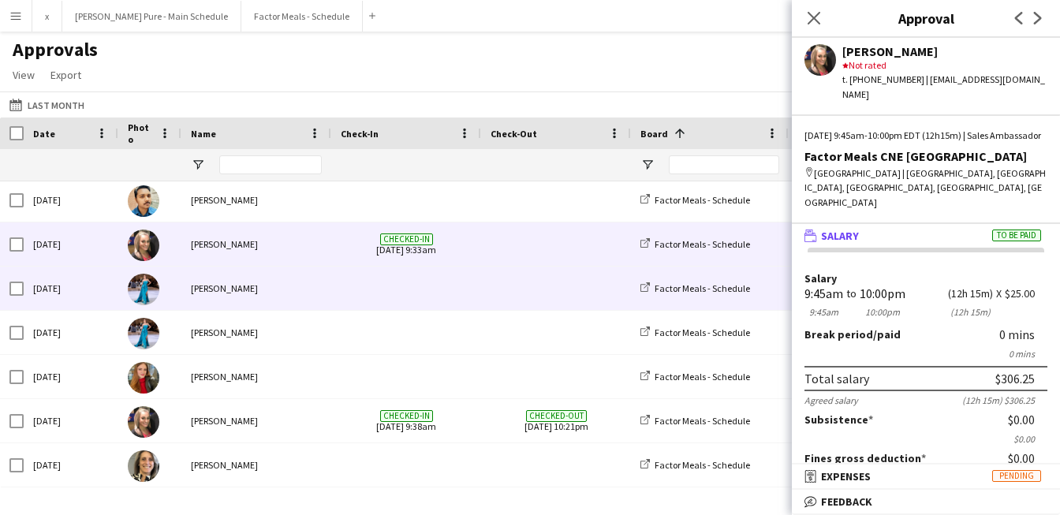
click at [140, 294] on img at bounding box center [144, 290] width 32 height 32
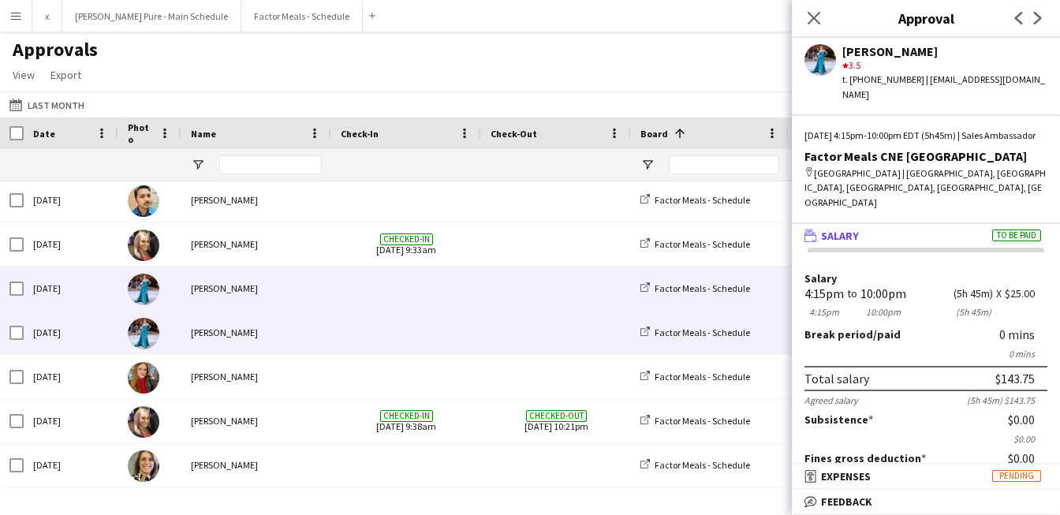
click at [136, 346] on img at bounding box center [144, 334] width 32 height 32
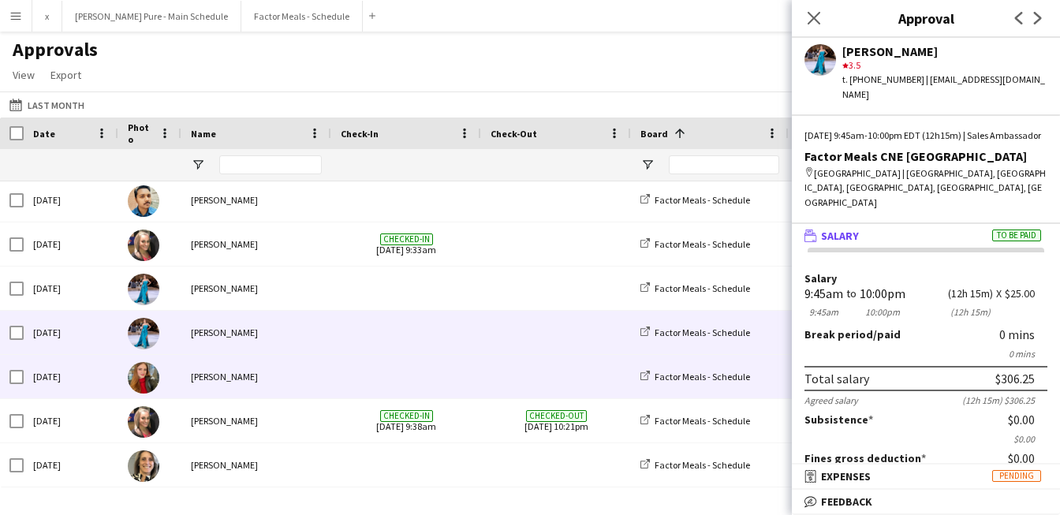
click at [138, 383] on img at bounding box center [144, 378] width 32 height 32
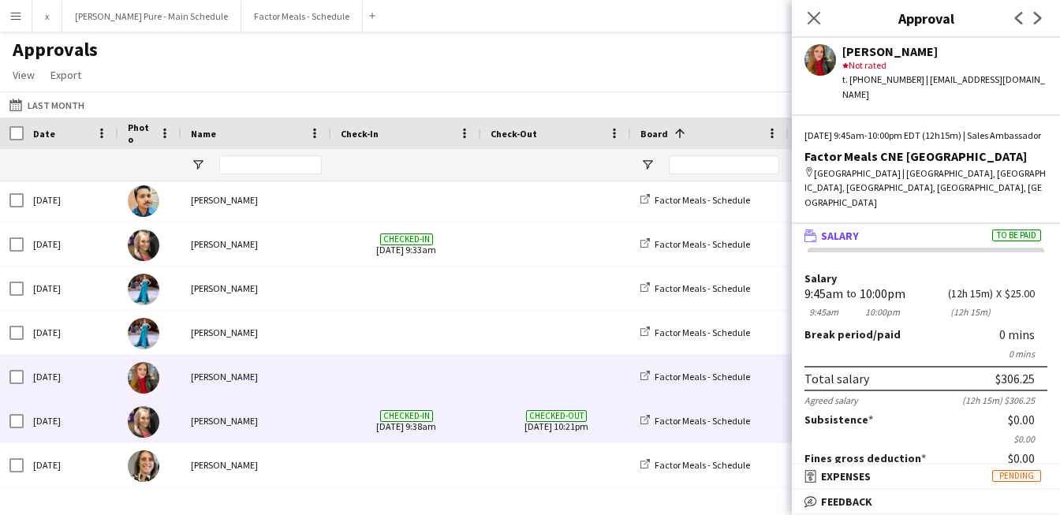
click at [136, 432] on img at bounding box center [144, 422] width 32 height 32
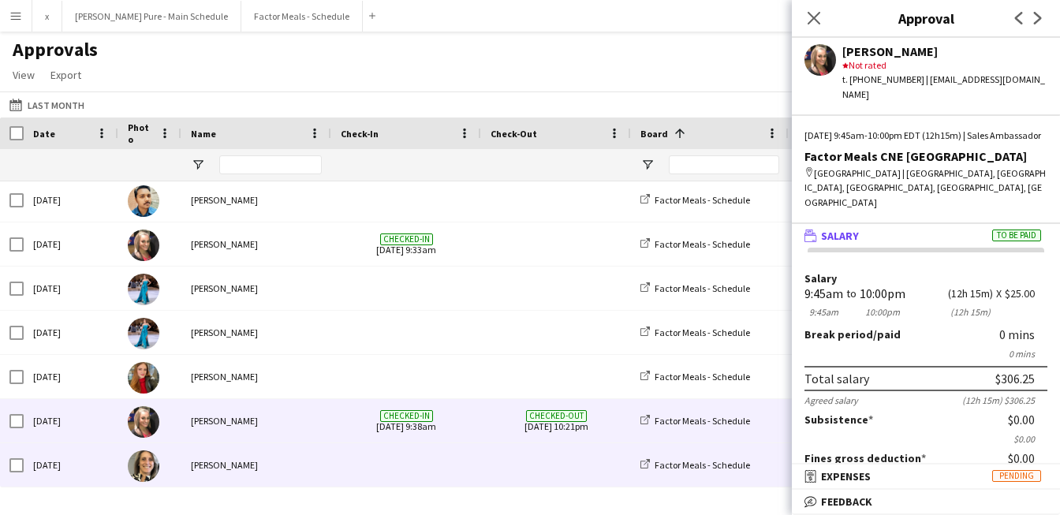
click at [148, 487] on div at bounding box center [149, 464] width 63 height 43
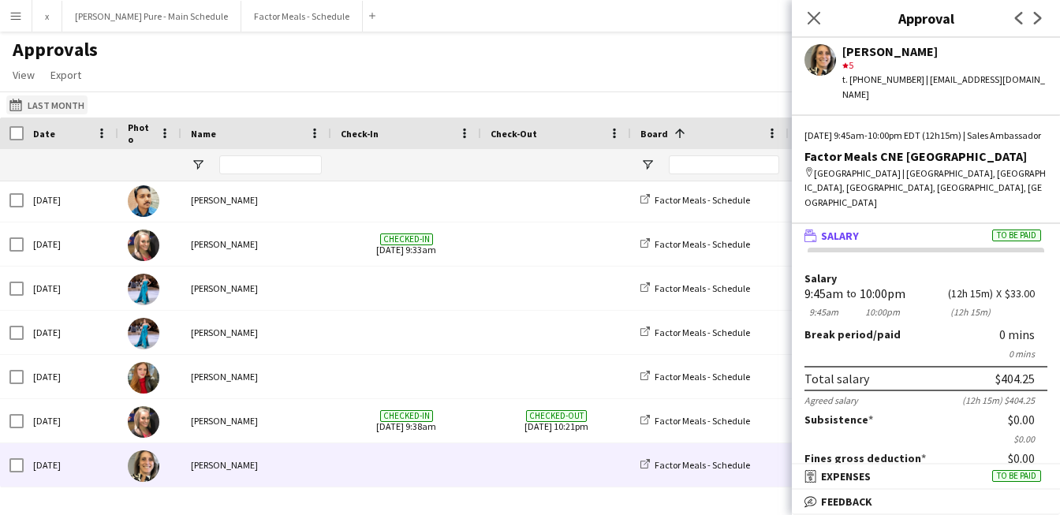
click at [46, 105] on button "Last Month Last Month" at bounding box center [46, 104] width 81 height 19
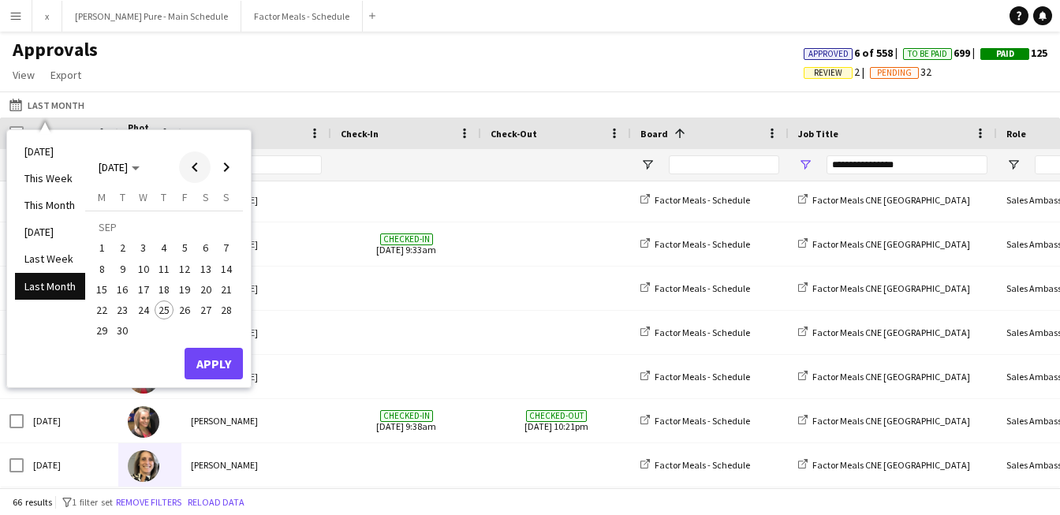
click at [190, 161] on span "Previous month" at bounding box center [195, 167] width 32 height 32
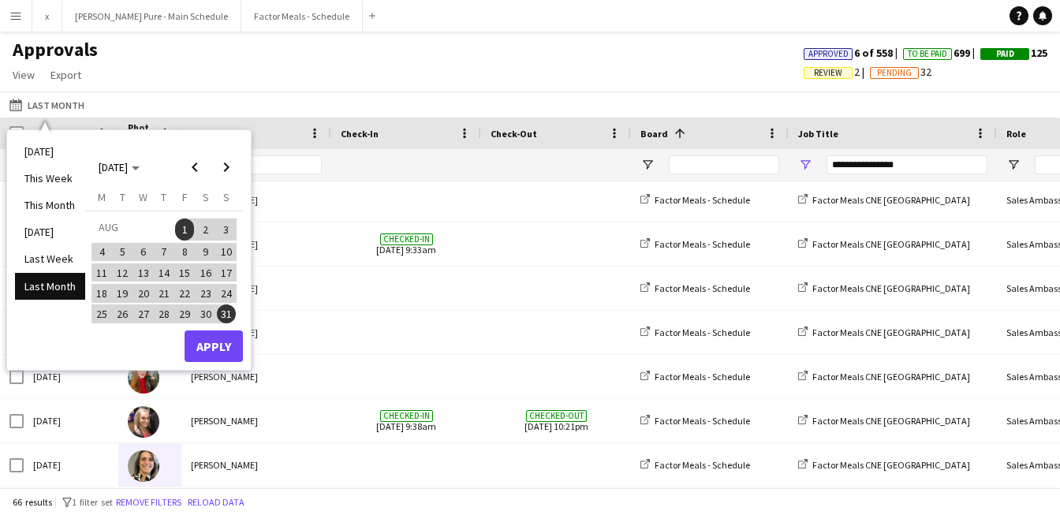
click at [186, 226] on span "1" at bounding box center [184, 229] width 19 height 22
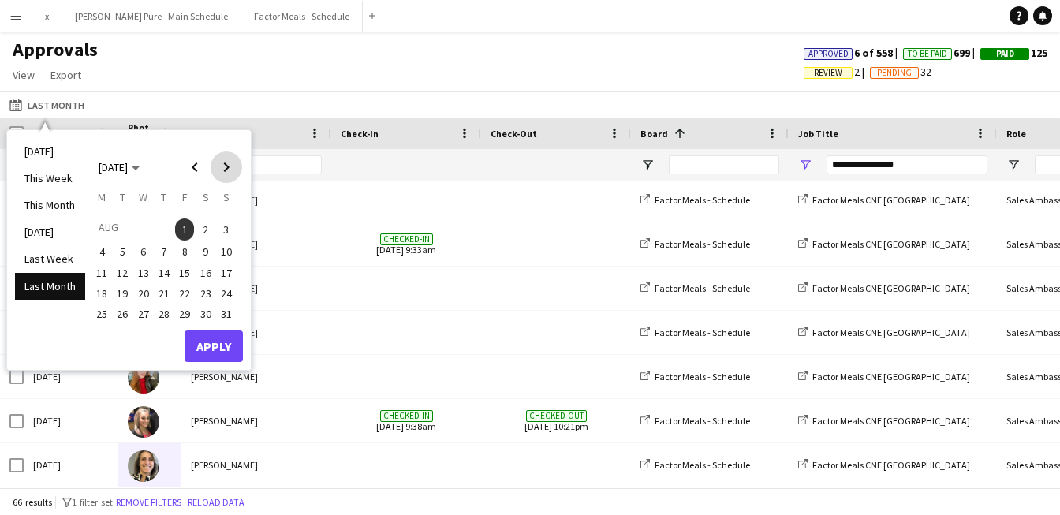
click at [232, 163] on span "Next month" at bounding box center [227, 167] width 32 height 32
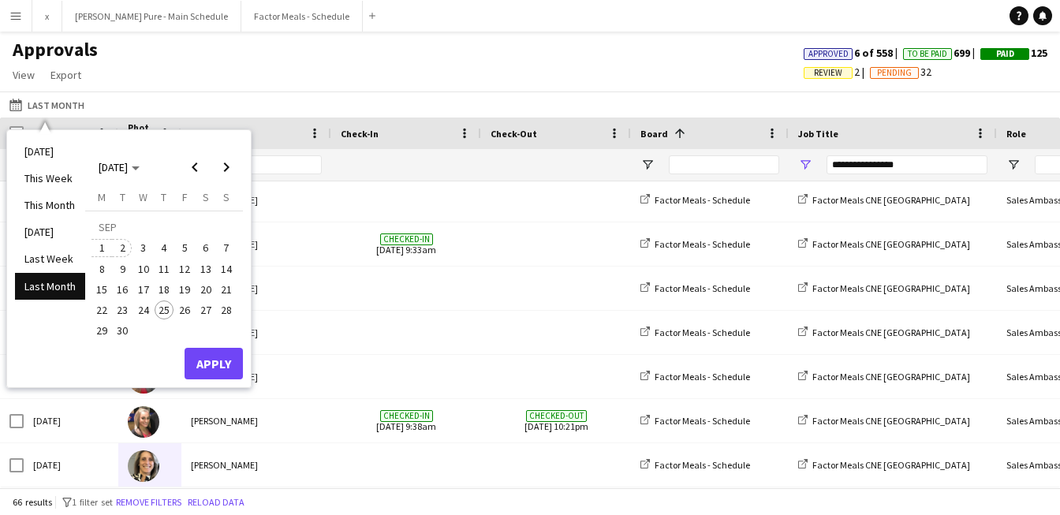
click at [121, 250] on span "2" at bounding box center [123, 248] width 19 height 19
click at [208, 365] on button "Apply" at bounding box center [214, 364] width 58 height 32
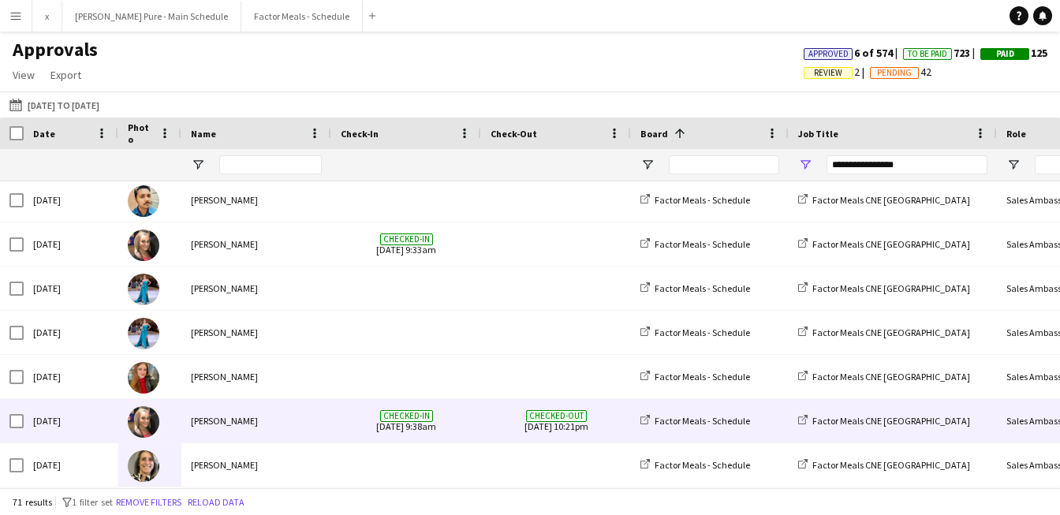
scroll to position [2829, 0]
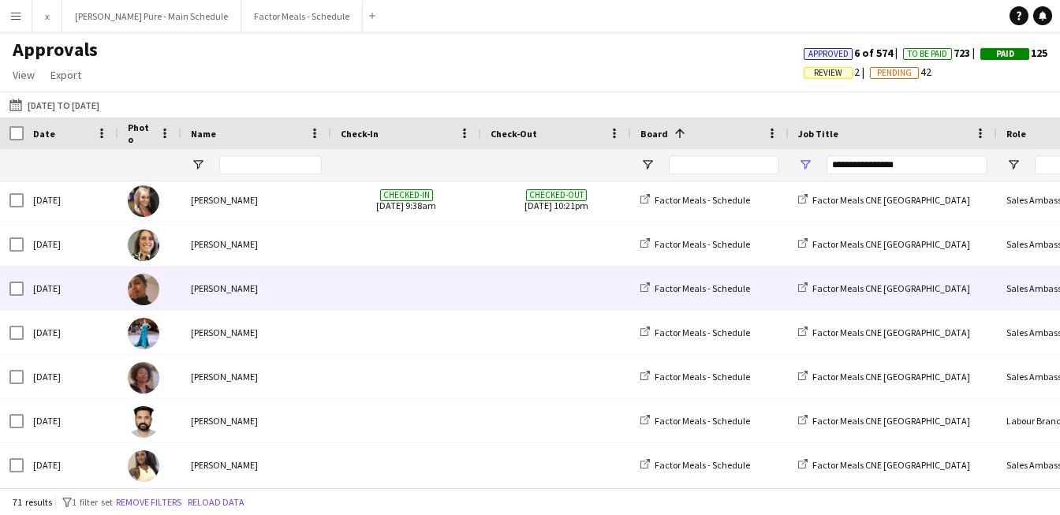
click at [144, 290] on img at bounding box center [144, 290] width 32 height 32
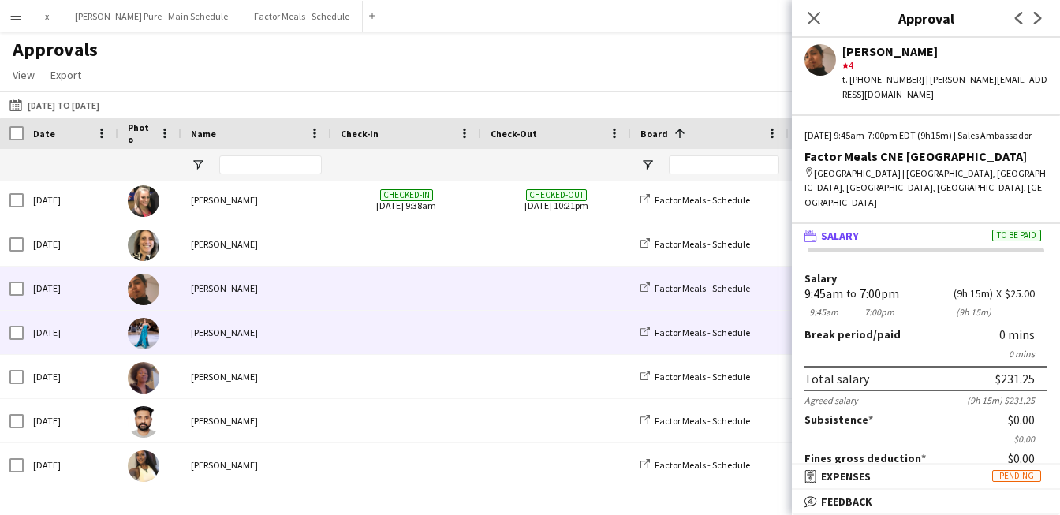
click at [141, 335] on img at bounding box center [144, 334] width 32 height 32
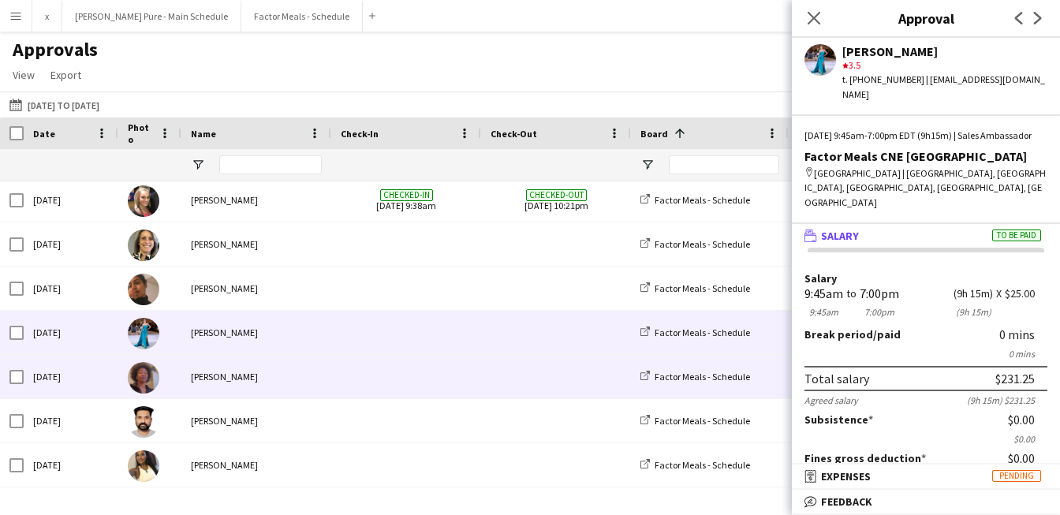
click at [144, 377] on img at bounding box center [144, 378] width 32 height 32
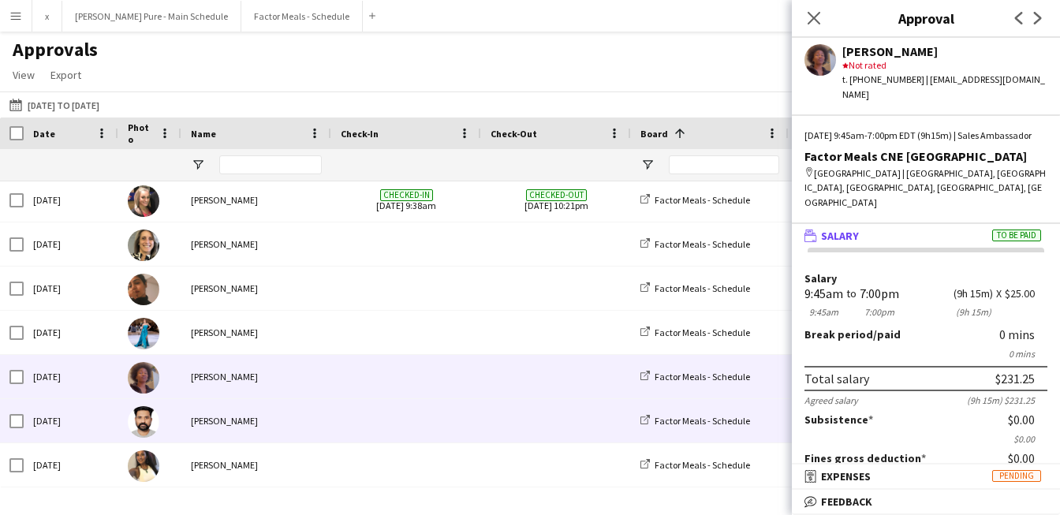
click at [131, 425] on img at bounding box center [144, 422] width 32 height 32
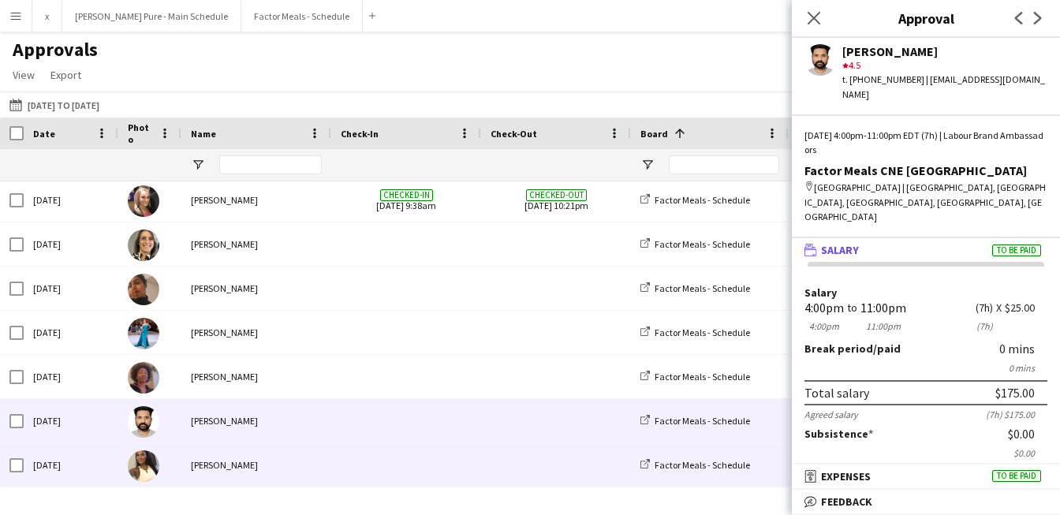
click at [146, 472] on img at bounding box center [144, 466] width 32 height 32
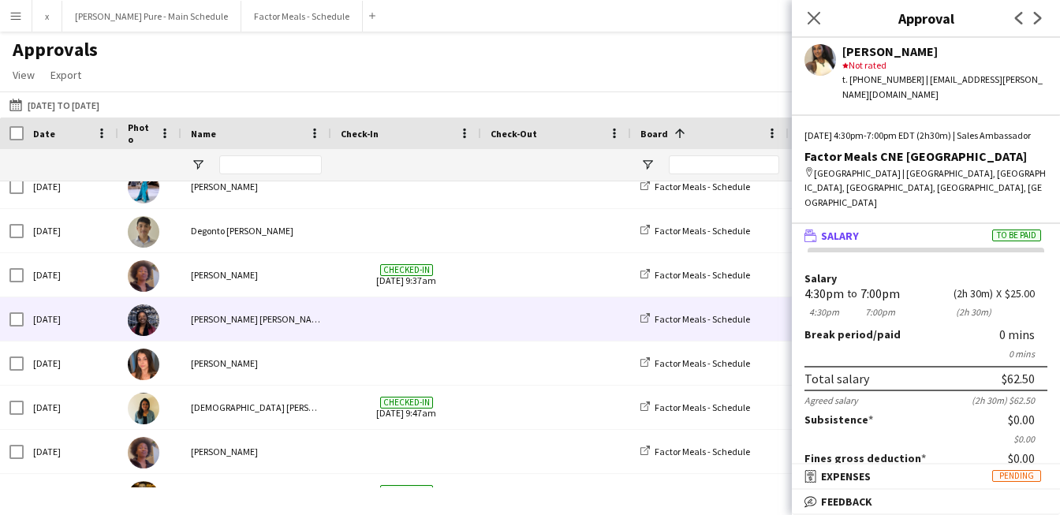
scroll to position [805, 0]
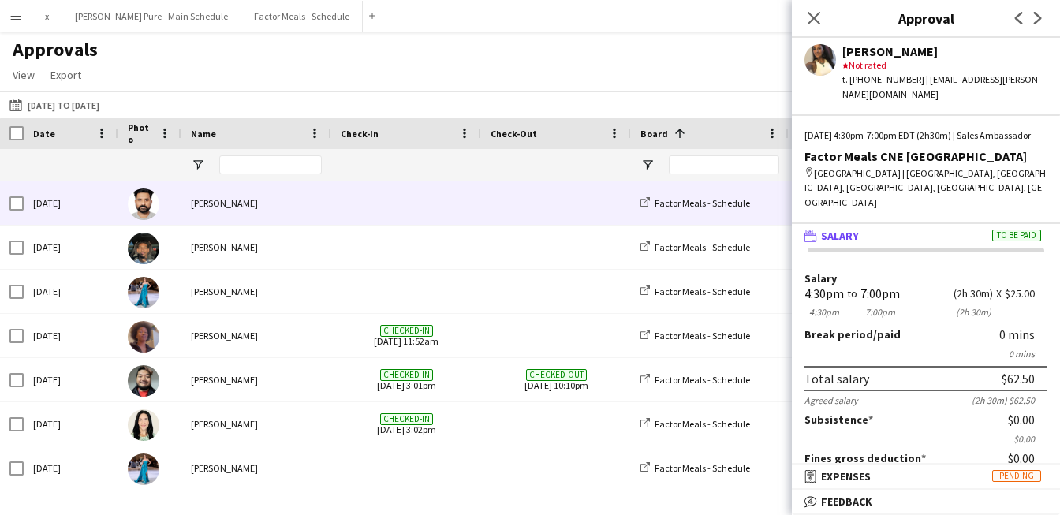
click at [148, 202] on img at bounding box center [144, 204] width 32 height 32
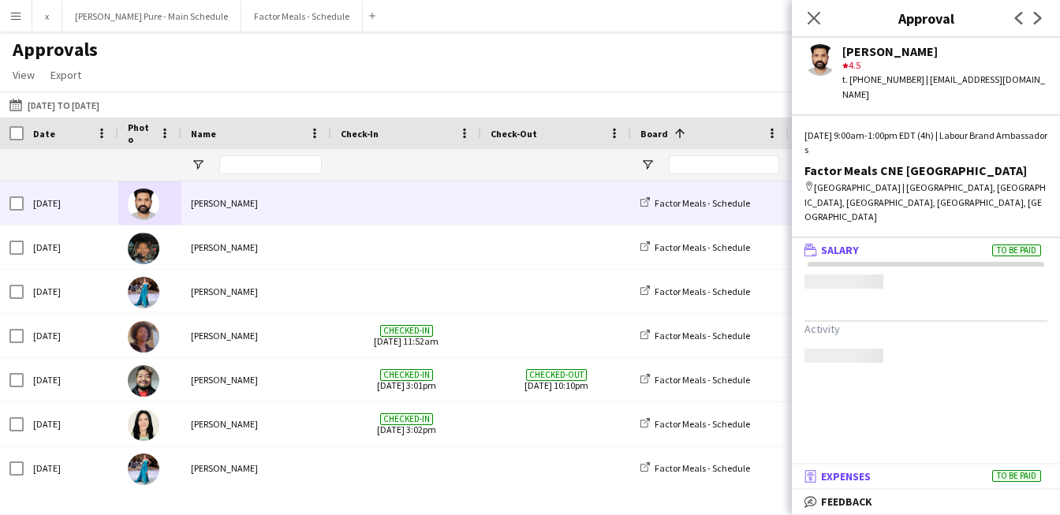
click at [847, 479] on span "Expenses" at bounding box center [846, 476] width 50 height 14
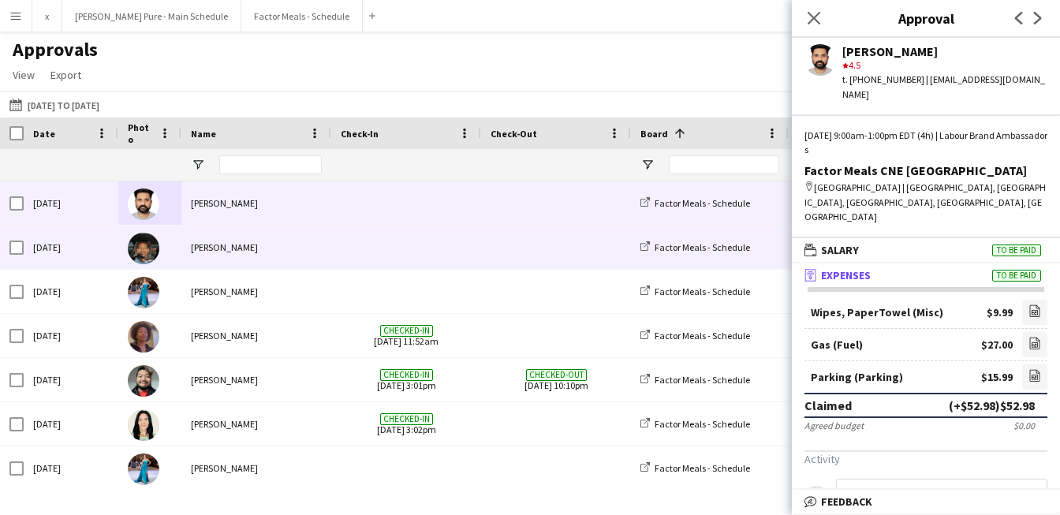
click at [147, 243] on img at bounding box center [144, 249] width 32 height 32
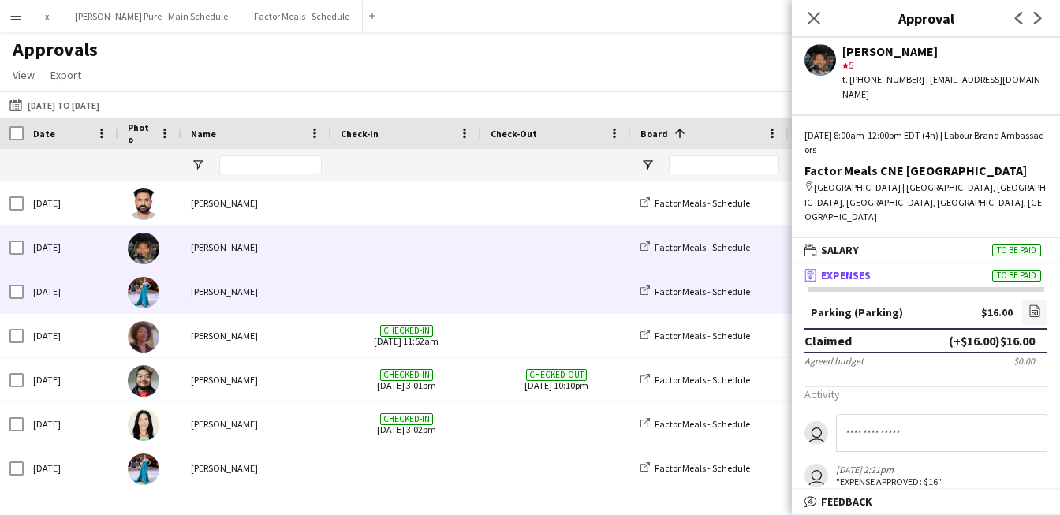
click at [147, 304] on img at bounding box center [144, 293] width 32 height 32
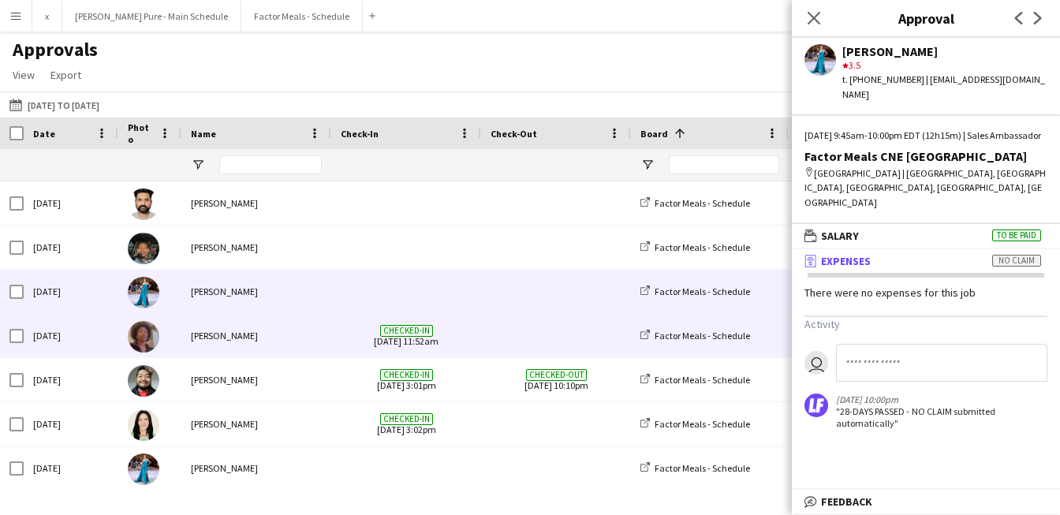
click at [144, 335] on img at bounding box center [144, 337] width 32 height 32
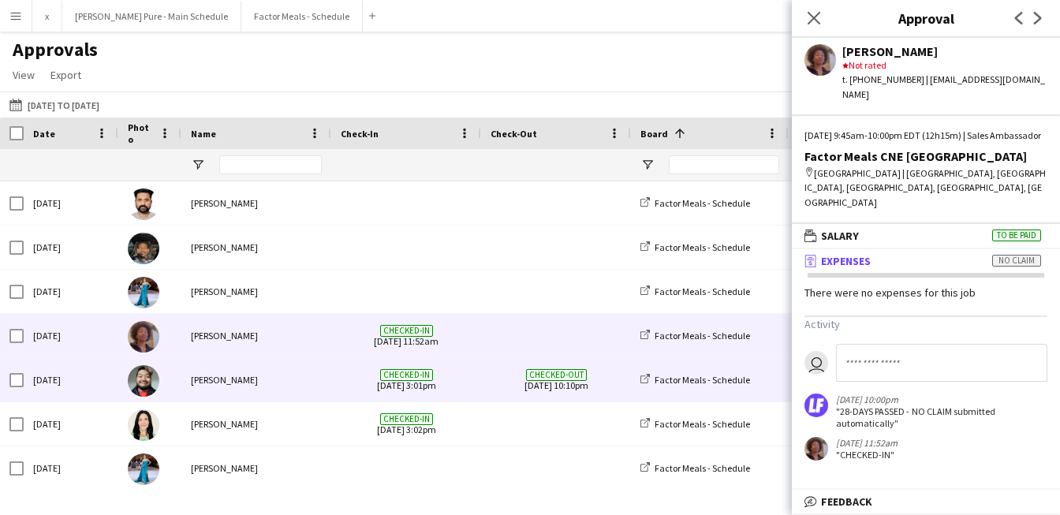
click at [144, 379] on img at bounding box center [144, 381] width 32 height 32
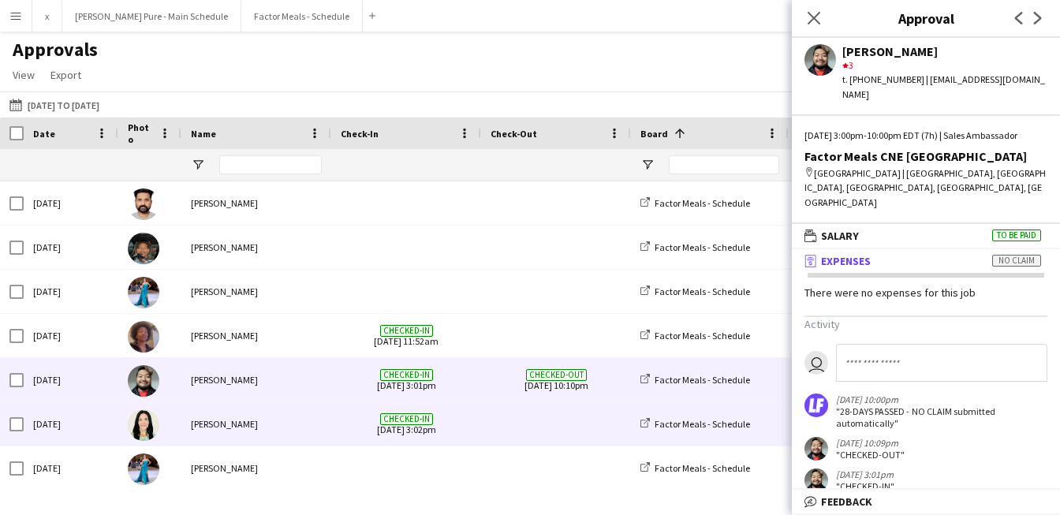
click at [151, 427] on img at bounding box center [144, 425] width 32 height 32
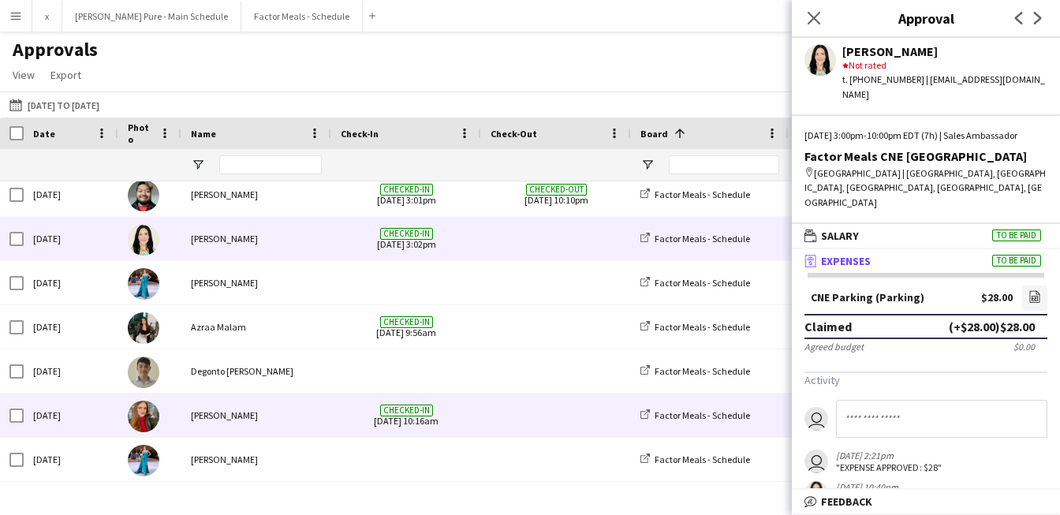
scroll to position [188, 0]
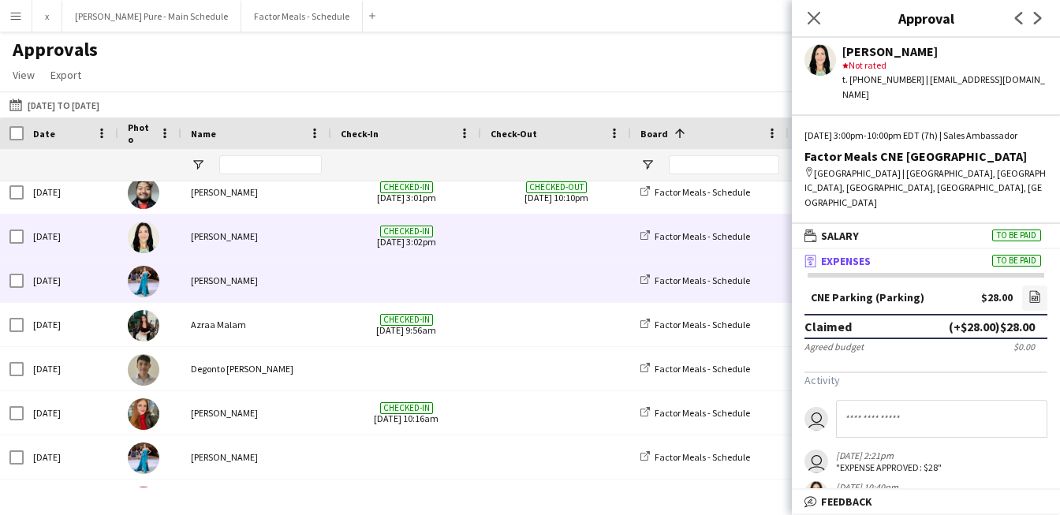
click at [151, 279] on img at bounding box center [144, 282] width 32 height 32
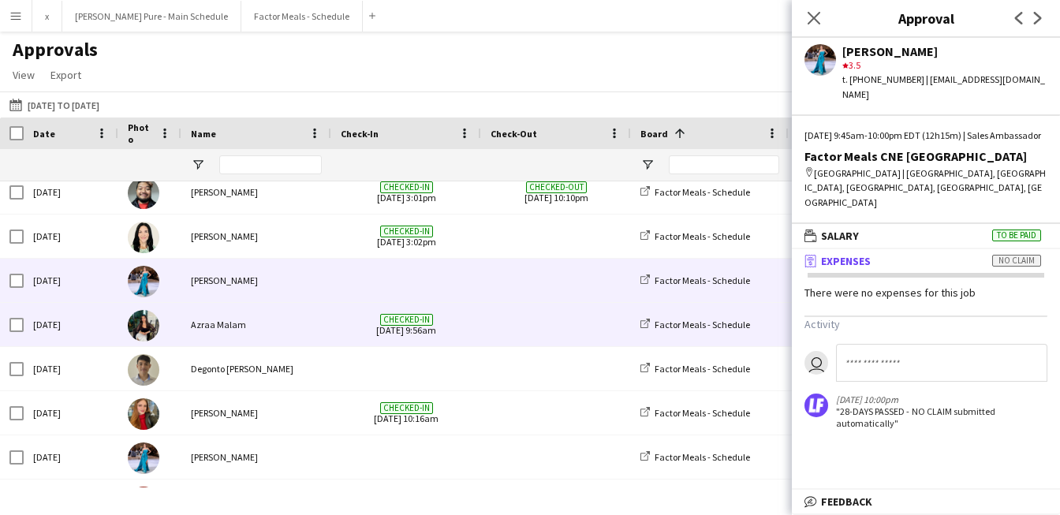
click at [153, 321] on img at bounding box center [144, 326] width 32 height 32
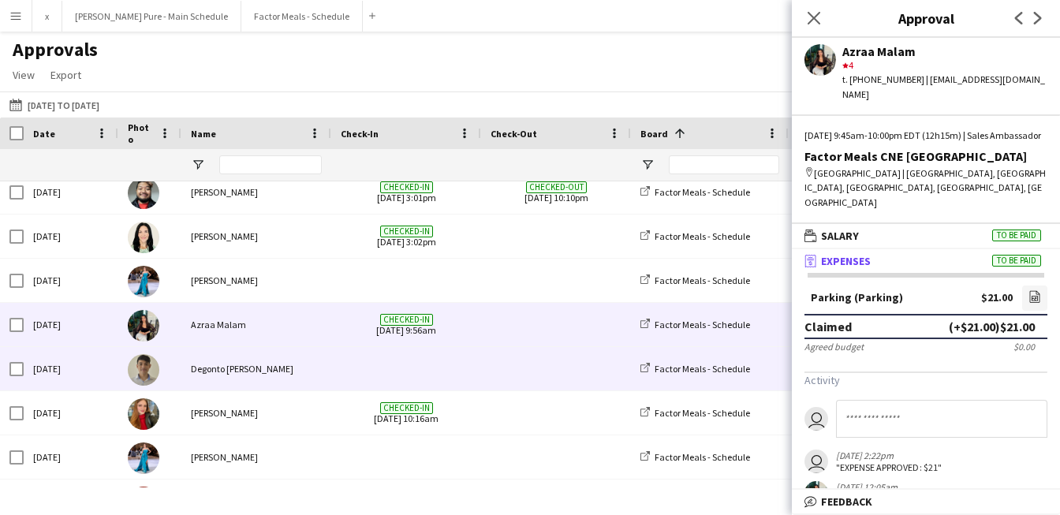
click at [146, 381] on img at bounding box center [144, 370] width 32 height 32
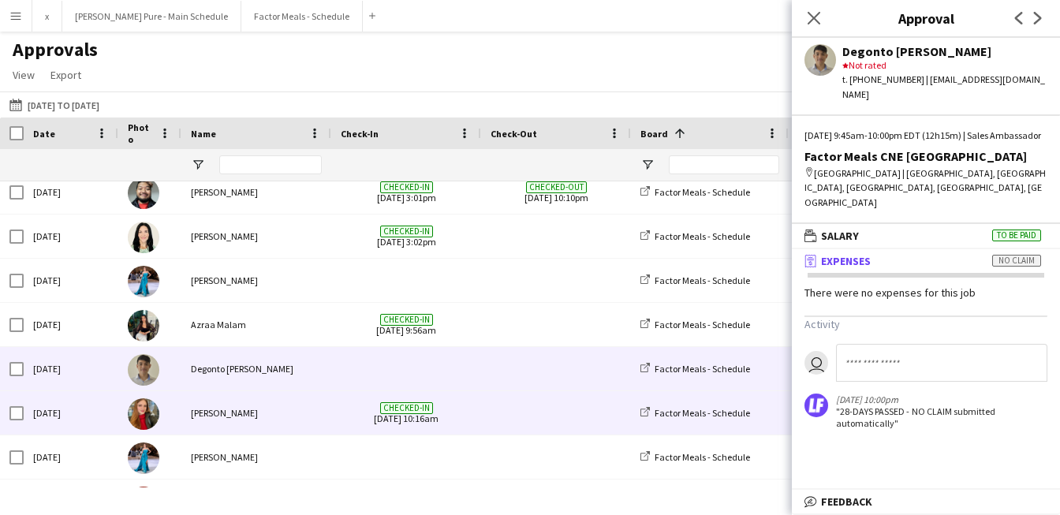
click at [146, 420] on img at bounding box center [144, 414] width 32 height 32
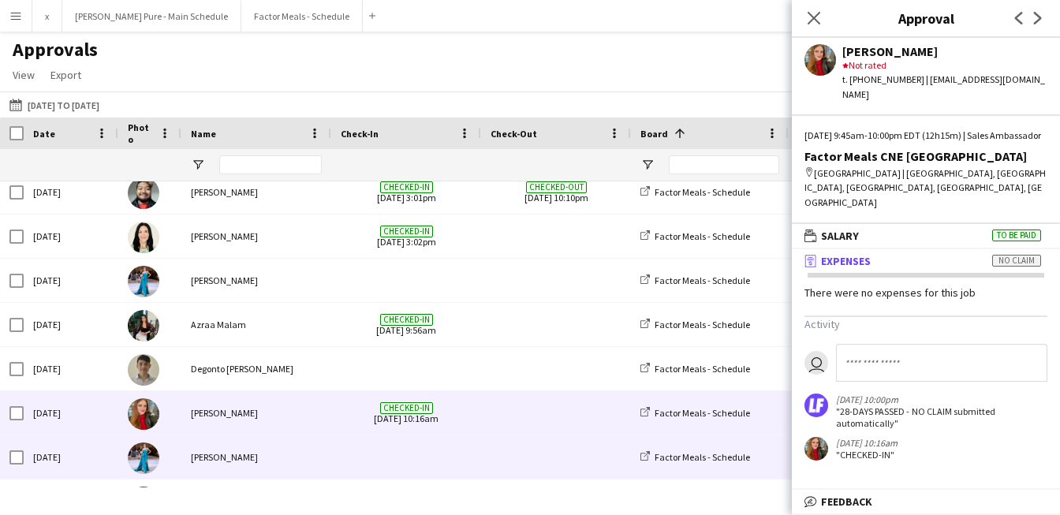
click at [144, 464] on img at bounding box center [144, 458] width 32 height 32
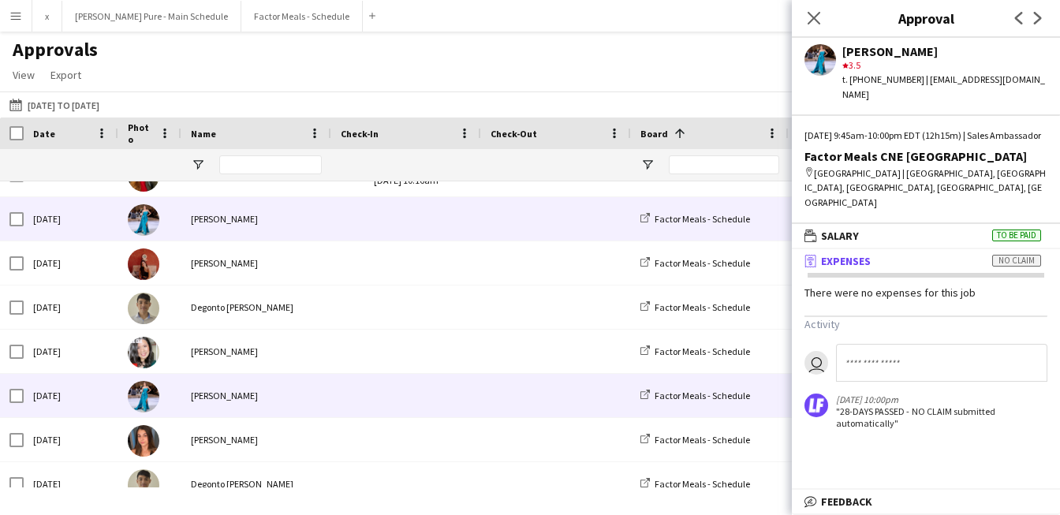
scroll to position [432, 0]
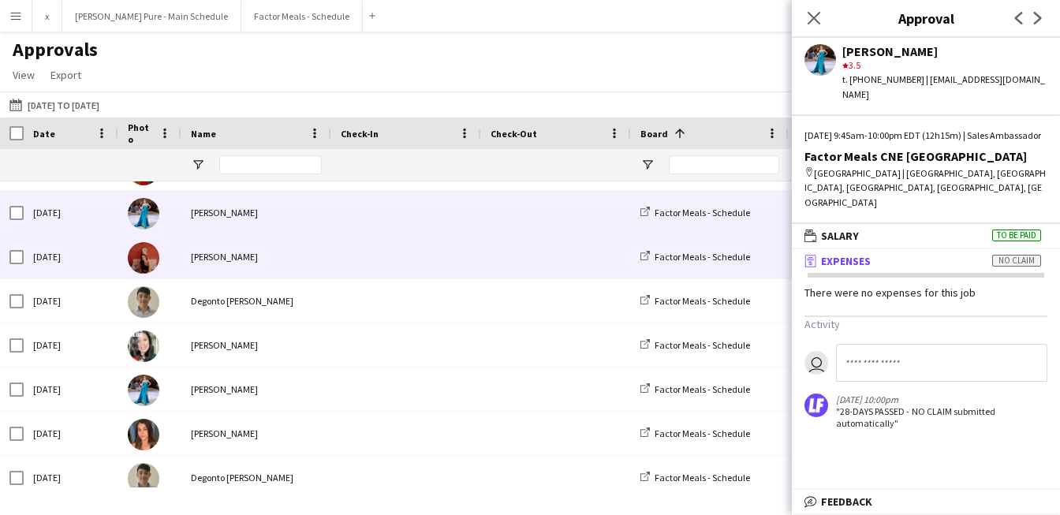
click at [147, 267] on img at bounding box center [144, 258] width 32 height 32
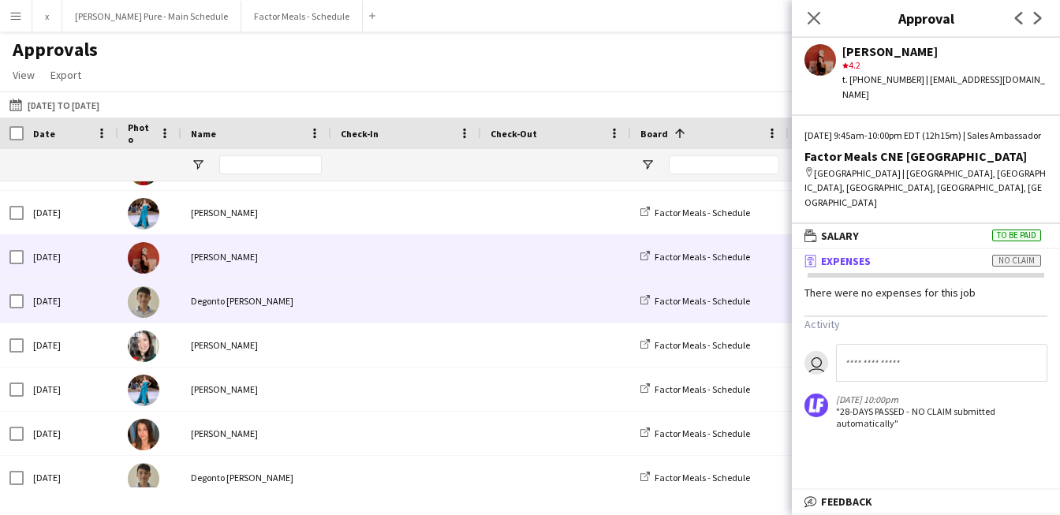
click at [147, 307] on img at bounding box center [144, 302] width 32 height 32
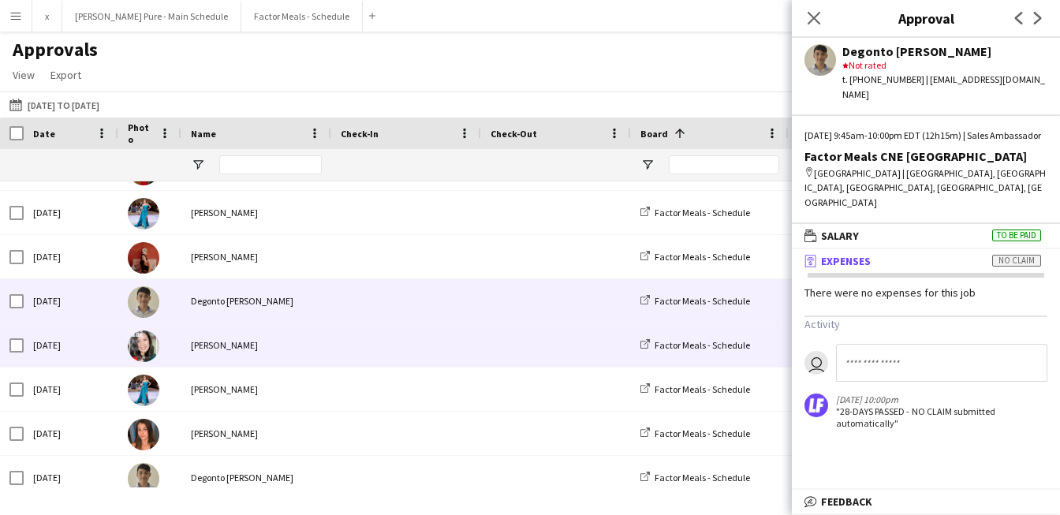
click at [144, 358] on img at bounding box center [144, 346] width 32 height 32
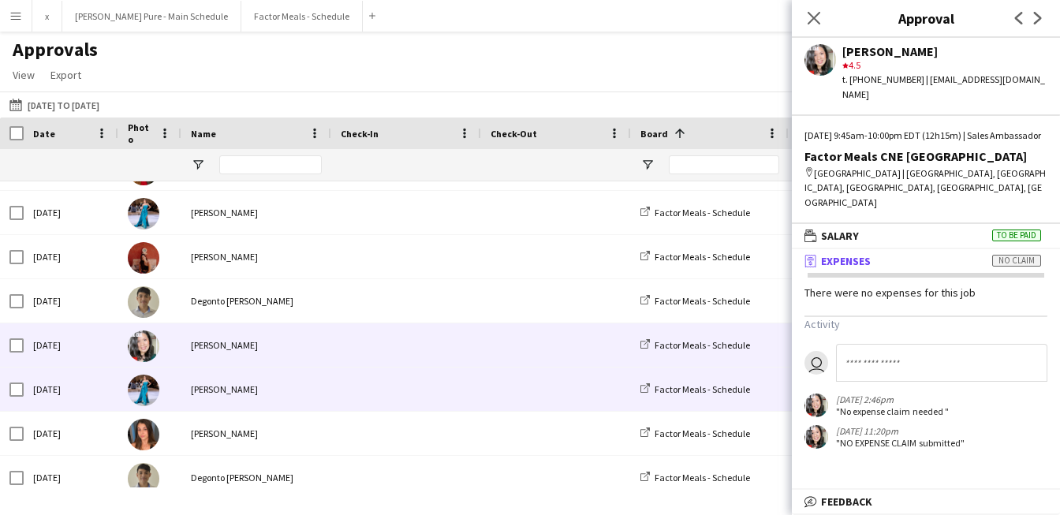
click at [144, 379] on img at bounding box center [144, 391] width 32 height 32
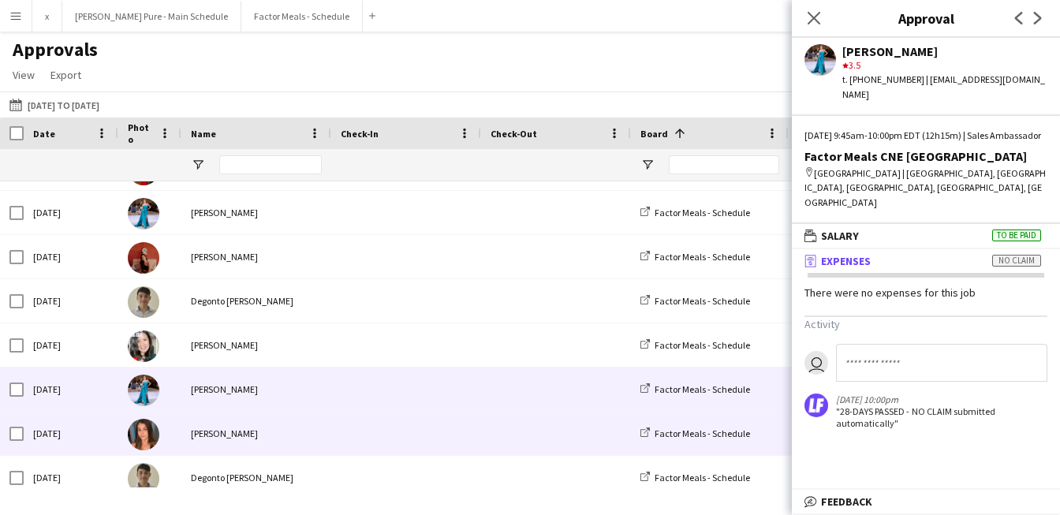
click at [144, 438] on img at bounding box center [144, 435] width 32 height 32
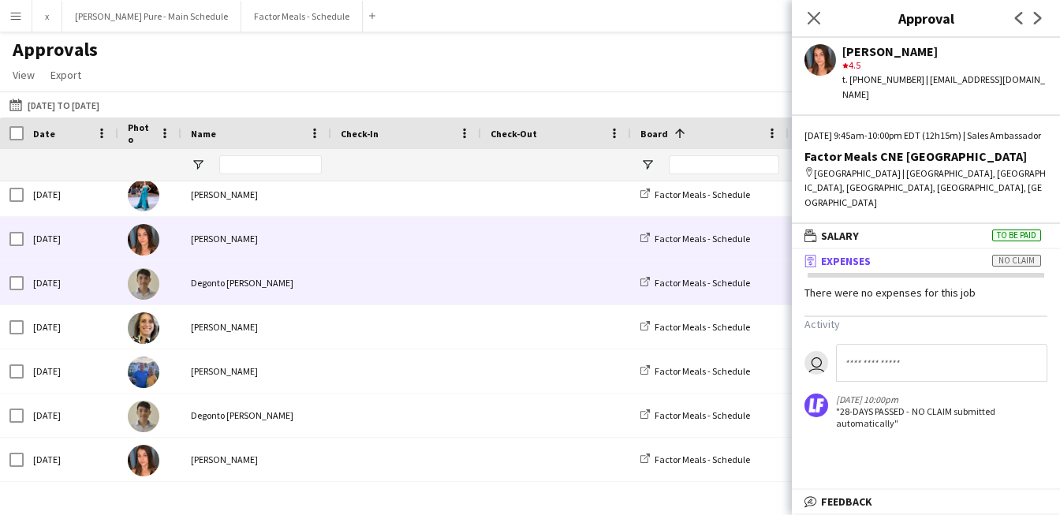
click at [141, 291] on img at bounding box center [144, 284] width 32 height 32
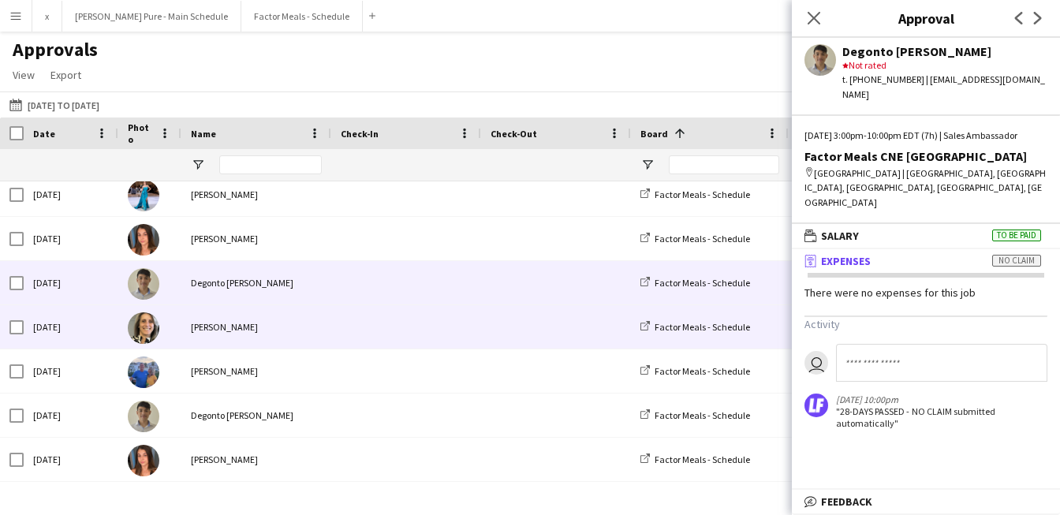
click at [145, 330] on img at bounding box center [144, 328] width 32 height 32
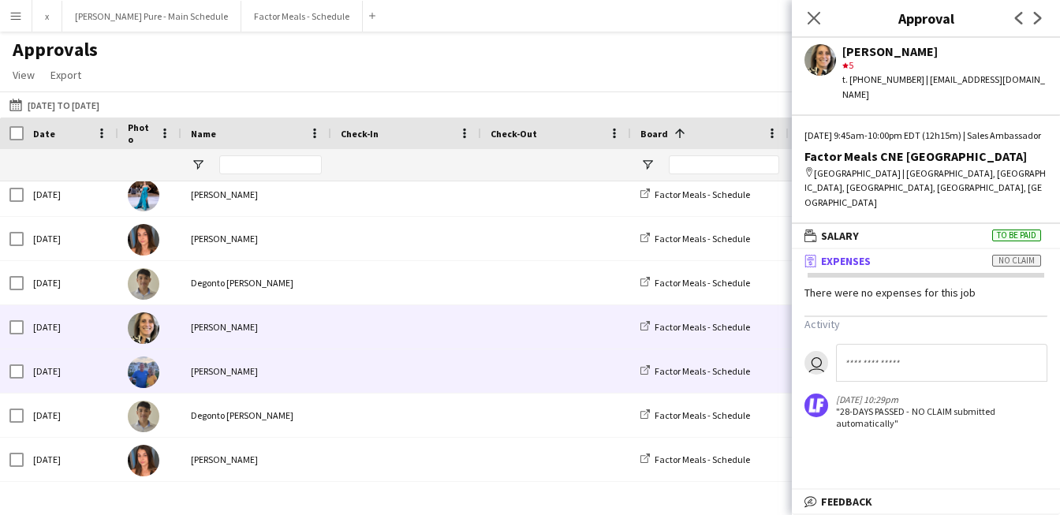
click at [145, 369] on img at bounding box center [144, 372] width 32 height 32
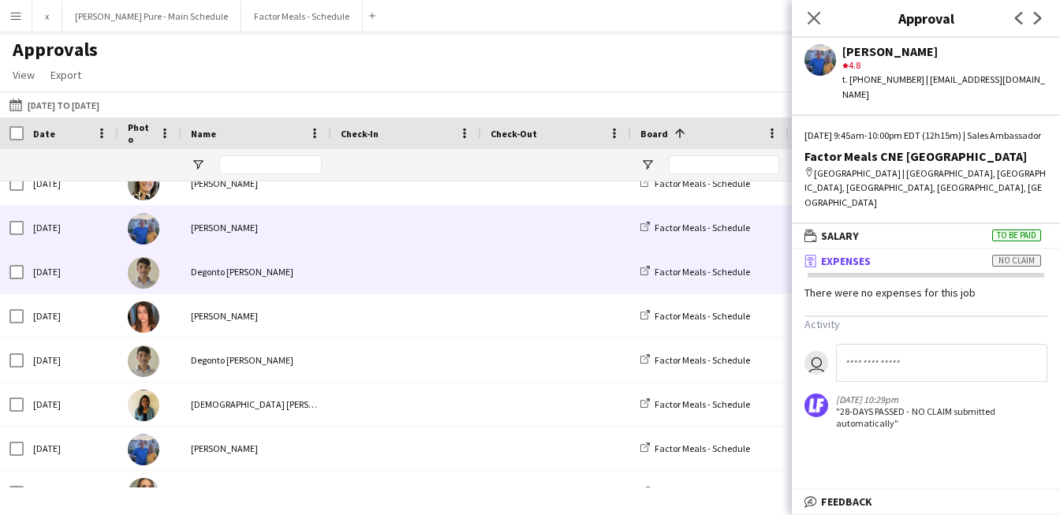
click at [150, 274] on img at bounding box center [144, 273] width 32 height 32
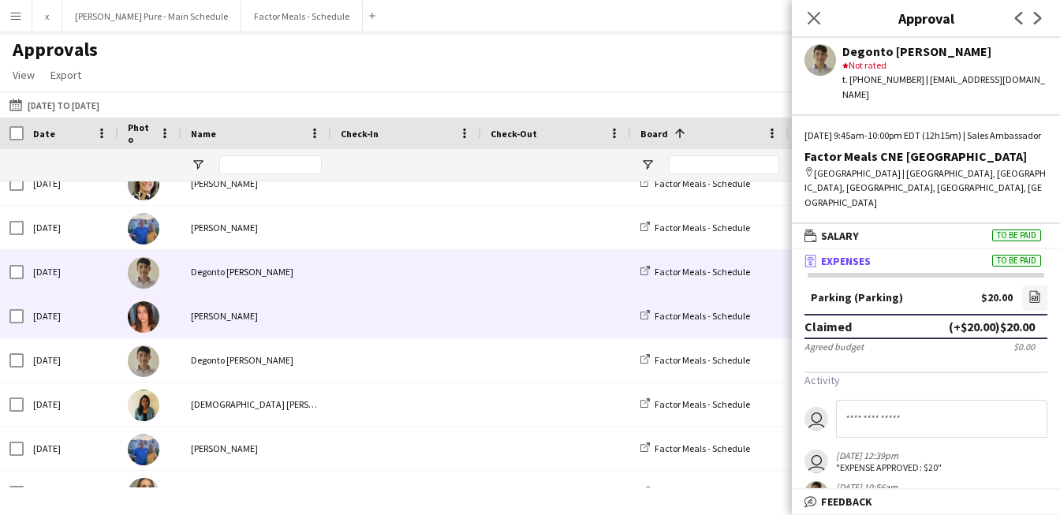
click at [147, 323] on img at bounding box center [144, 317] width 32 height 32
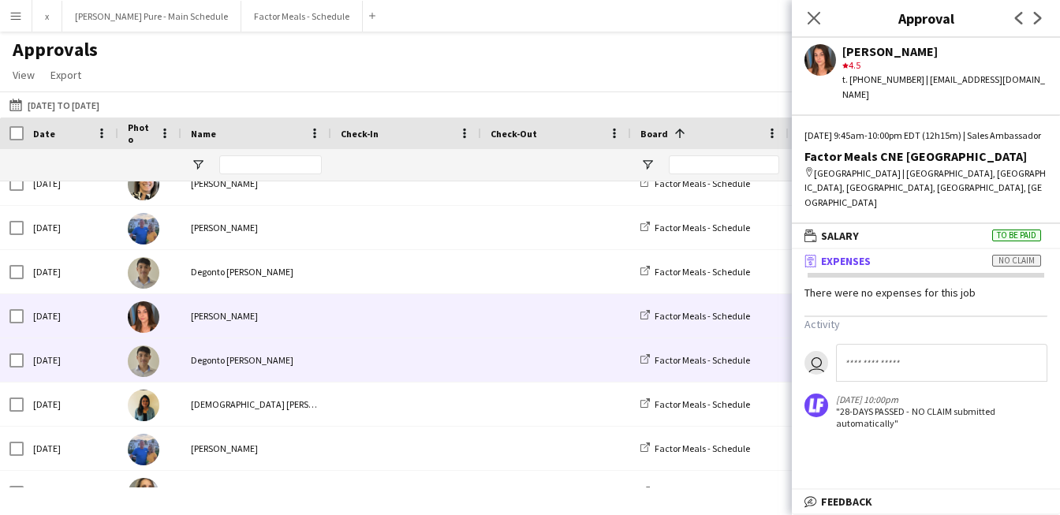
click at [144, 357] on img at bounding box center [144, 361] width 32 height 32
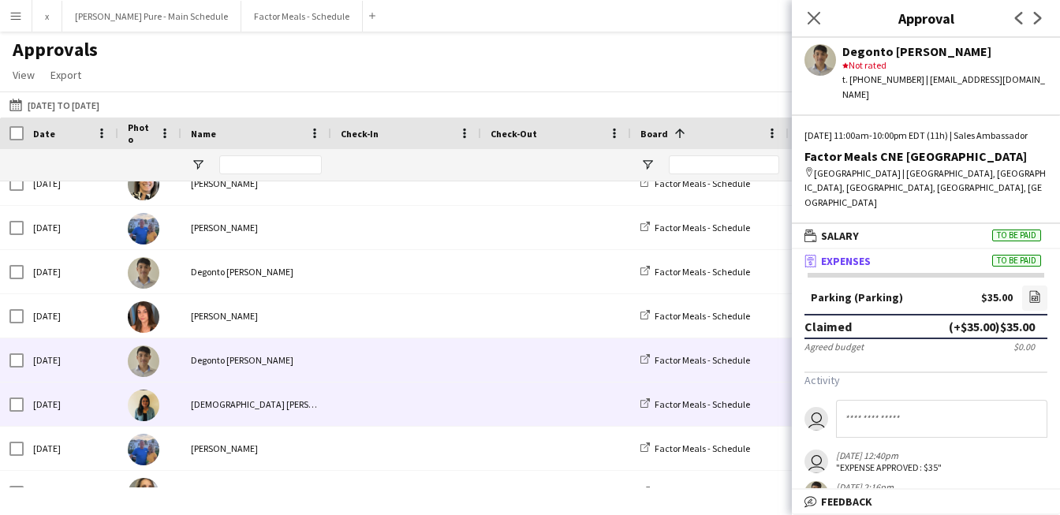
click at [139, 411] on img at bounding box center [144, 406] width 32 height 32
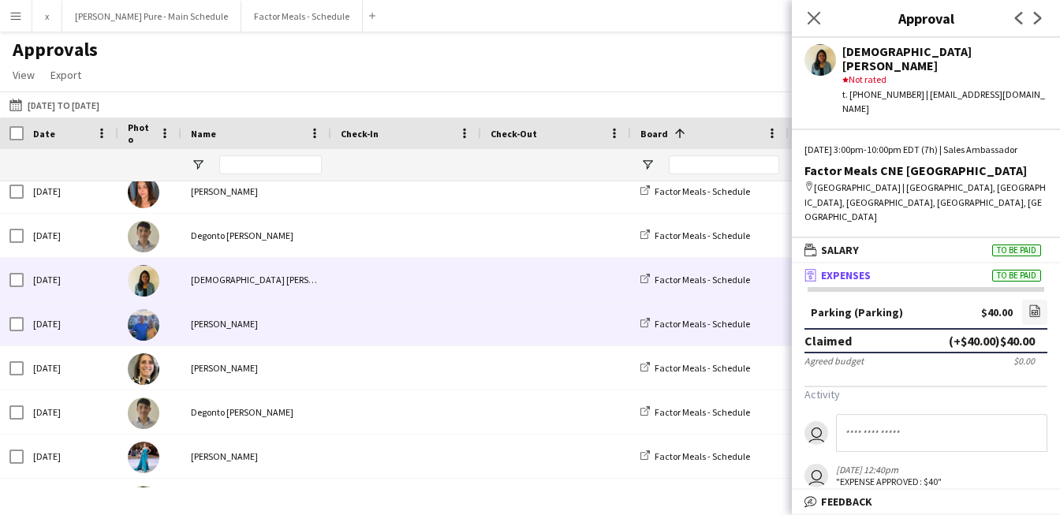
click at [147, 326] on img at bounding box center [144, 325] width 32 height 32
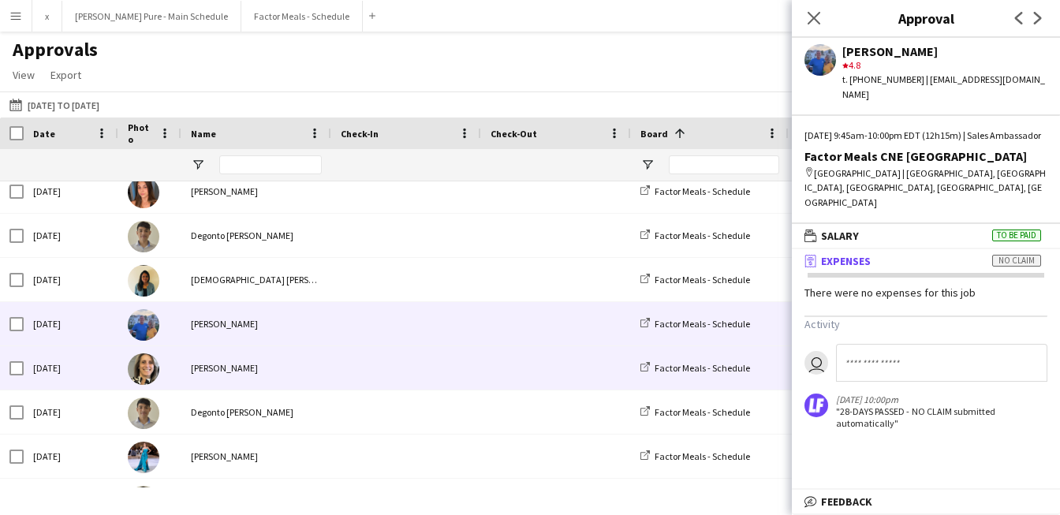
click at [146, 368] on img at bounding box center [144, 369] width 32 height 32
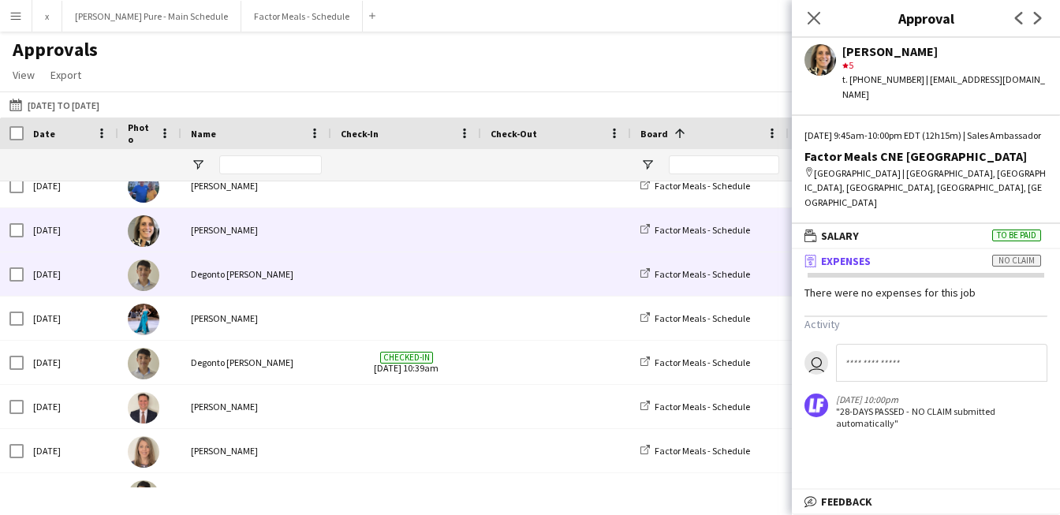
click at [144, 273] on img at bounding box center [144, 275] width 32 height 32
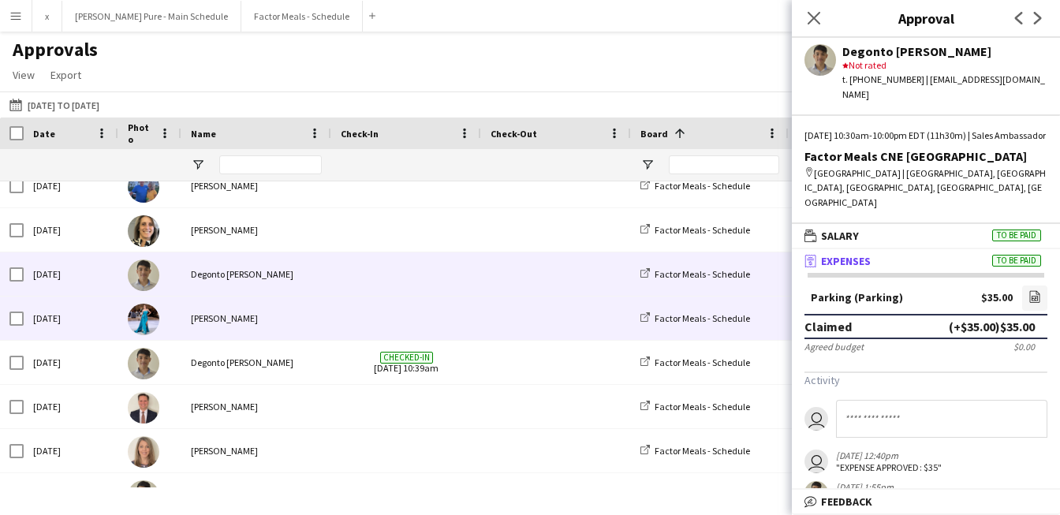
click at [136, 326] on img at bounding box center [144, 320] width 32 height 32
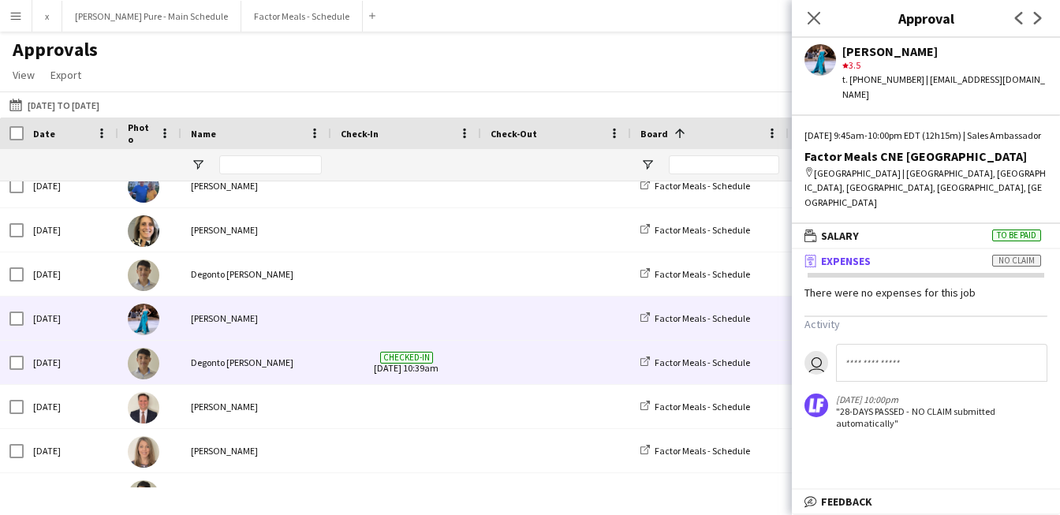
click at [144, 365] on img at bounding box center [144, 364] width 32 height 32
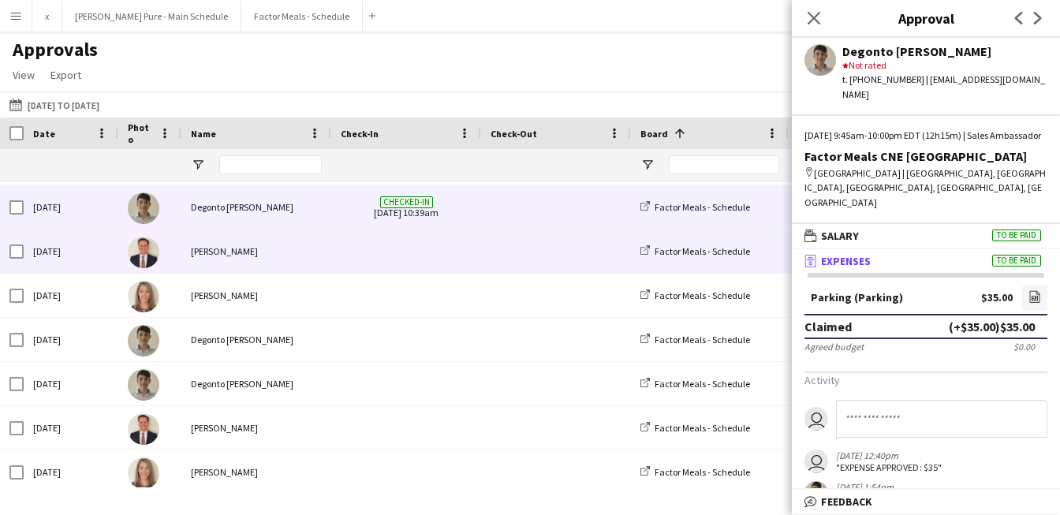
click at [144, 266] on img at bounding box center [144, 253] width 32 height 32
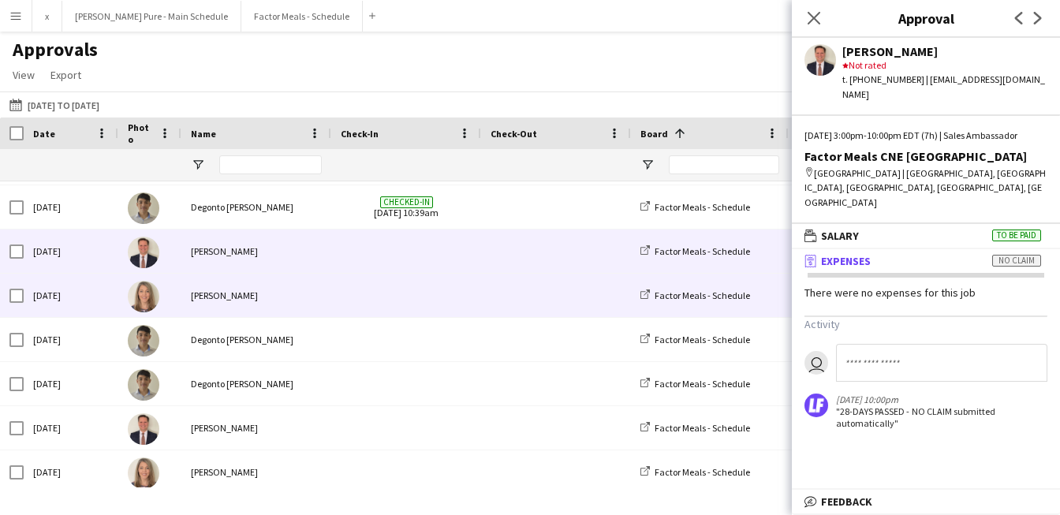
click at [144, 300] on img at bounding box center [144, 297] width 32 height 32
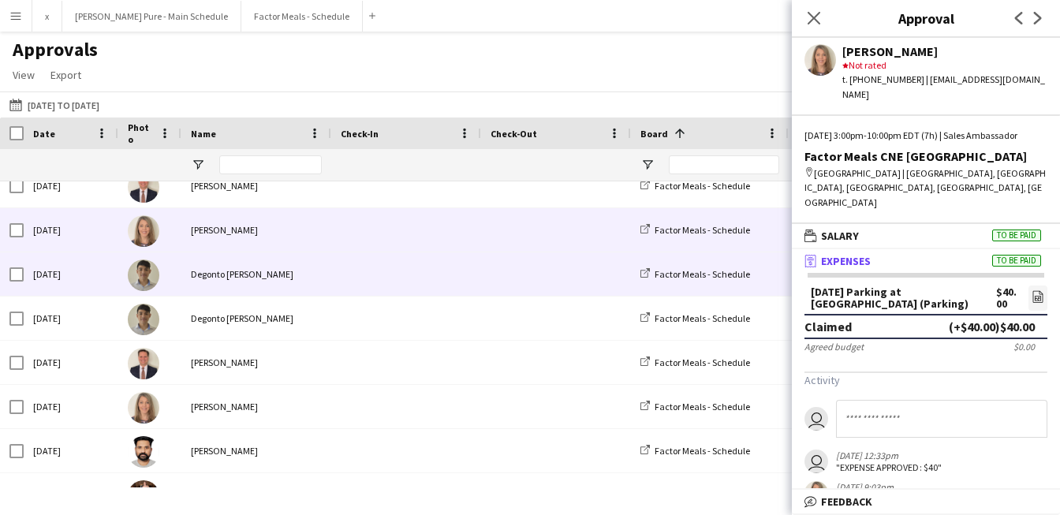
click at [145, 281] on img at bounding box center [144, 275] width 32 height 32
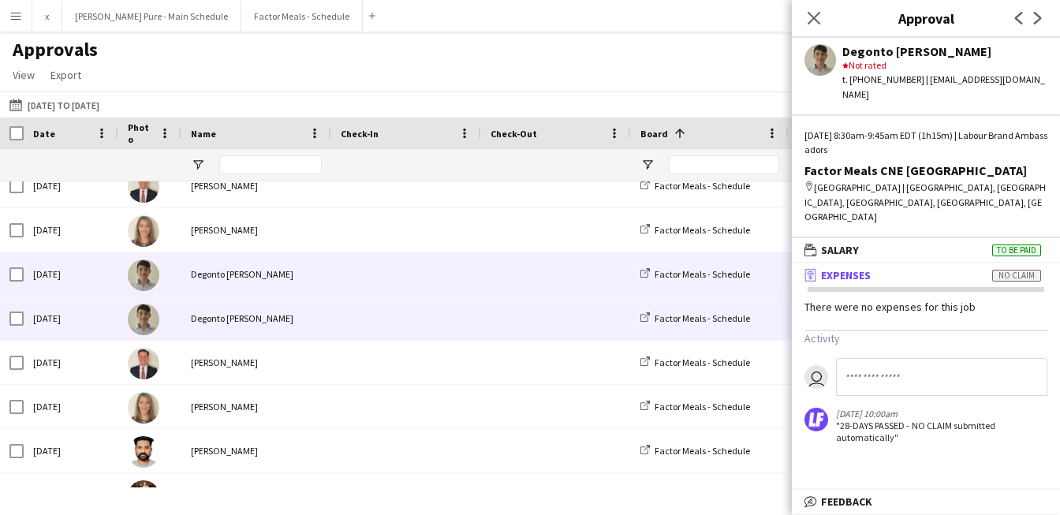
click at [145, 326] on img at bounding box center [144, 320] width 32 height 32
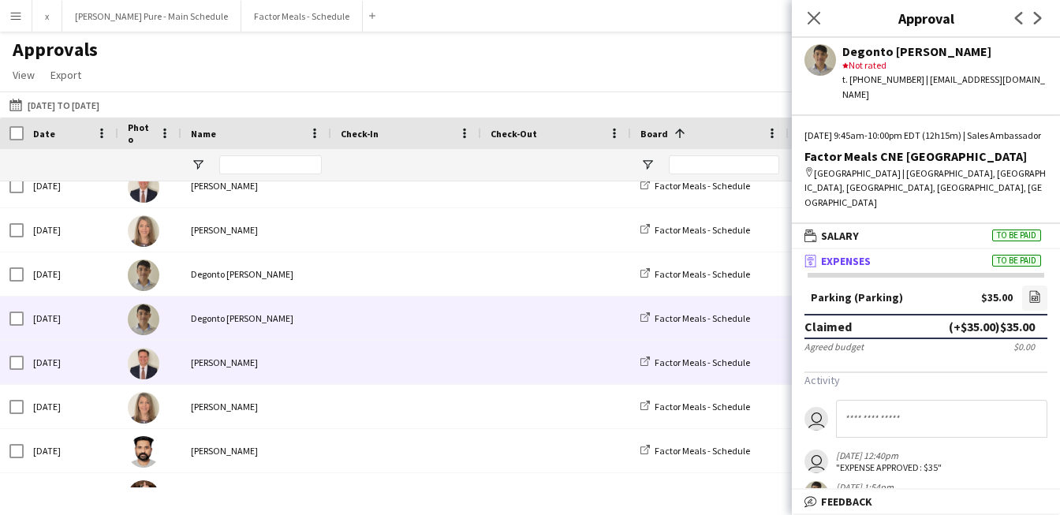
click at [145, 362] on img at bounding box center [144, 364] width 32 height 32
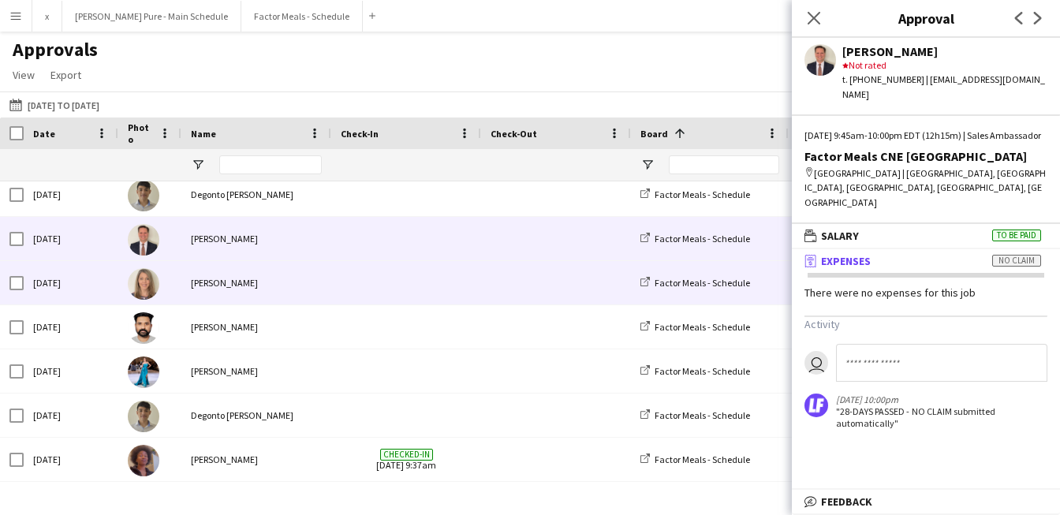
click at [146, 282] on img at bounding box center [144, 284] width 32 height 32
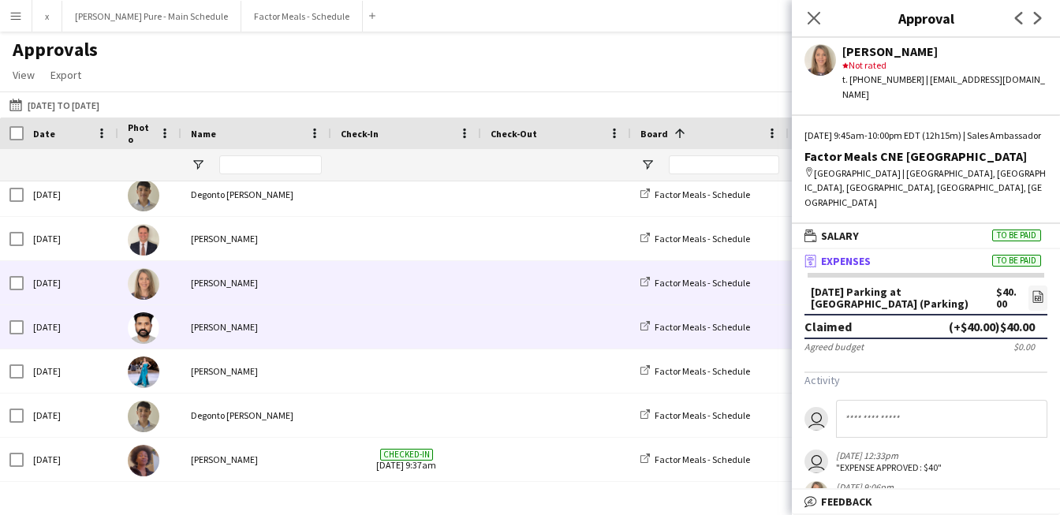
click at [146, 321] on img at bounding box center [144, 328] width 32 height 32
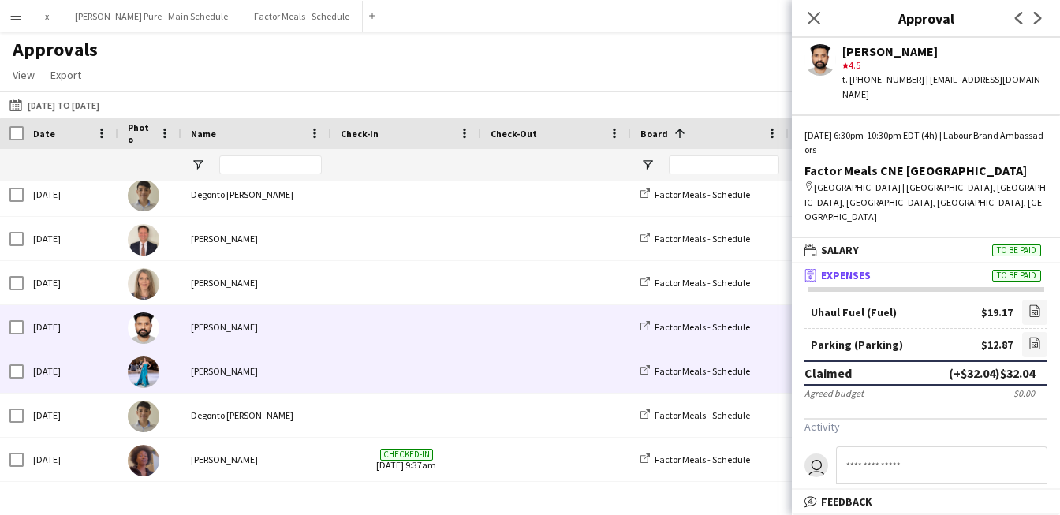
click at [148, 364] on img at bounding box center [144, 372] width 32 height 32
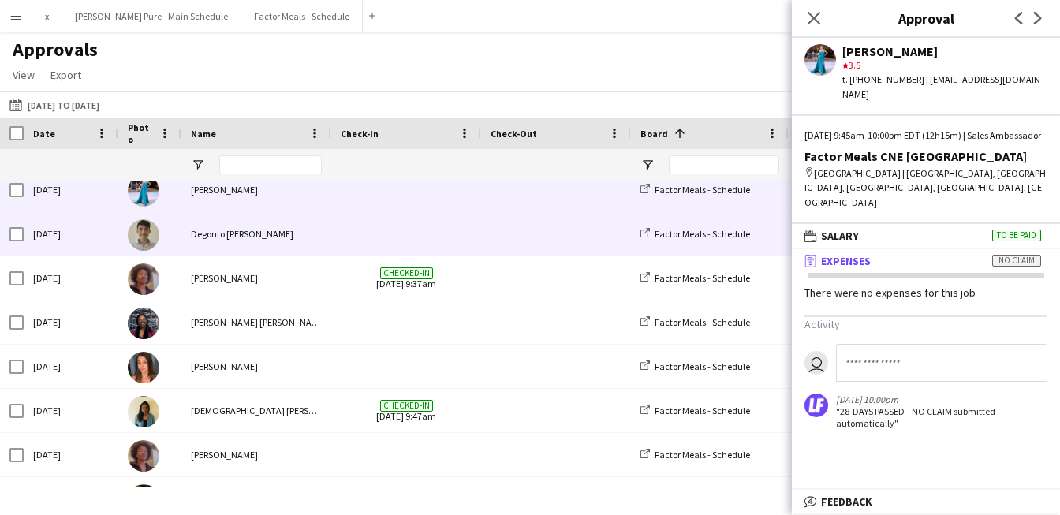
click at [154, 233] on img at bounding box center [144, 235] width 32 height 32
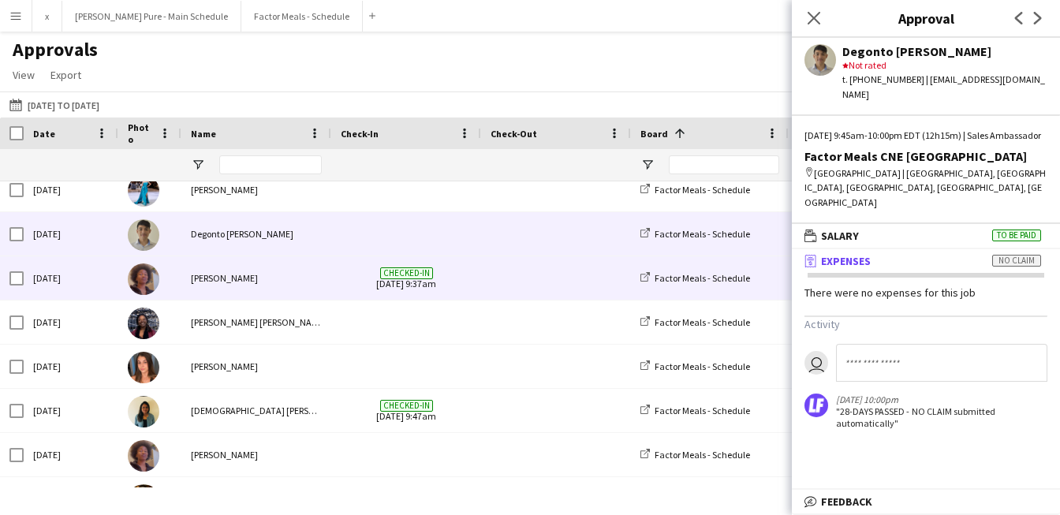
click at [154, 282] on img at bounding box center [144, 279] width 32 height 32
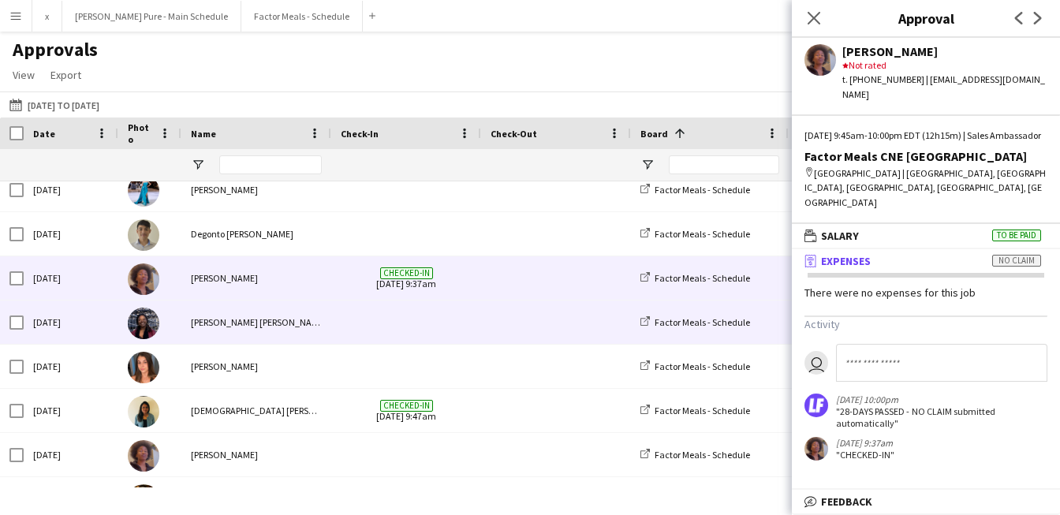
click at [146, 324] on img at bounding box center [144, 324] width 32 height 32
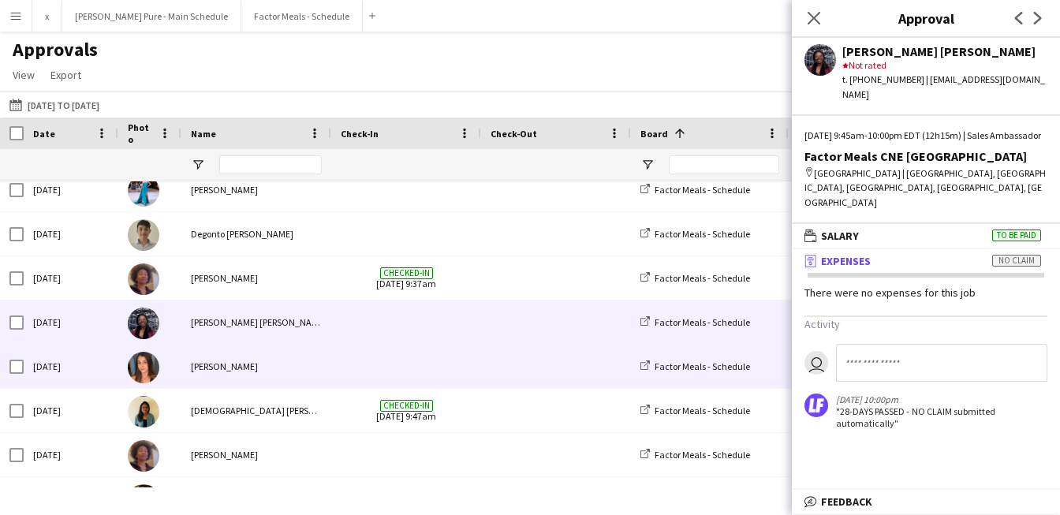
click at [141, 359] on img at bounding box center [144, 368] width 32 height 32
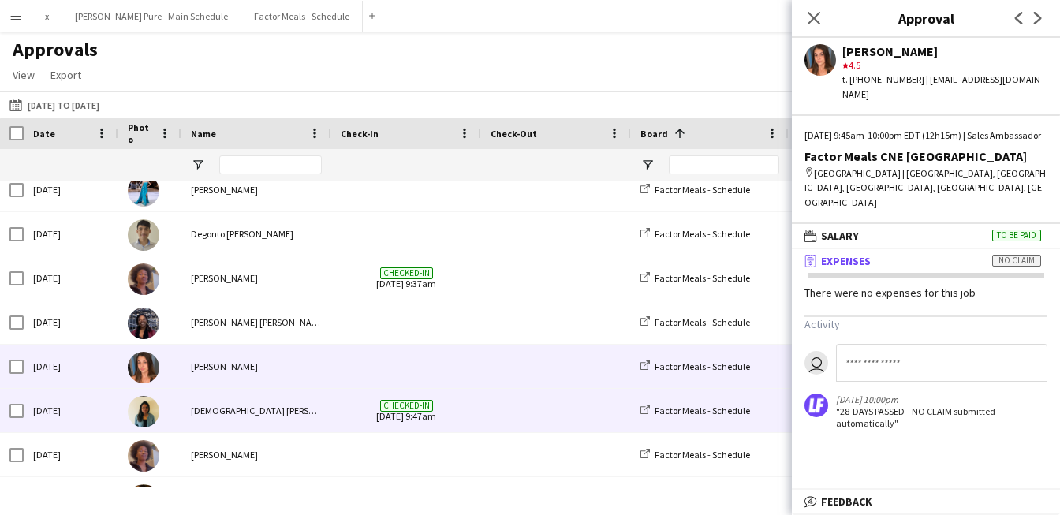
click at [145, 403] on img at bounding box center [144, 412] width 32 height 32
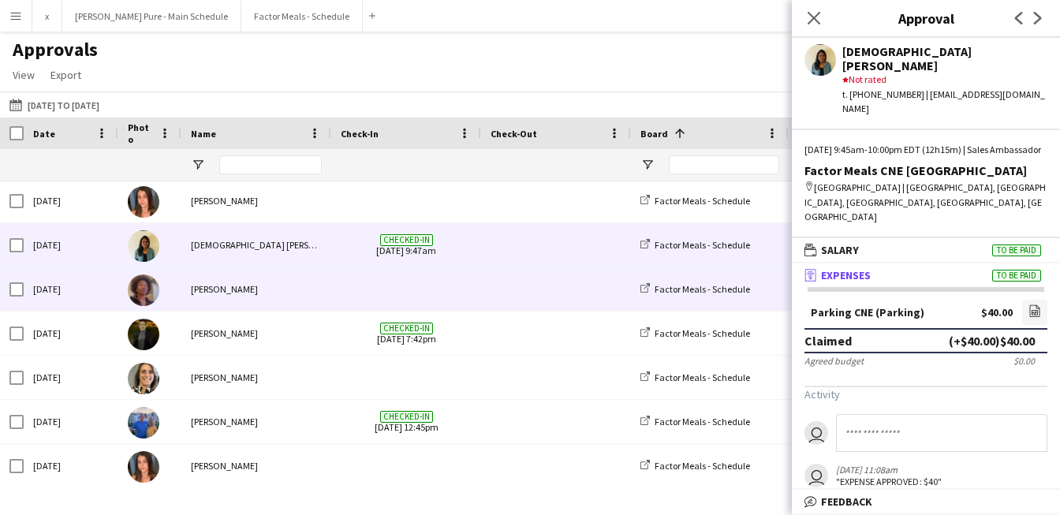
click at [142, 289] on img at bounding box center [144, 290] width 32 height 32
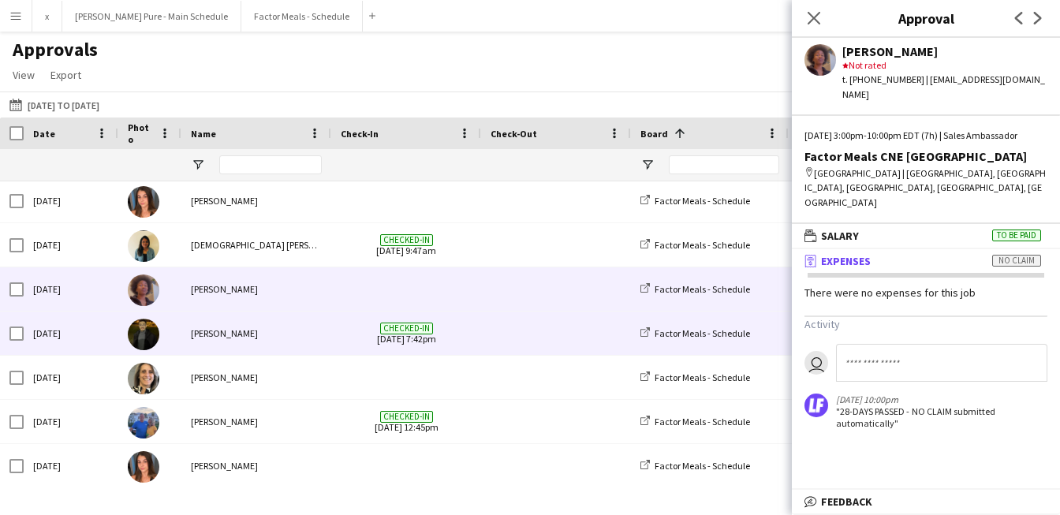
click at [147, 329] on img at bounding box center [144, 335] width 32 height 32
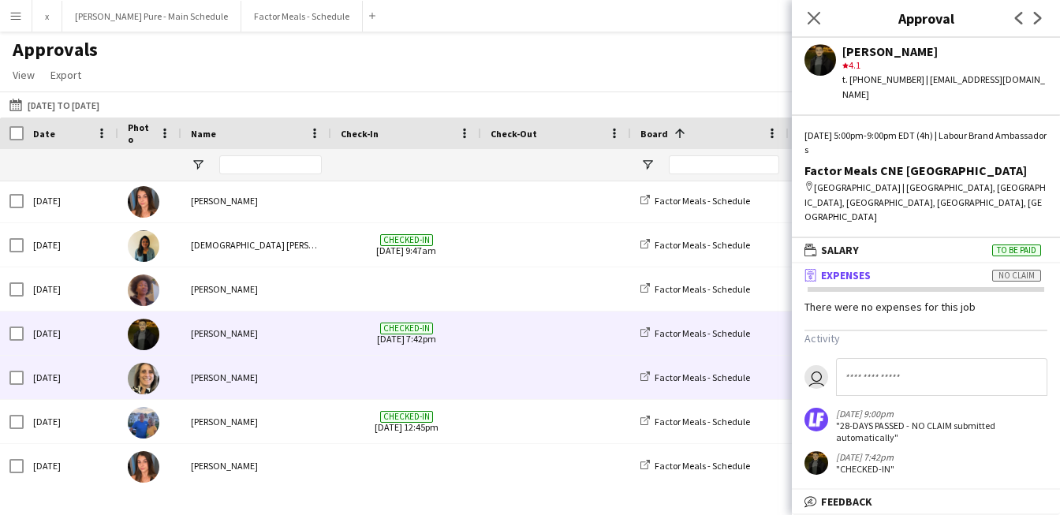
click at [145, 383] on img at bounding box center [144, 379] width 32 height 32
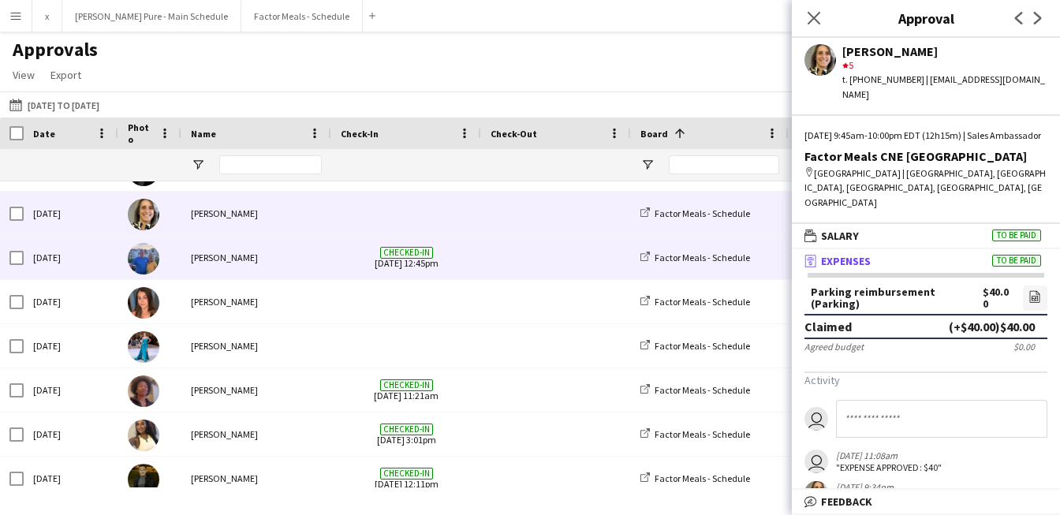
click at [150, 255] on img at bounding box center [144, 259] width 32 height 32
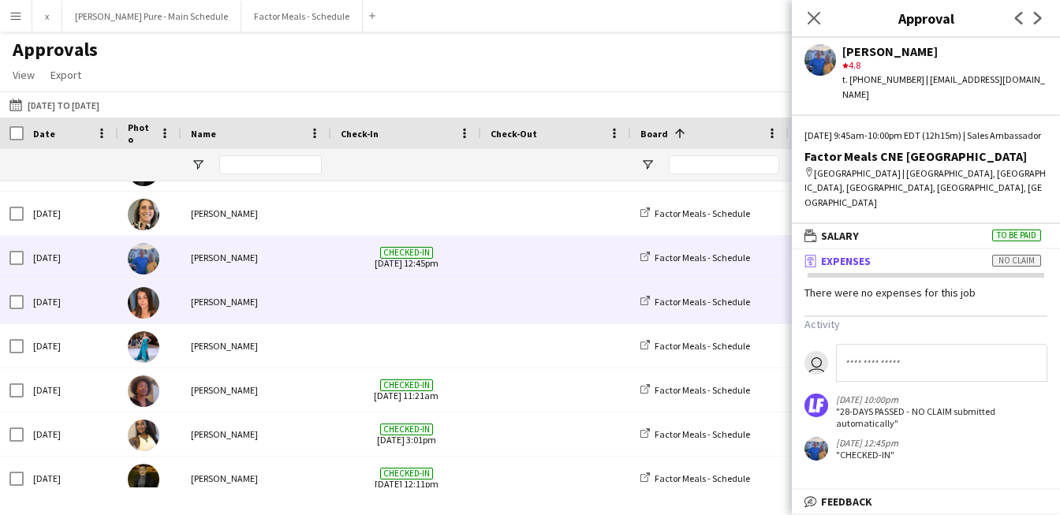
click at [151, 297] on img at bounding box center [144, 303] width 32 height 32
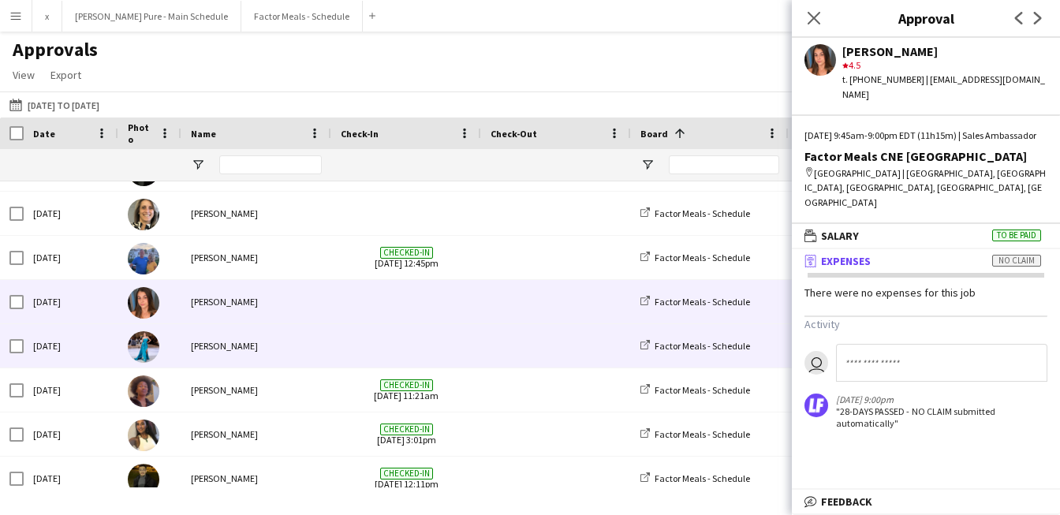
click at [149, 340] on img at bounding box center [144, 347] width 32 height 32
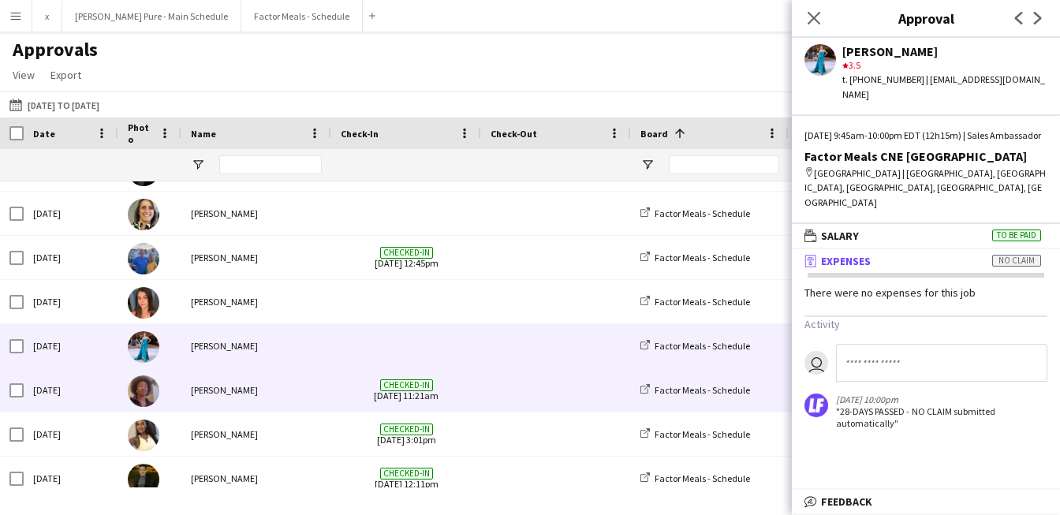
click at [145, 394] on img at bounding box center [144, 391] width 32 height 32
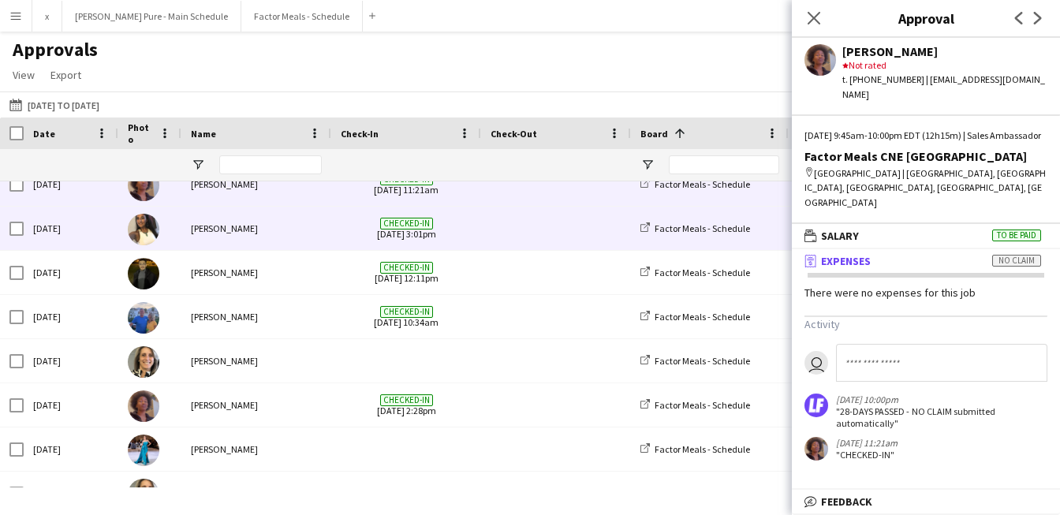
click at [147, 226] on img at bounding box center [144, 230] width 32 height 32
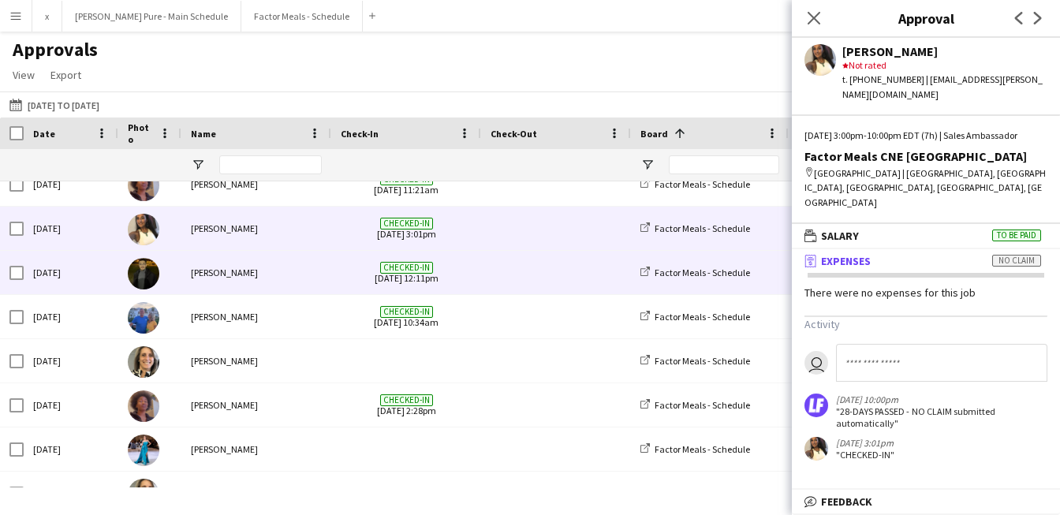
click at [150, 277] on img at bounding box center [144, 274] width 32 height 32
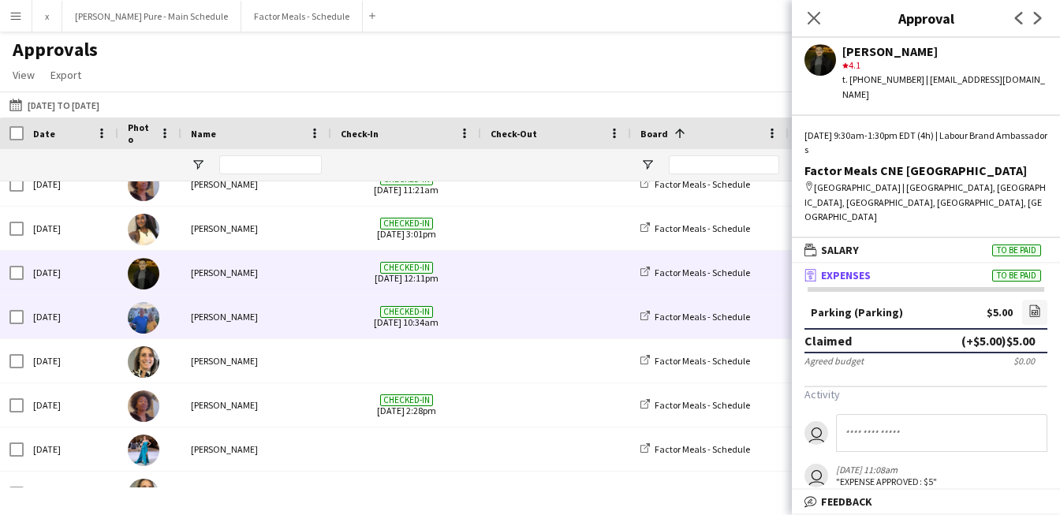
click at [143, 334] on div at bounding box center [149, 316] width 63 height 43
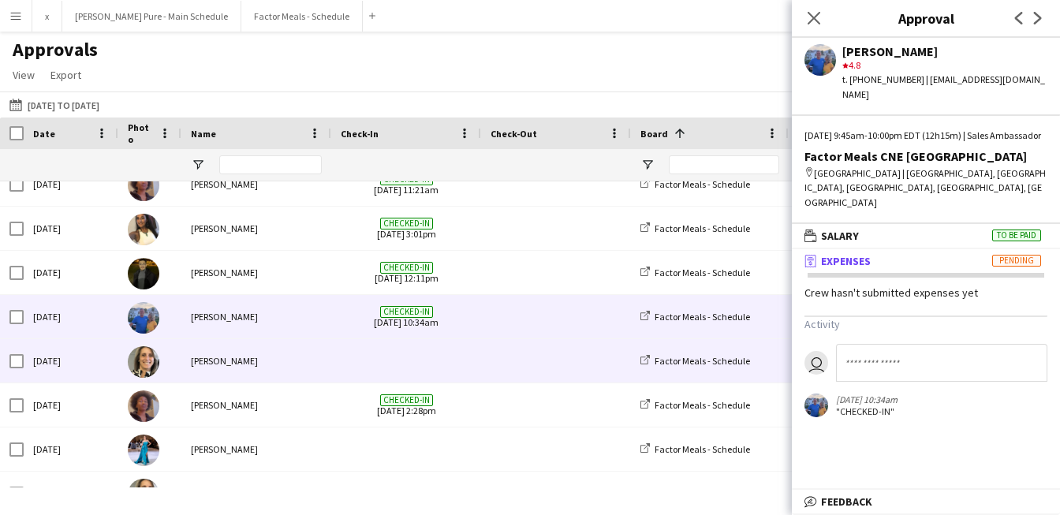
click at [136, 374] on img at bounding box center [144, 362] width 32 height 32
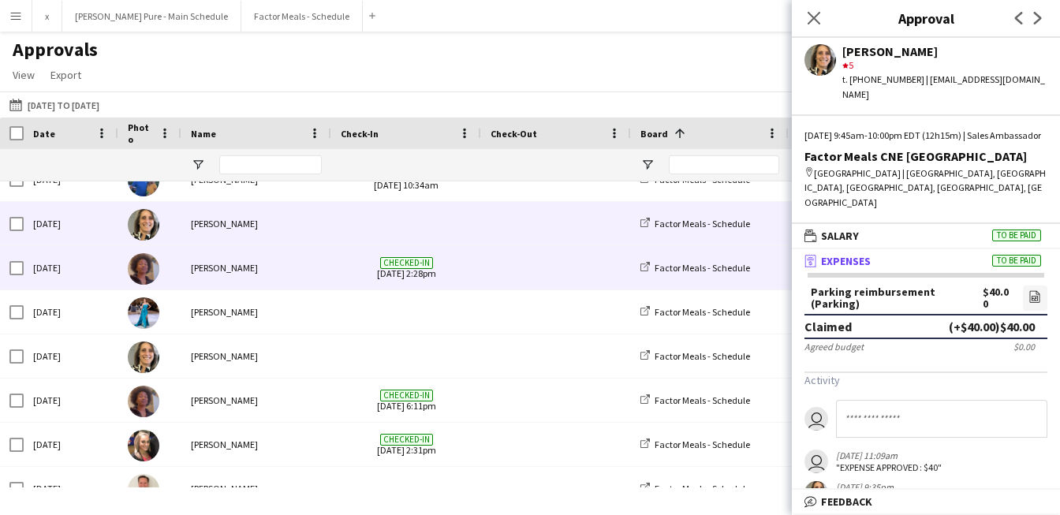
click at [141, 274] on img at bounding box center [144, 269] width 32 height 32
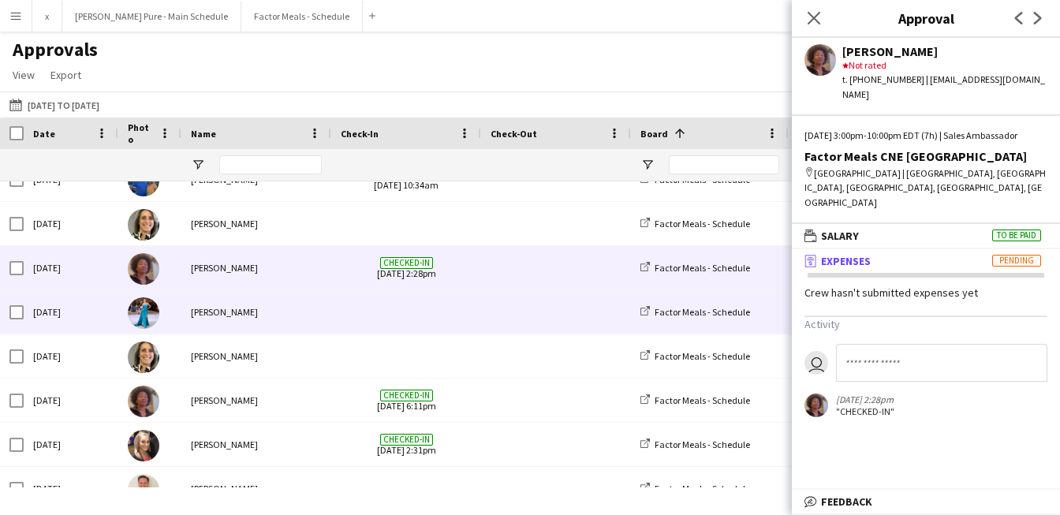
click at [140, 312] on img at bounding box center [144, 313] width 32 height 32
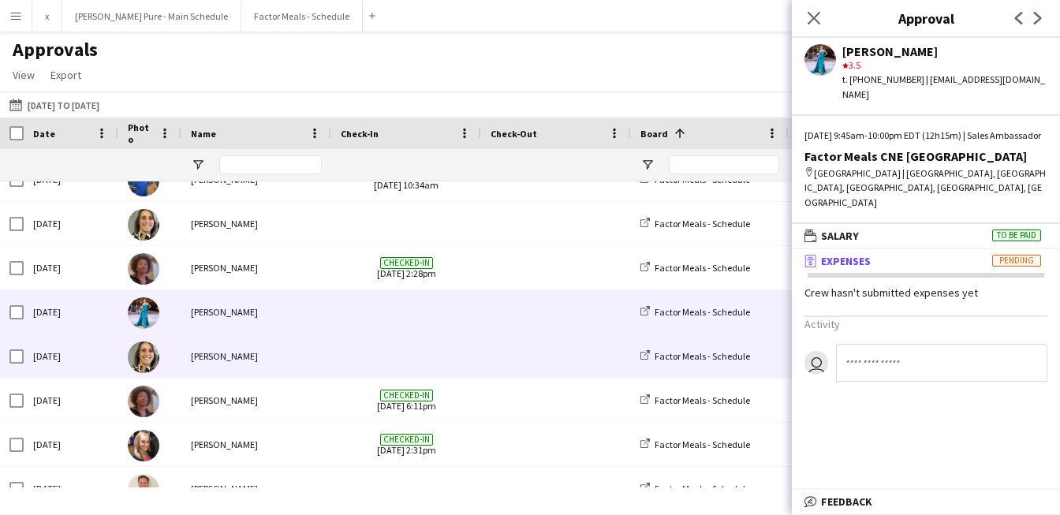
click at [143, 352] on img at bounding box center [144, 357] width 32 height 32
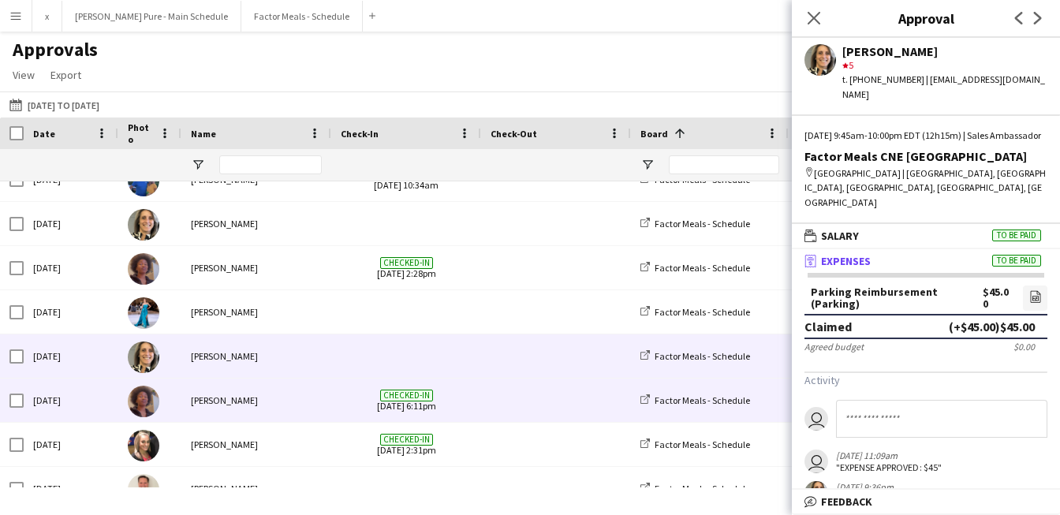
click at [151, 411] on img at bounding box center [144, 402] width 32 height 32
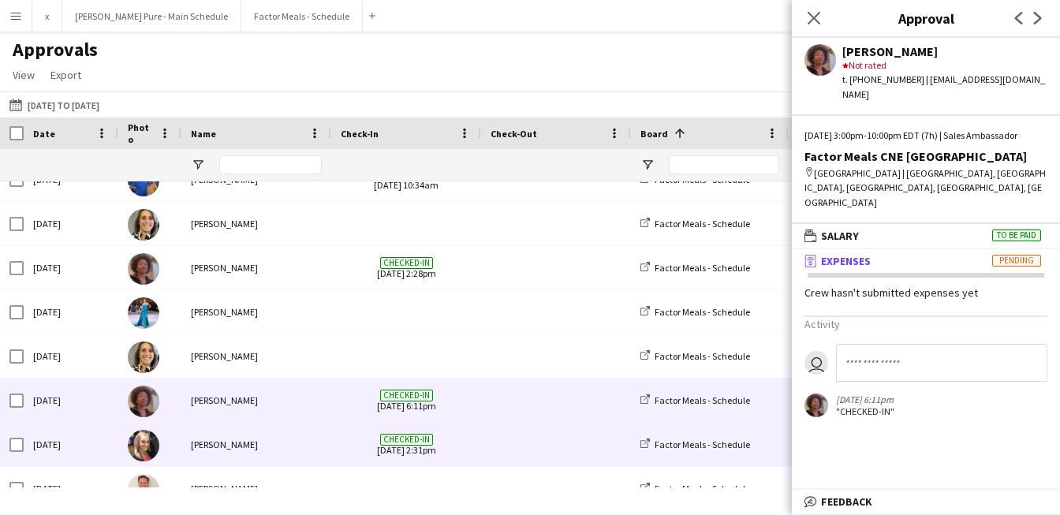
click at [147, 449] on img at bounding box center [144, 446] width 32 height 32
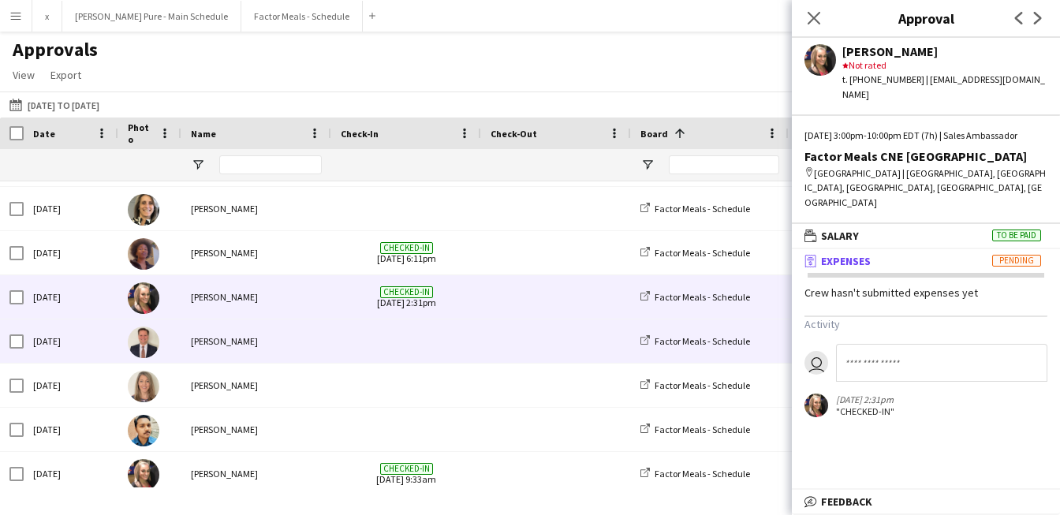
click at [150, 345] on img at bounding box center [144, 342] width 32 height 32
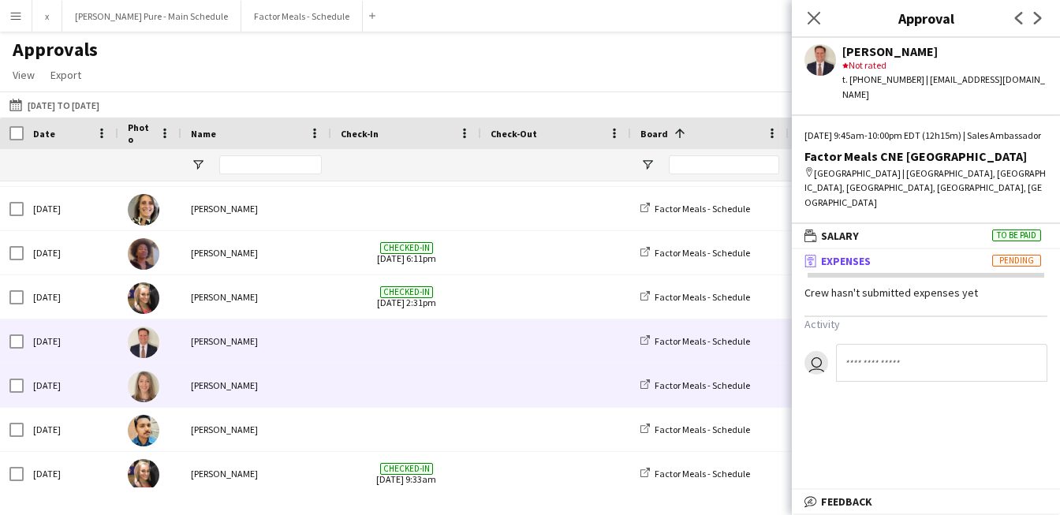
click at [150, 397] on img at bounding box center [144, 387] width 32 height 32
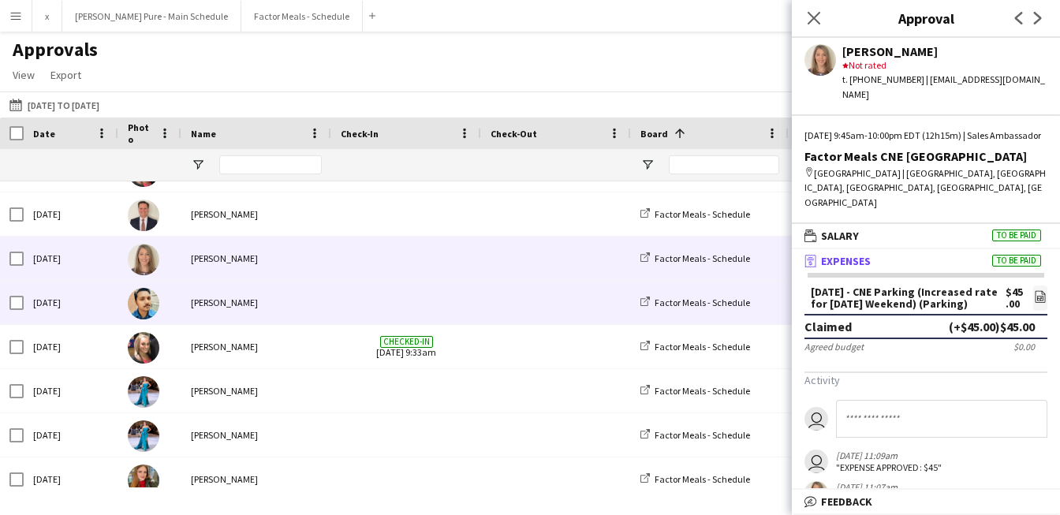
click at [166, 297] on div at bounding box center [149, 302] width 63 height 43
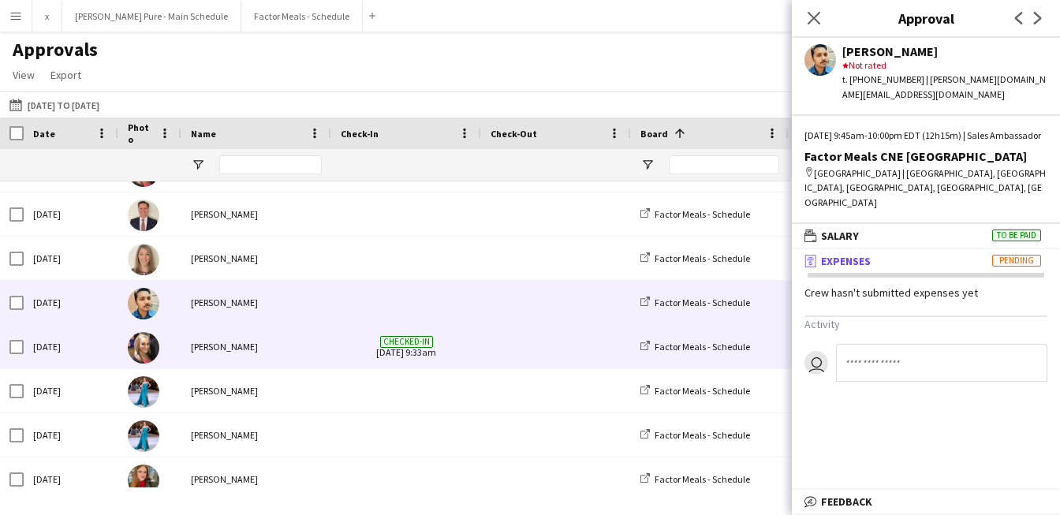
click at [216, 350] on div "[PERSON_NAME]" at bounding box center [256, 346] width 150 height 43
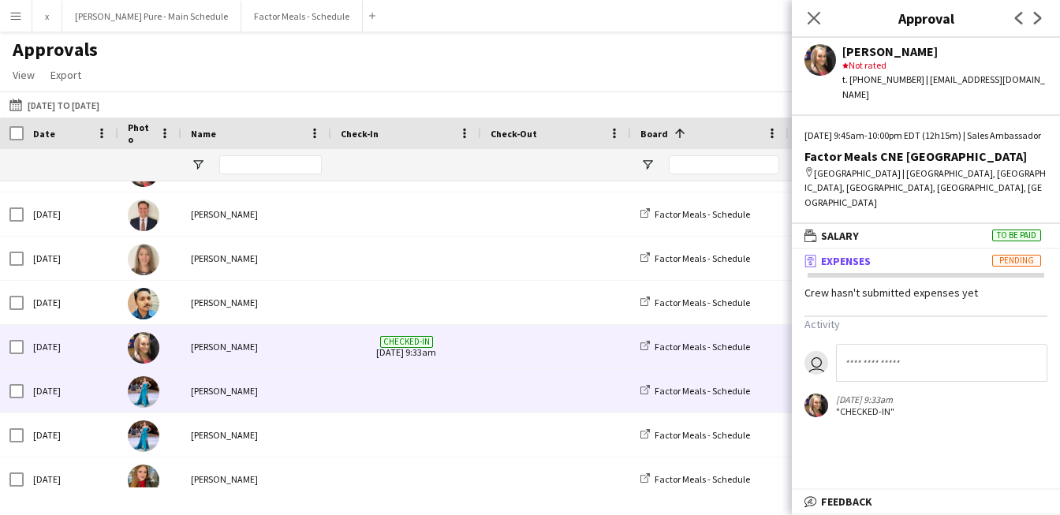
click at [194, 390] on div "[PERSON_NAME]" at bounding box center [256, 390] width 150 height 43
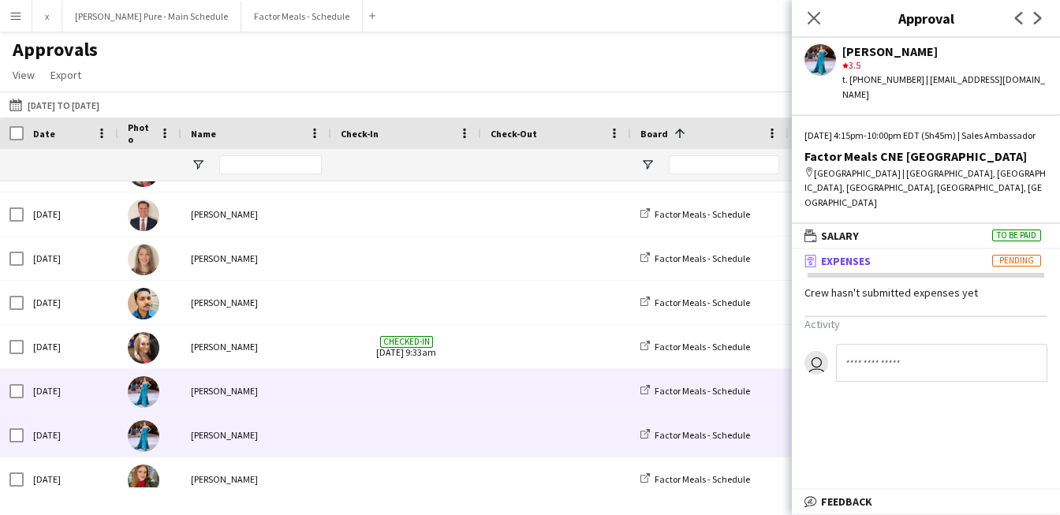
click at [192, 423] on div "[PERSON_NAME]" at bounding box center [256, 434] width 150 height 43
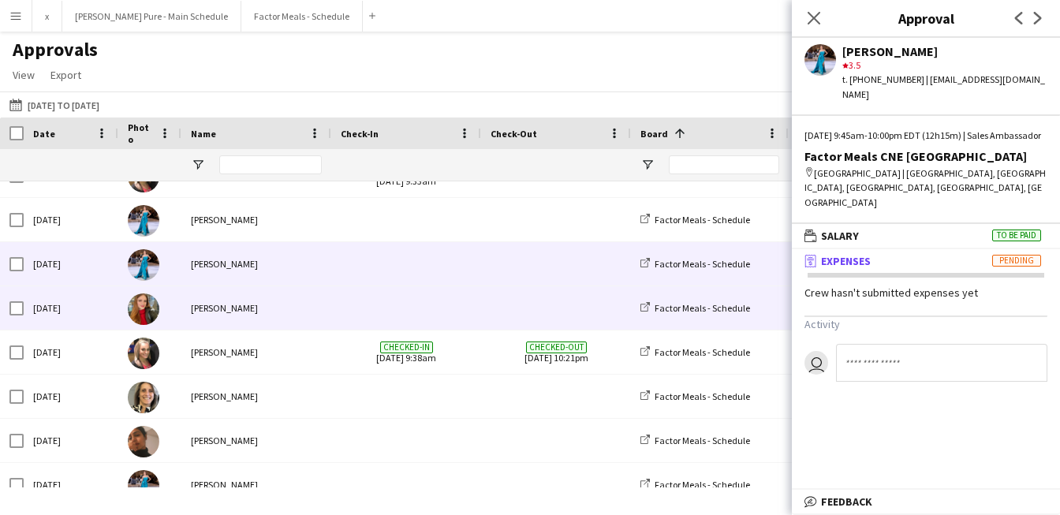
click at [198, 317] on div "[PERSON_NAME]" at bounding box center [256, 307] width 150 height 43
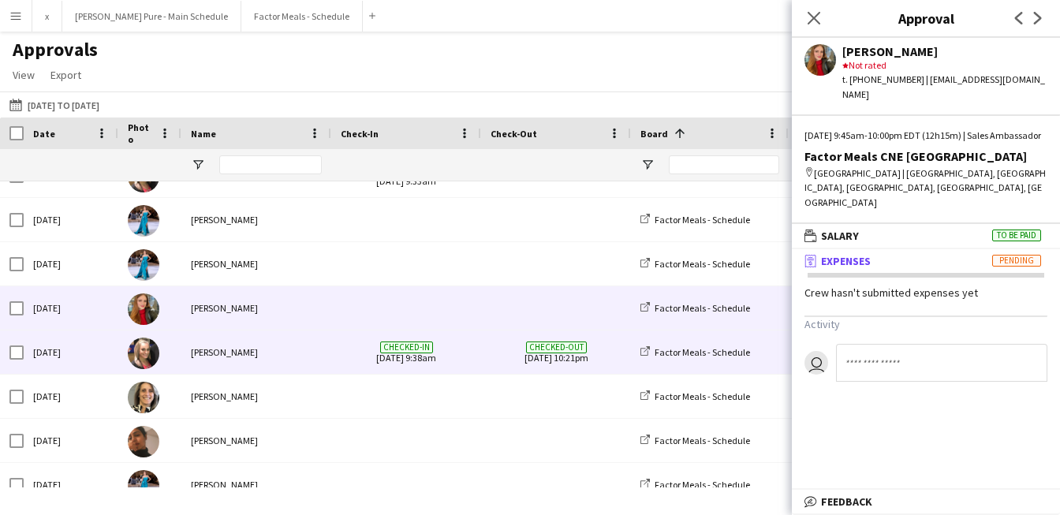
click at [187, 356] on div "[PERSON_NAME]" at bounding box center [256, 351] width 150 height 43
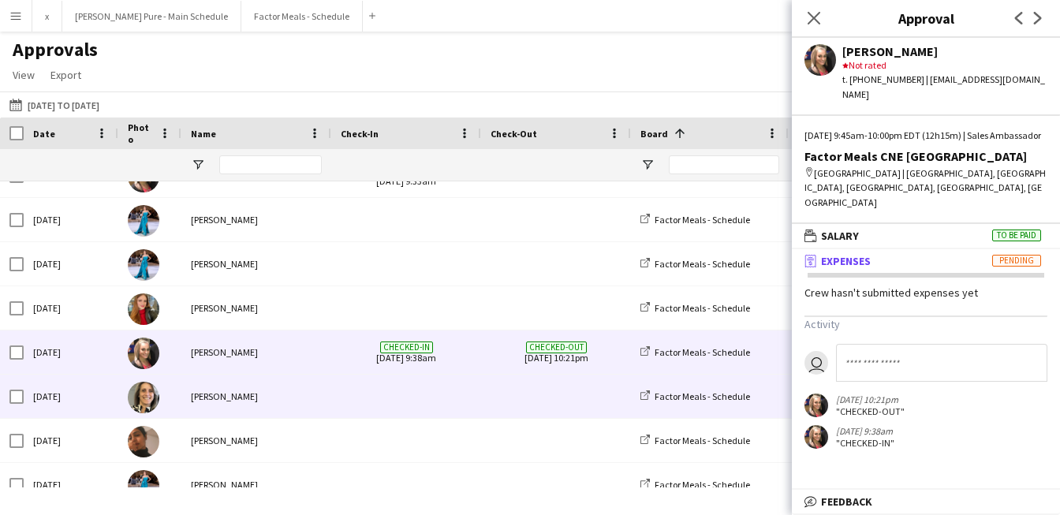
click at [214, 400] on div "[PERSON_NAME]" at bounding box center [256, 396] width 150 height 43
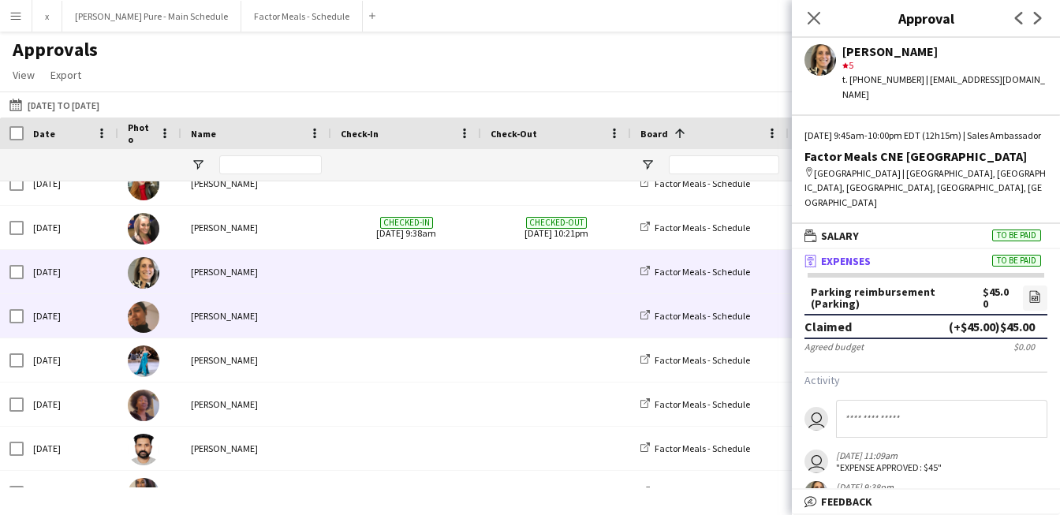
click at [252, 303] on div "[PERSON_NAME]" at bounding box center [256, 315] width 150 height 43
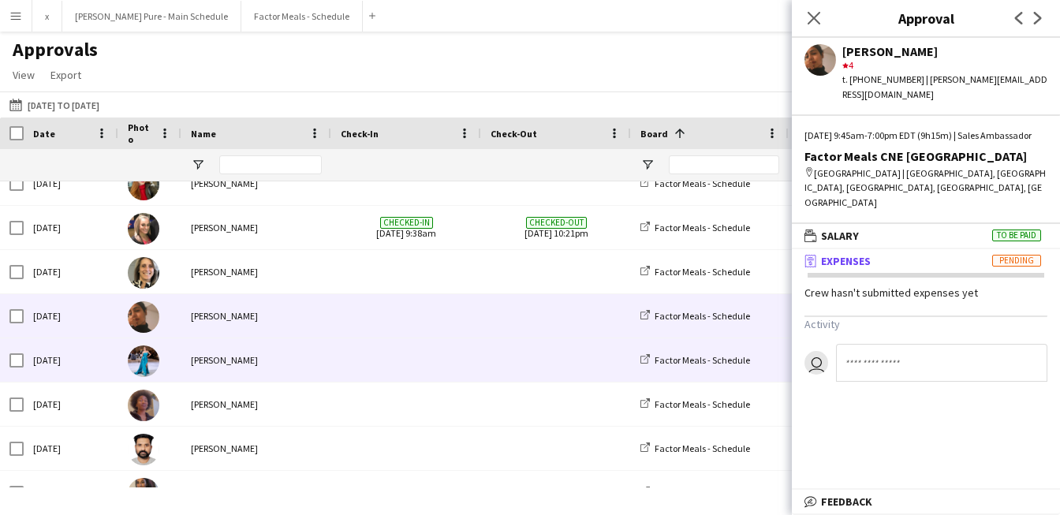
click at [229, 359] on div "[PERSON_NAME]" at bounding box center [256, 359] width 150 height 43
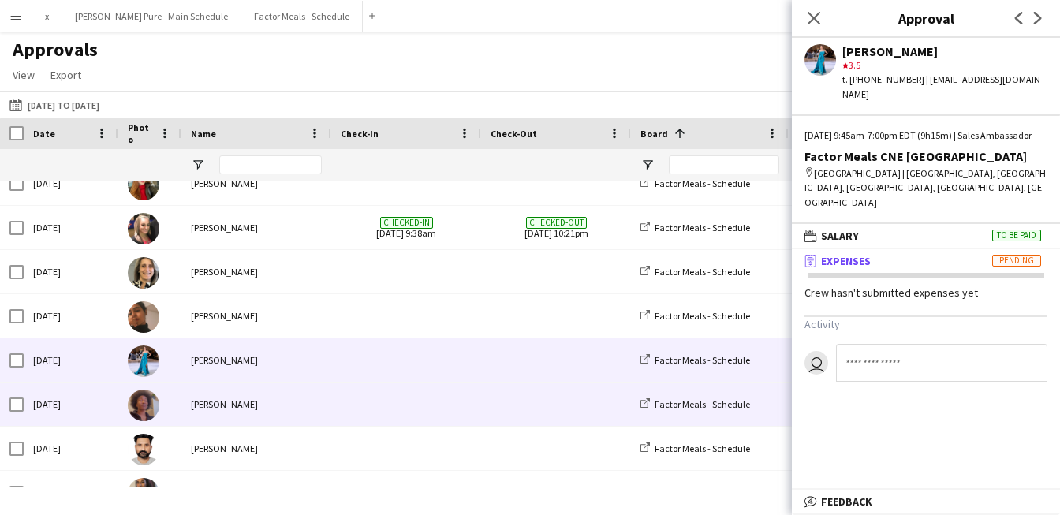
click at [210, 401] on div "[PERSON_NAME]" at bounding box center [256, 403] width 150 height 43
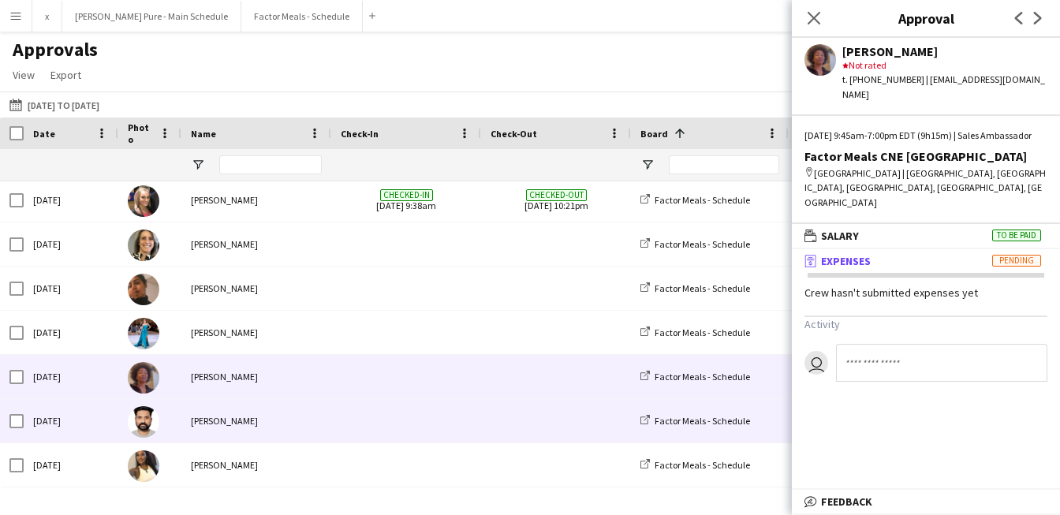
click at [232, 434] on div "[PERSON_NAME]" at bounding box center [256, 420] width 150 height 43
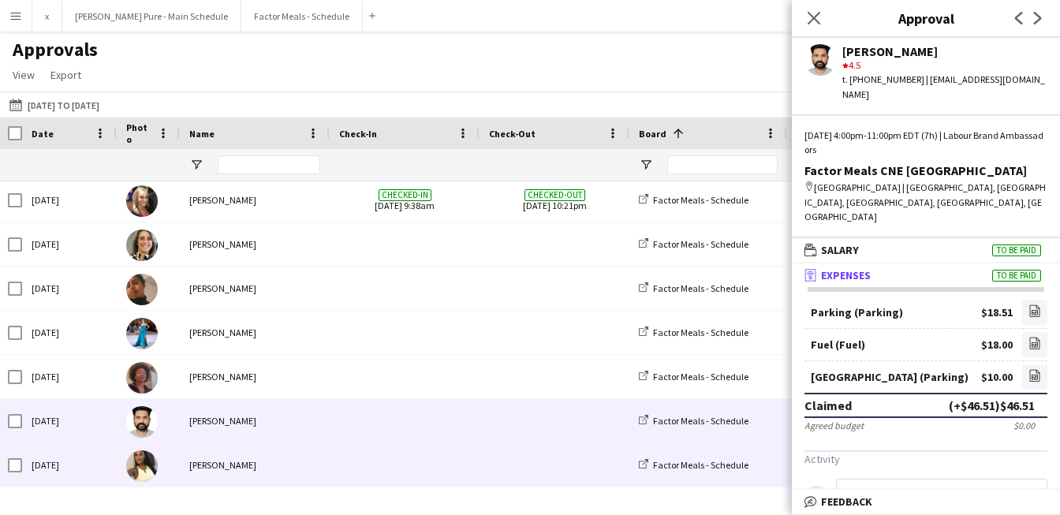
click at [154, 464] on img at bounding box center [142, 466] width 32 height 32
